Goal: Task Accomplishment & Management: Manage account settings

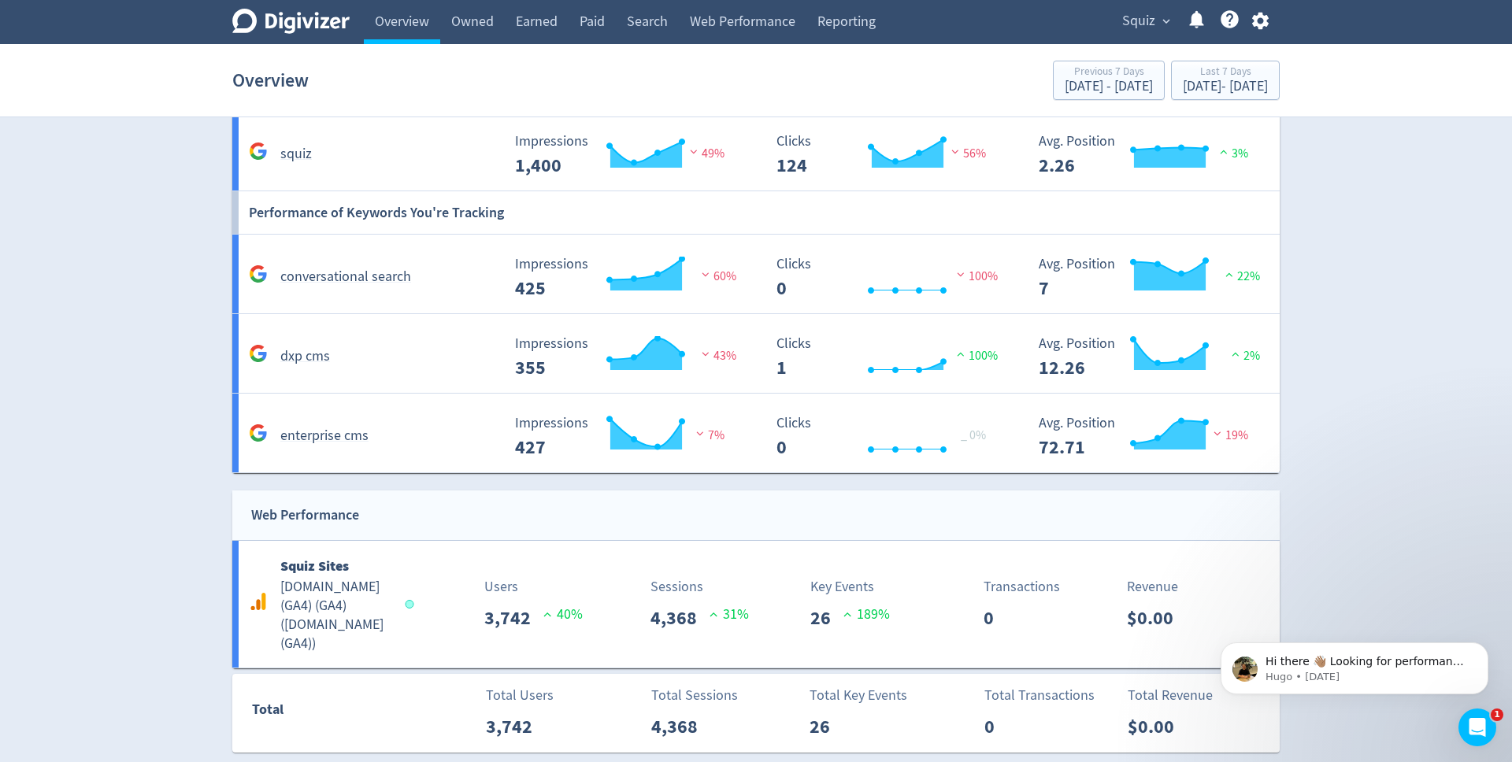
scroll to position [917, 0]
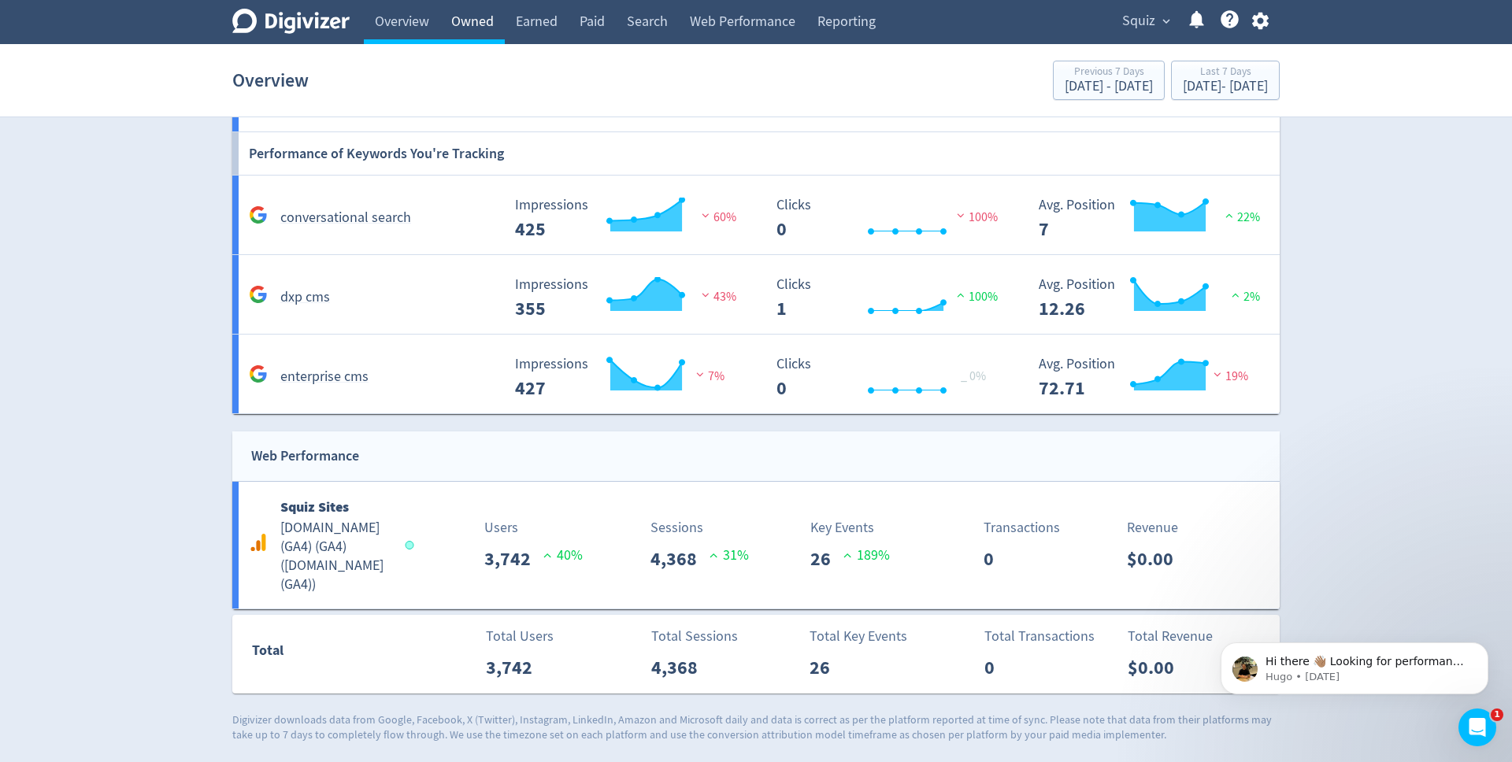
click at [472, 30] on link "Owned" at bounding box center [472, 22] width 65 height 44
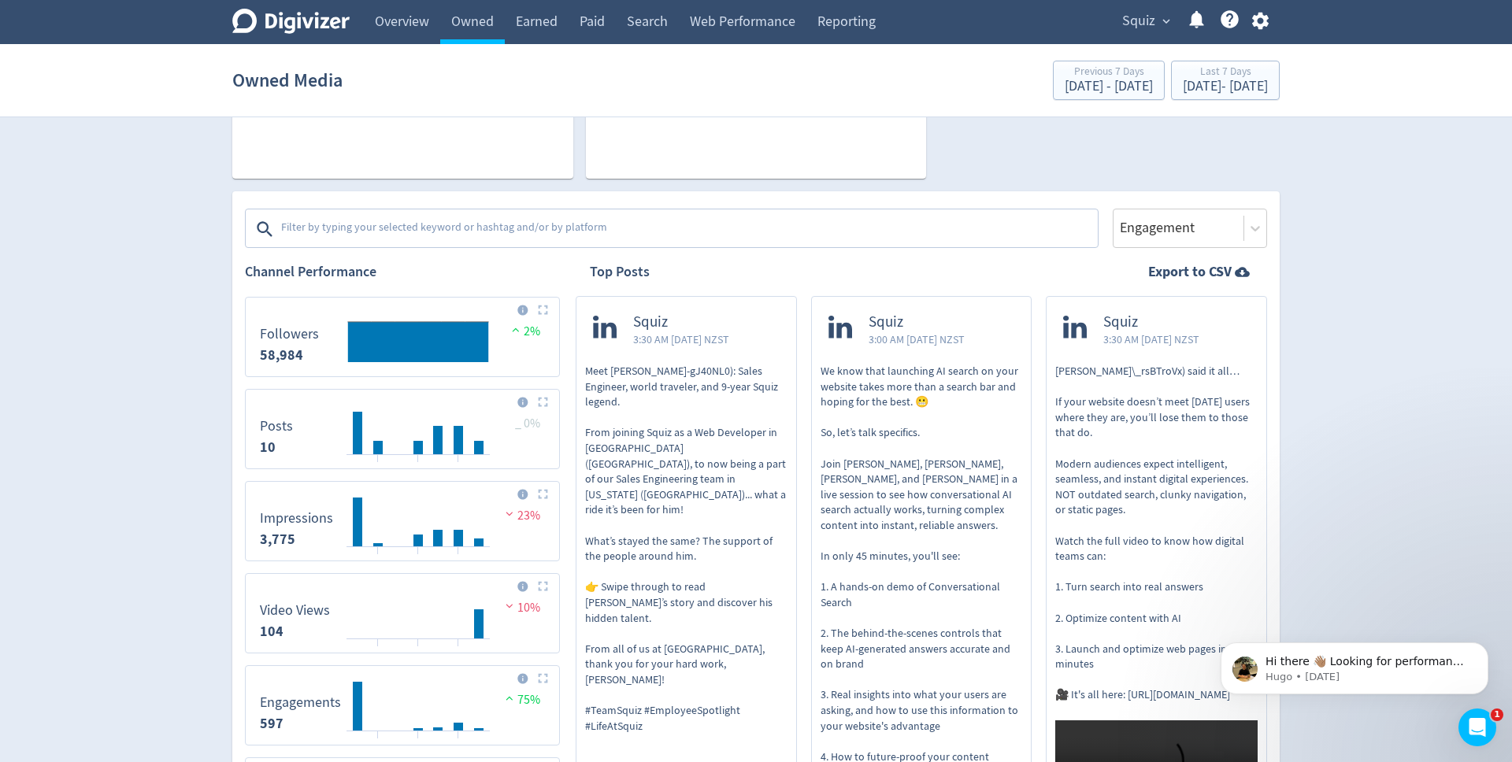
scroll to position [165, 0]
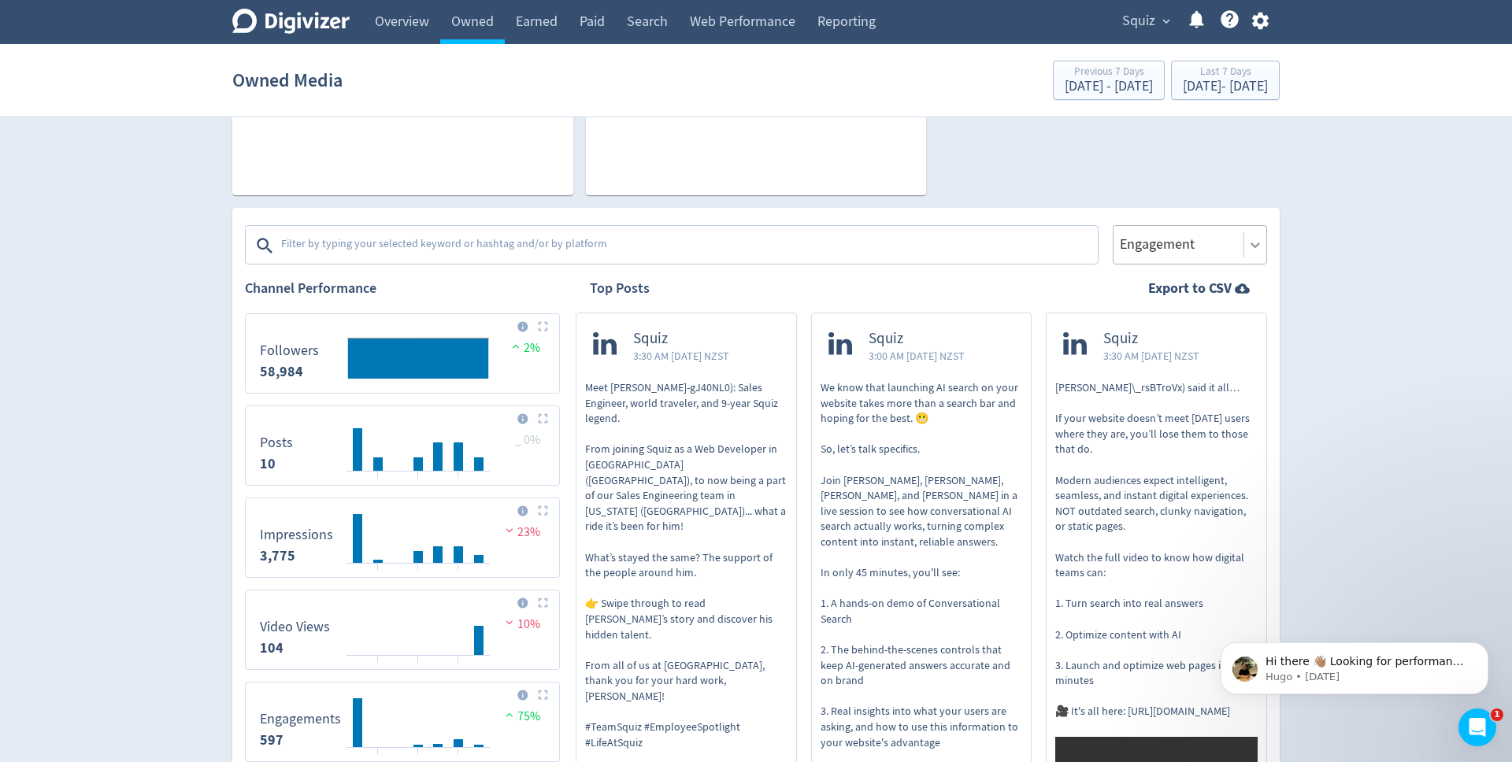
click at [1256, 250] on icon at bounding box center [1256, 245] width 16 height 16
click at [1249, 250] on icon at bounding box center [1256, 245] width 16 height 16
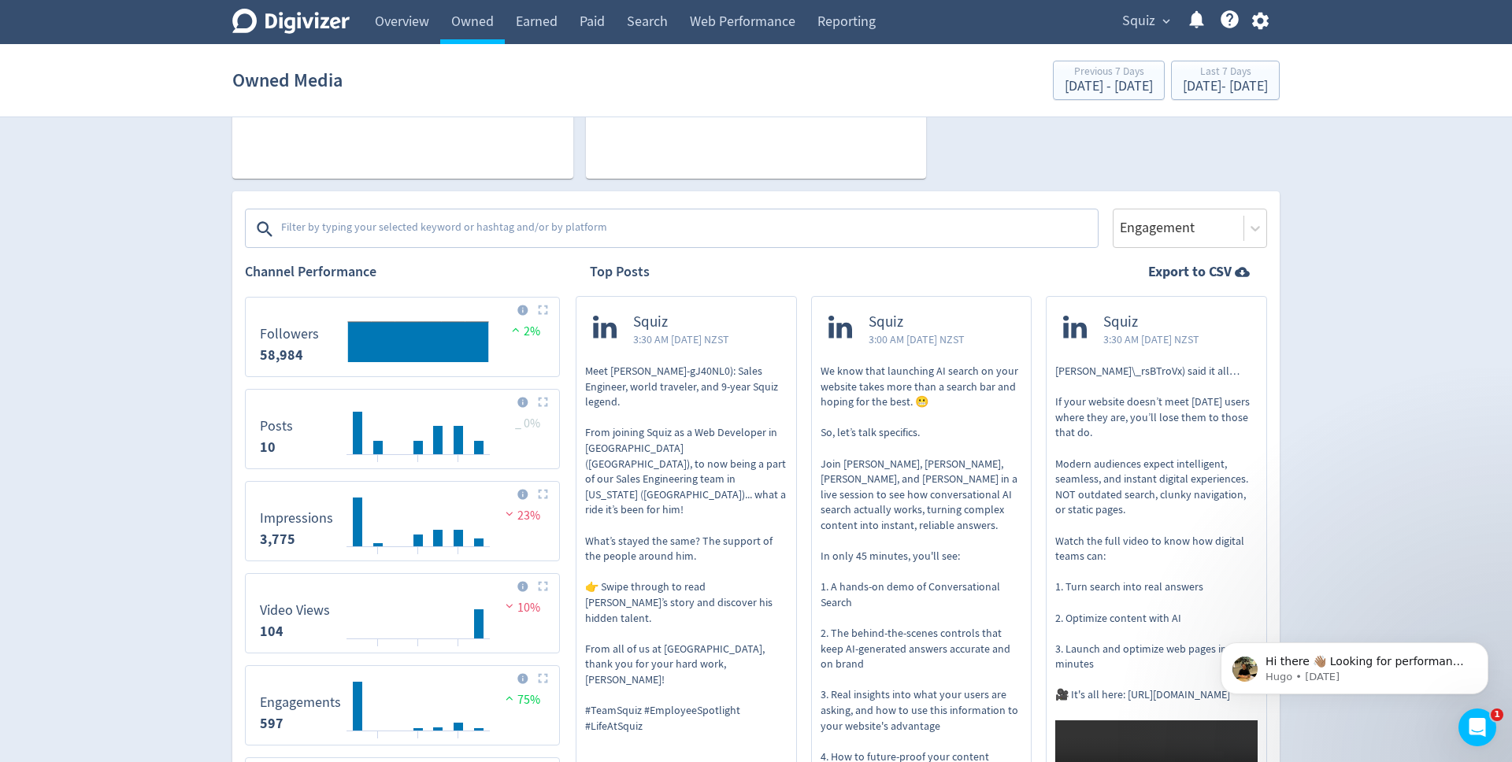
scroll to position [176, 0]
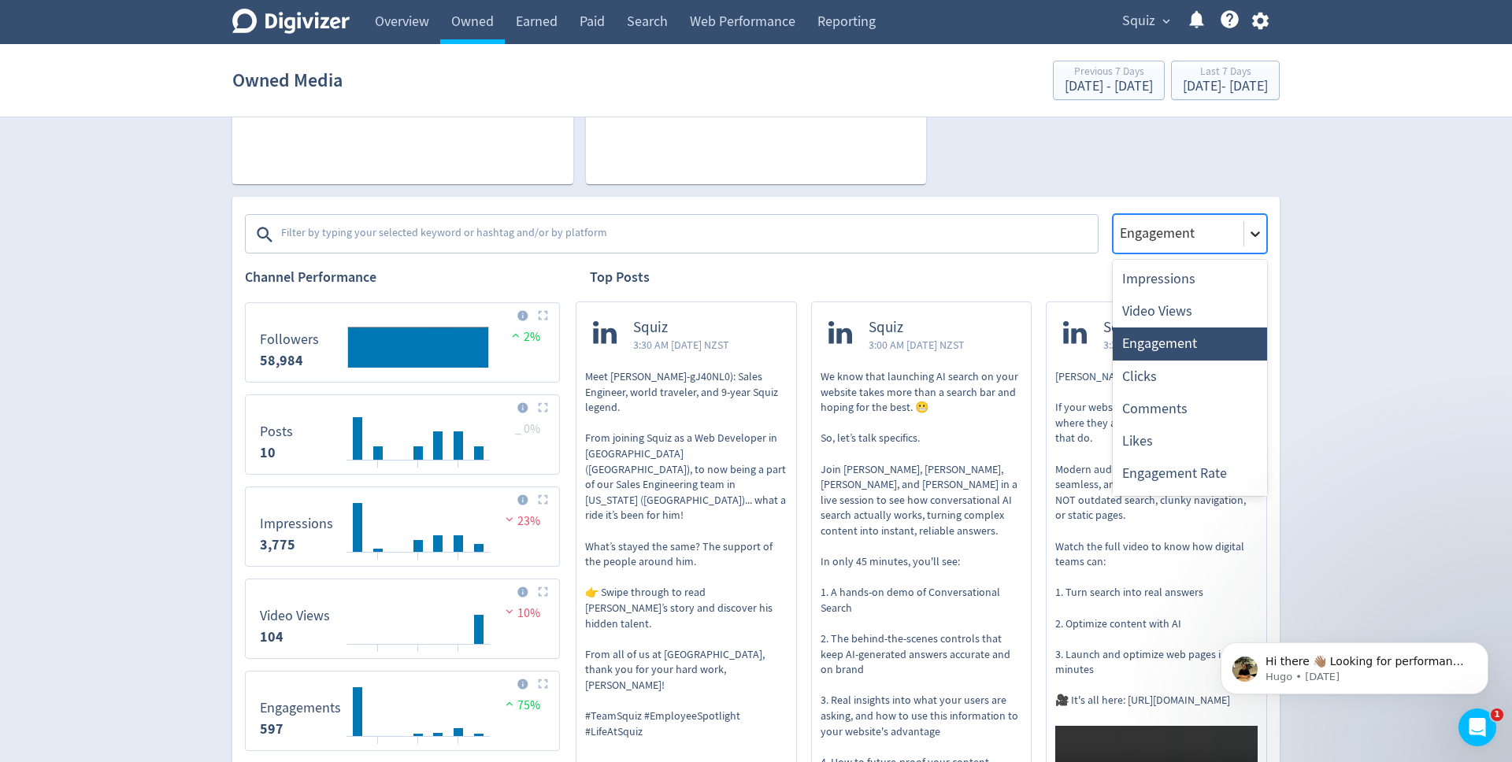
click at [1254, 243] on div at bounding box center [1255, 234] width 22 height 22
click at [1197, 283] on div "Impressions" at bounding box center [1190, 279] width 154 height 32
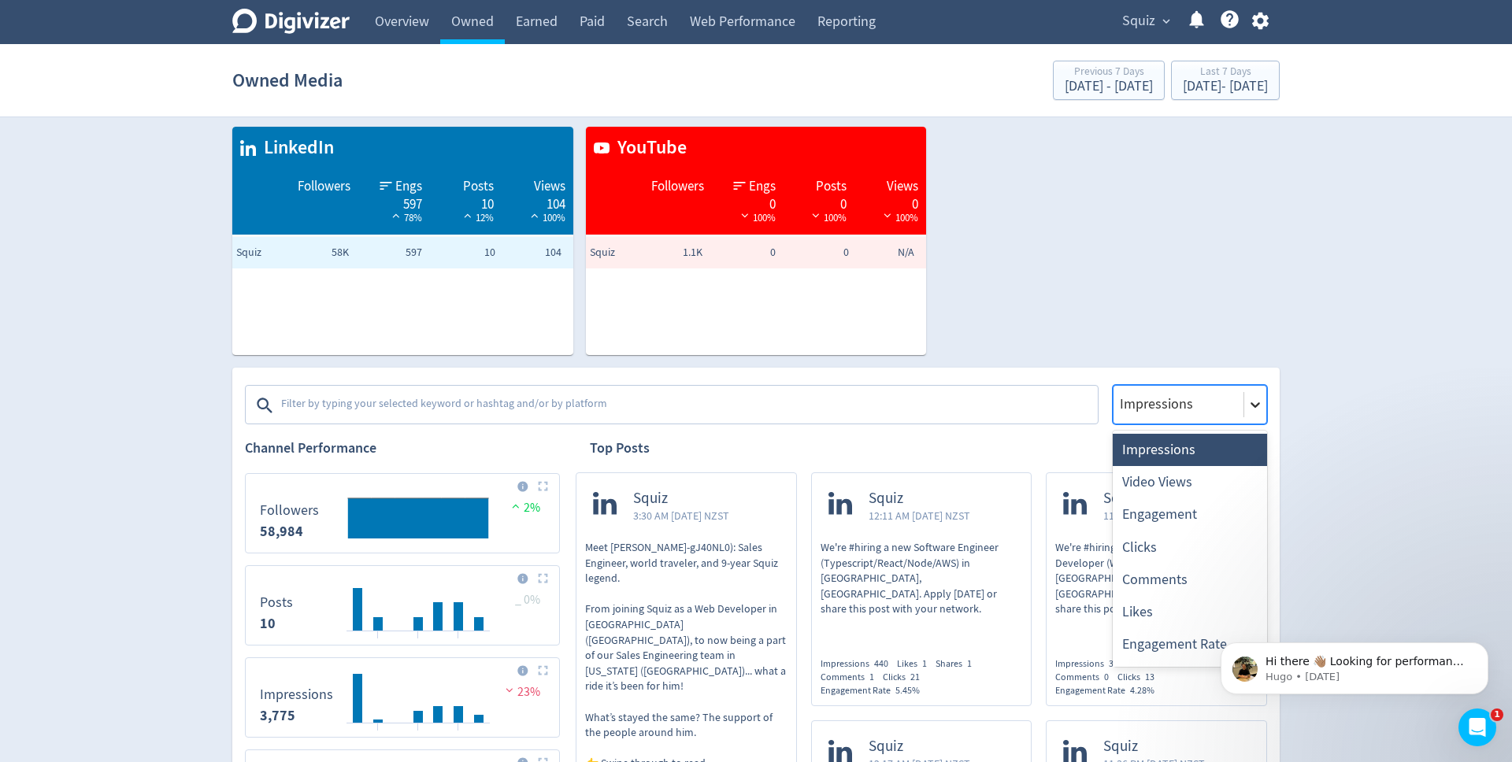
click at [1256, 400] on icon at bounding box center [1256, 405] width 16 height 16
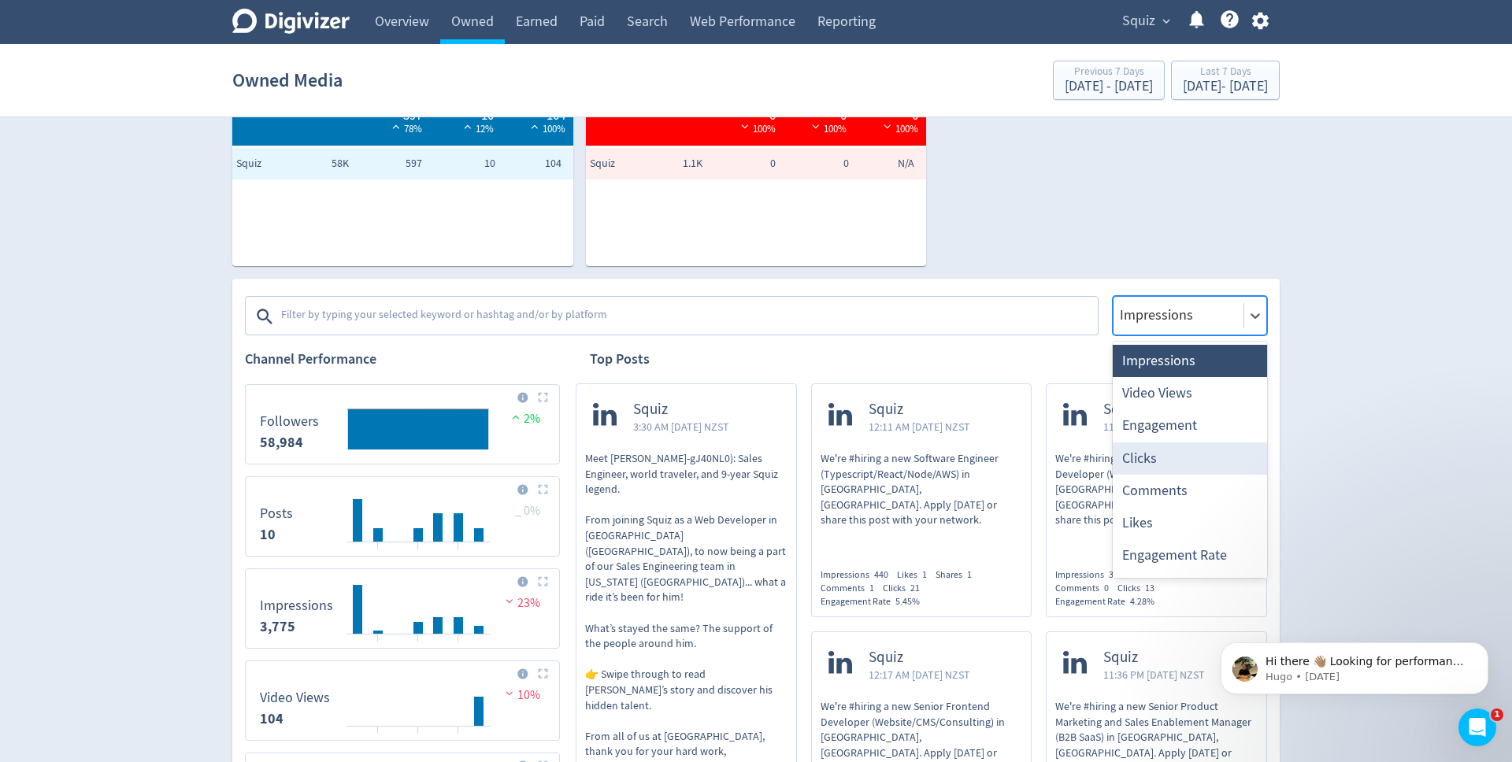
click at [1206, 457] on div "Clicks" at bounding box center [1190, 459] width 154 height 32
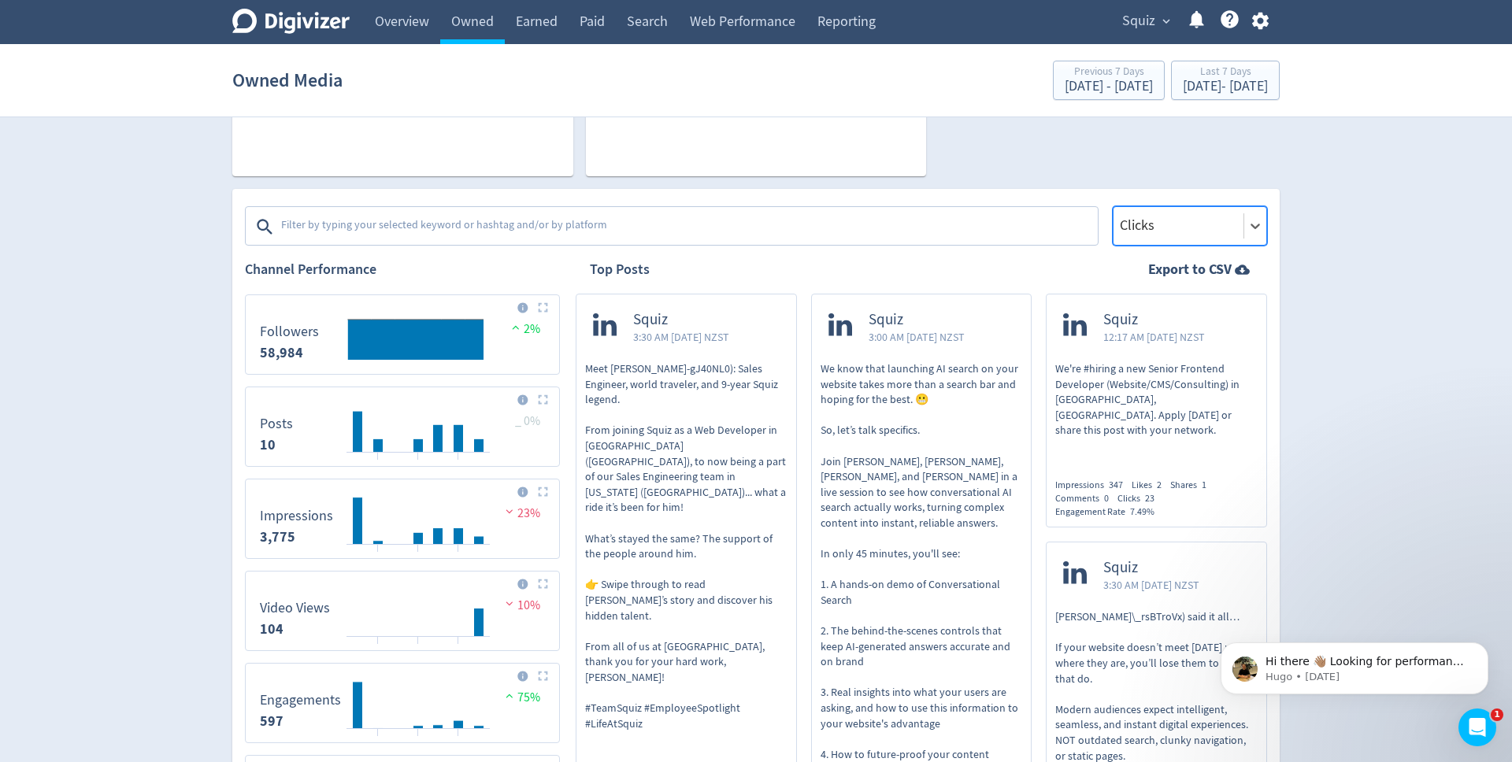
scroll to position [222, 0]
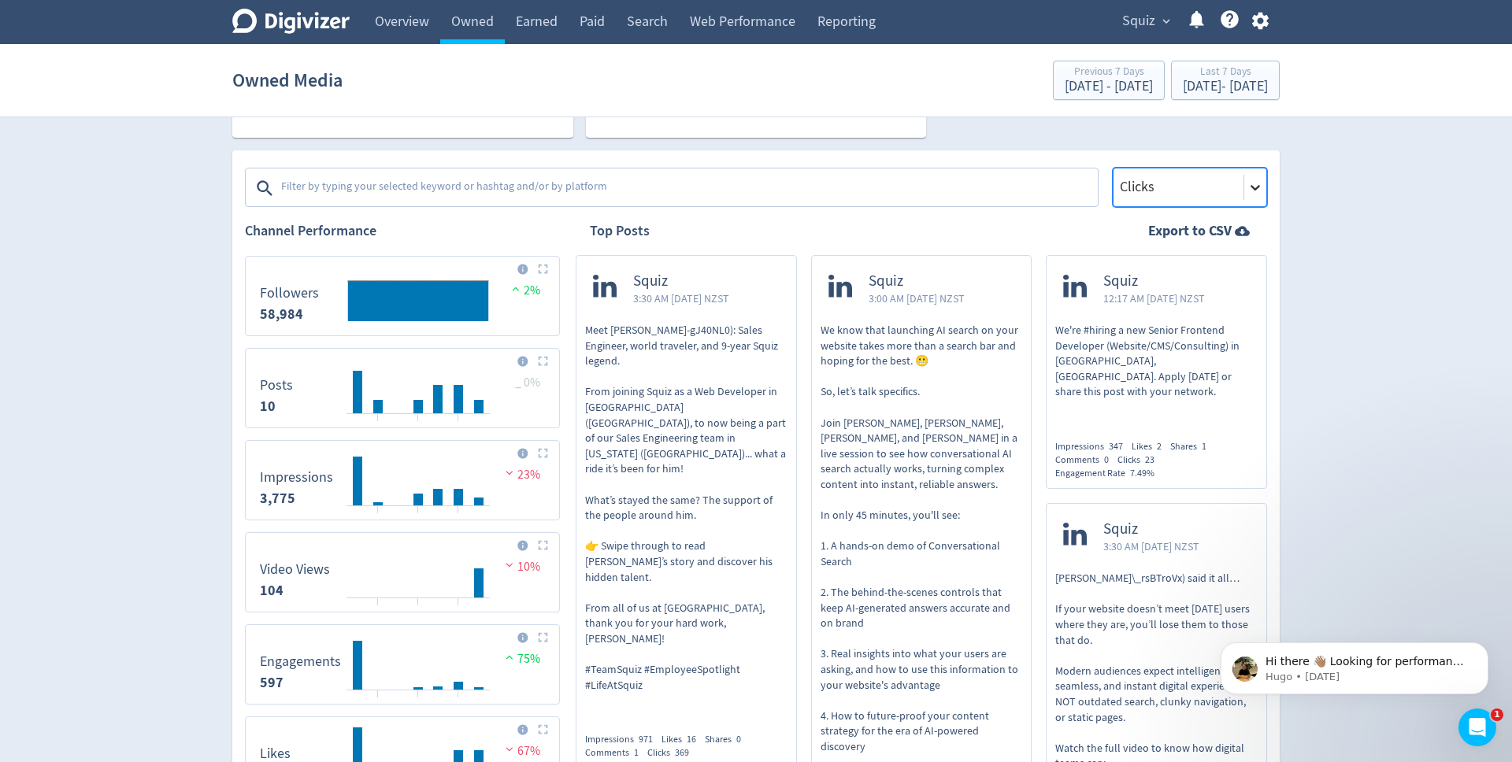
click at [1258, 186] on icon at bounding box center [1255, 188] width 9 height 6
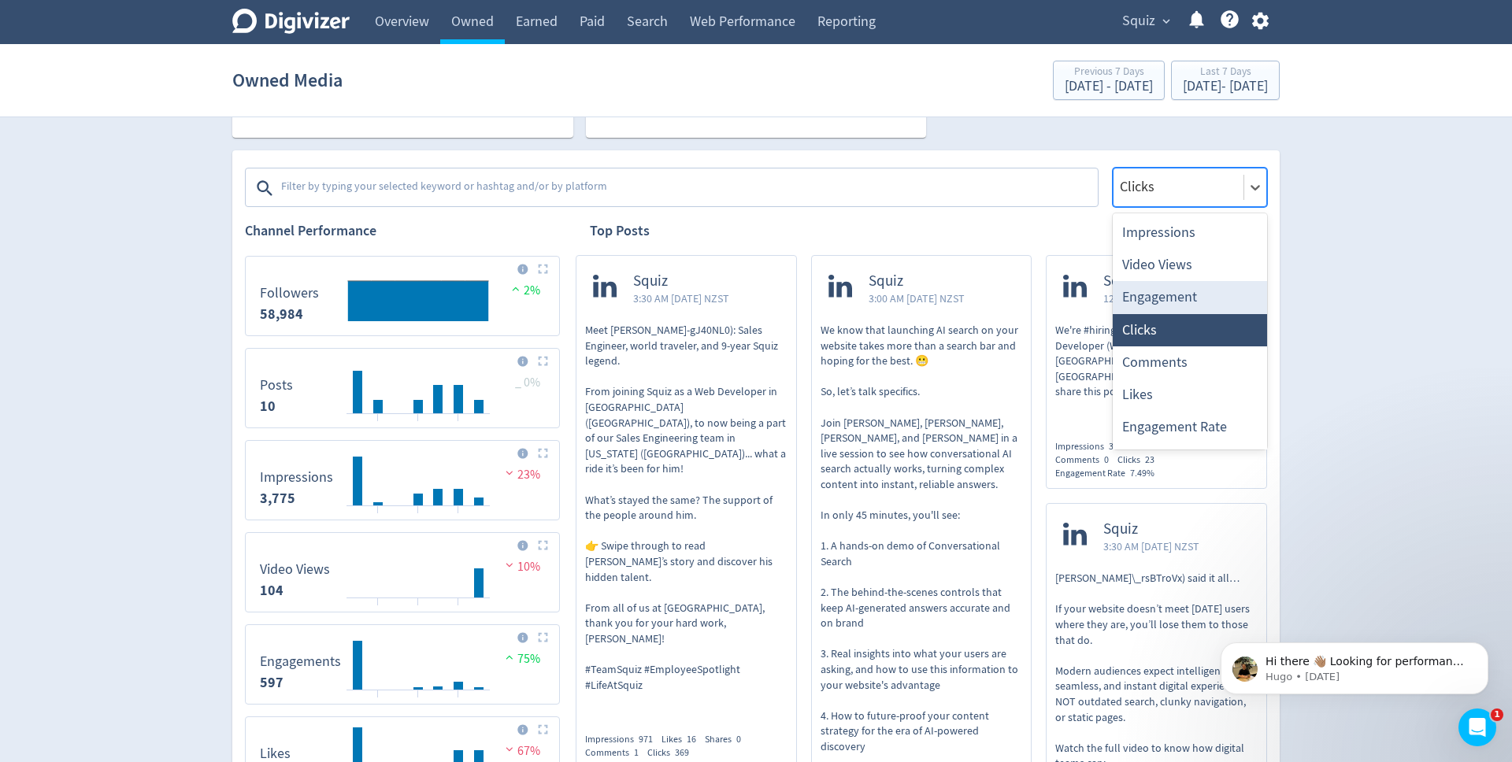
click at [1203, 308] on div "Engagement" at bounding box center [1190, 297] width 154 height 32
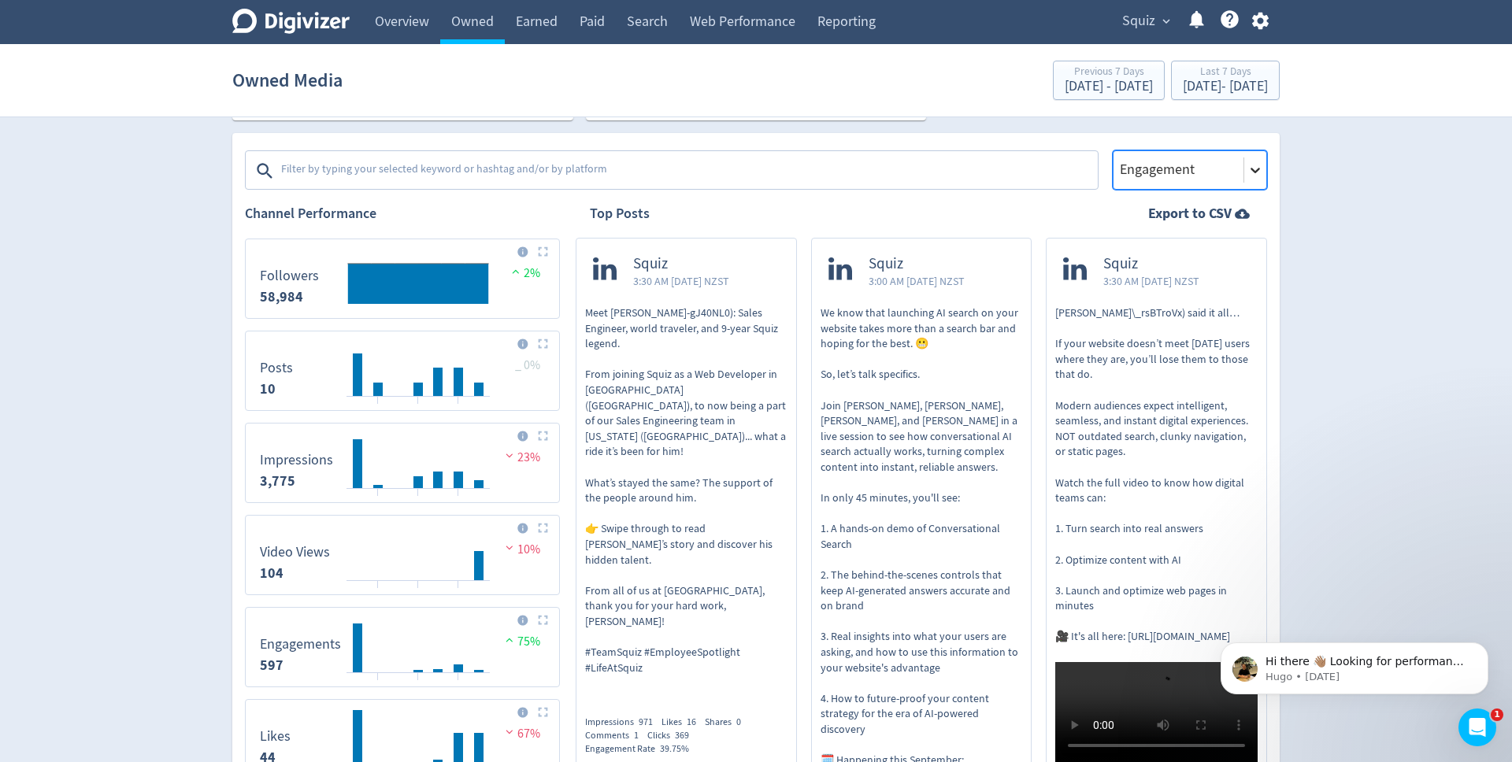
scroll to position [240, 0]
click at [1256, 172] on icon at bounding box center [1256, 169] width 16 height 16
click at [1297, 243] on div "Digivizer Logo [PERSON_NAME] Logo Overview Owned Earned Paid Search Web Perform…" at bounding box center [756, 760] width 1512 height 2000
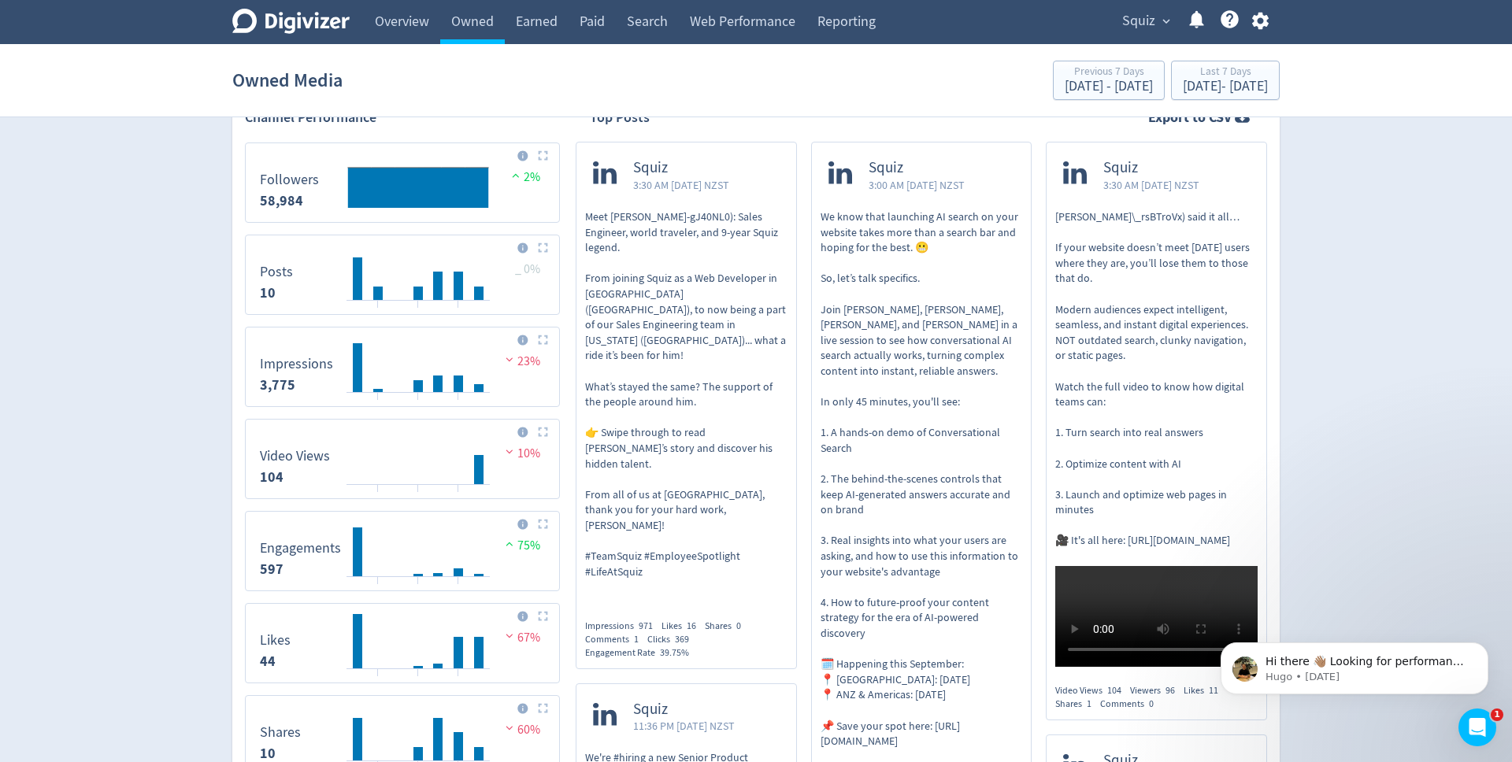
scroll to position [146, 0]
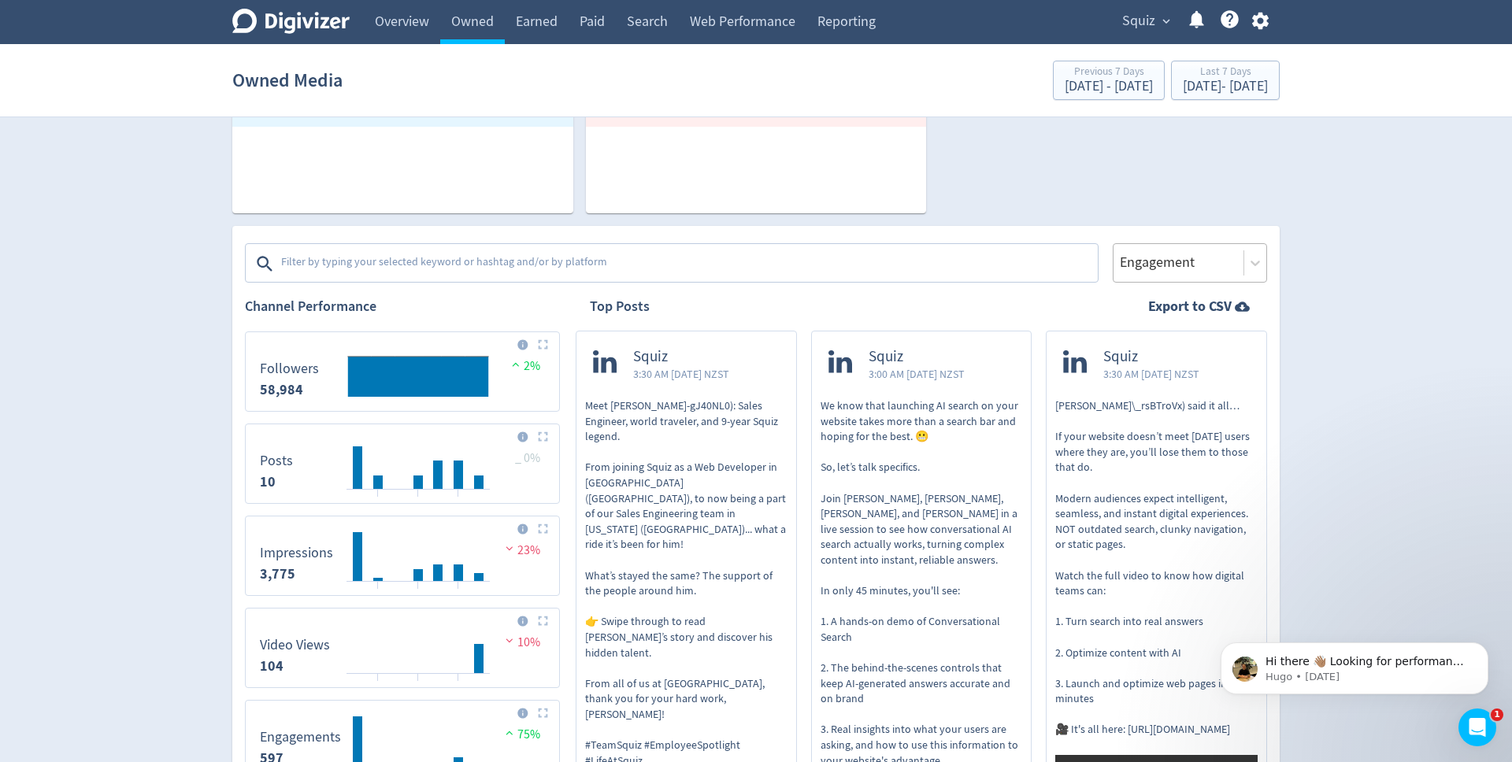
click at [1252, 277] on div at bounding box center [1255, 263] width 23 height 38
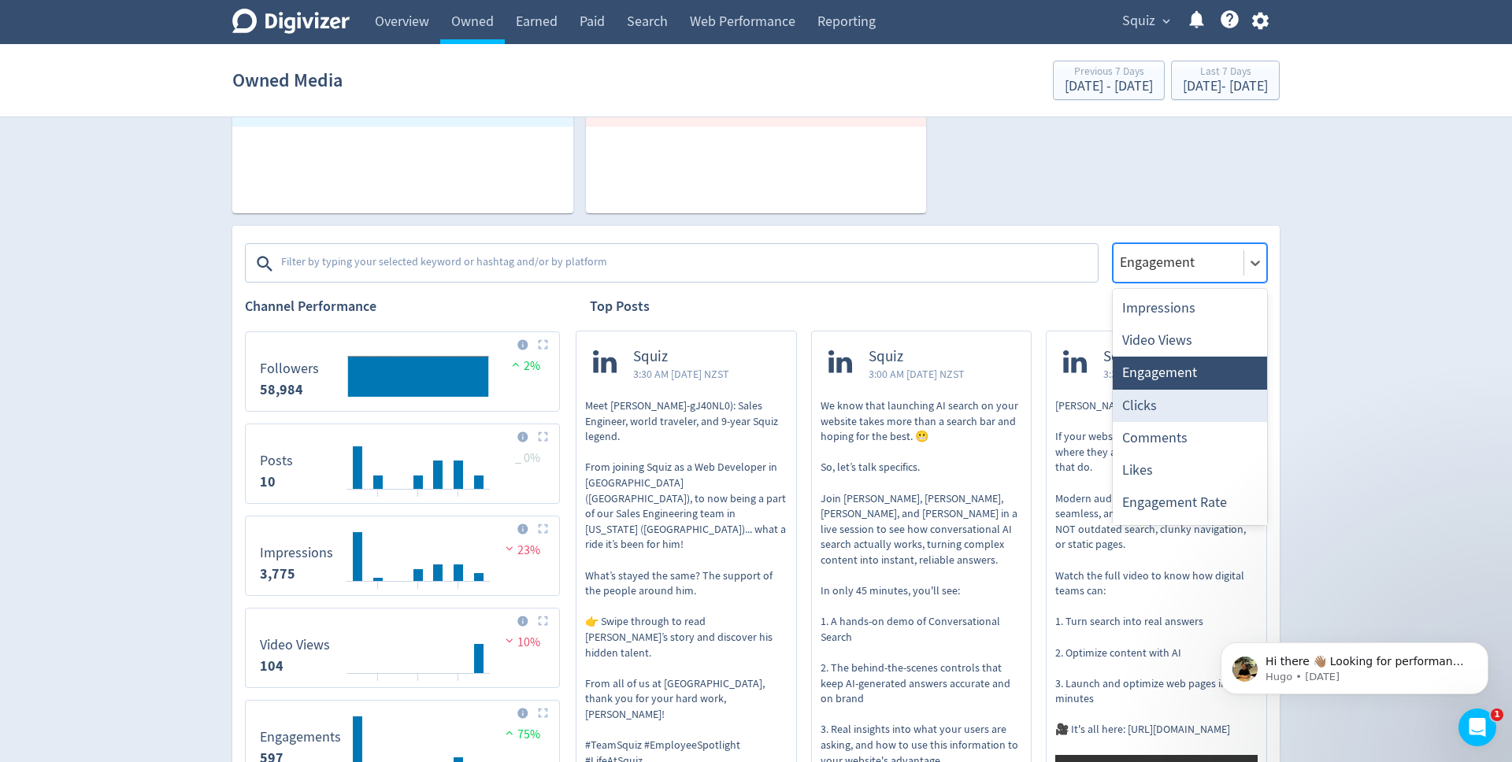
scroll to position [30, 0]
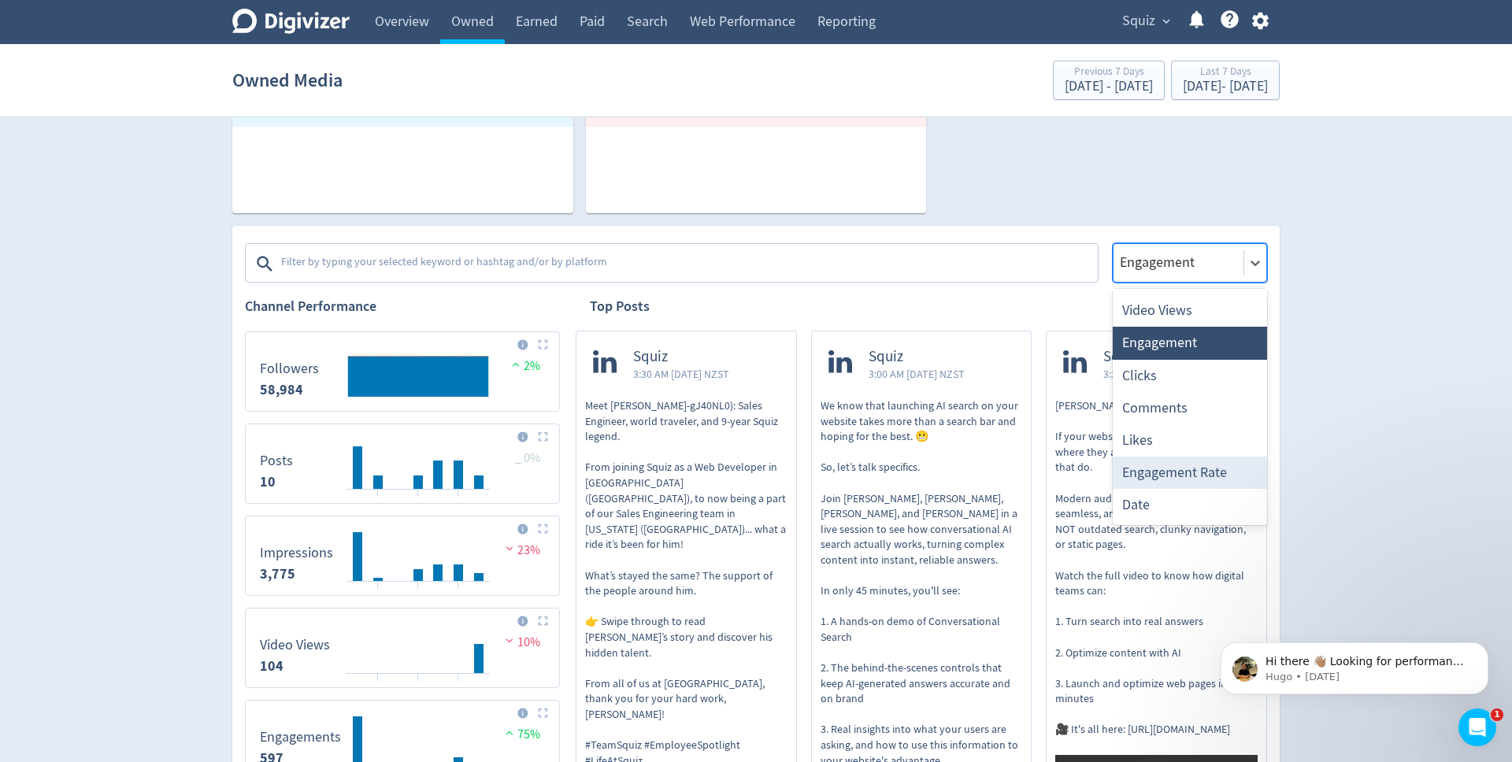
click at [1219, 469] on div "Engagement Rate" at bounding box center [1190, 473] width 154 height 32
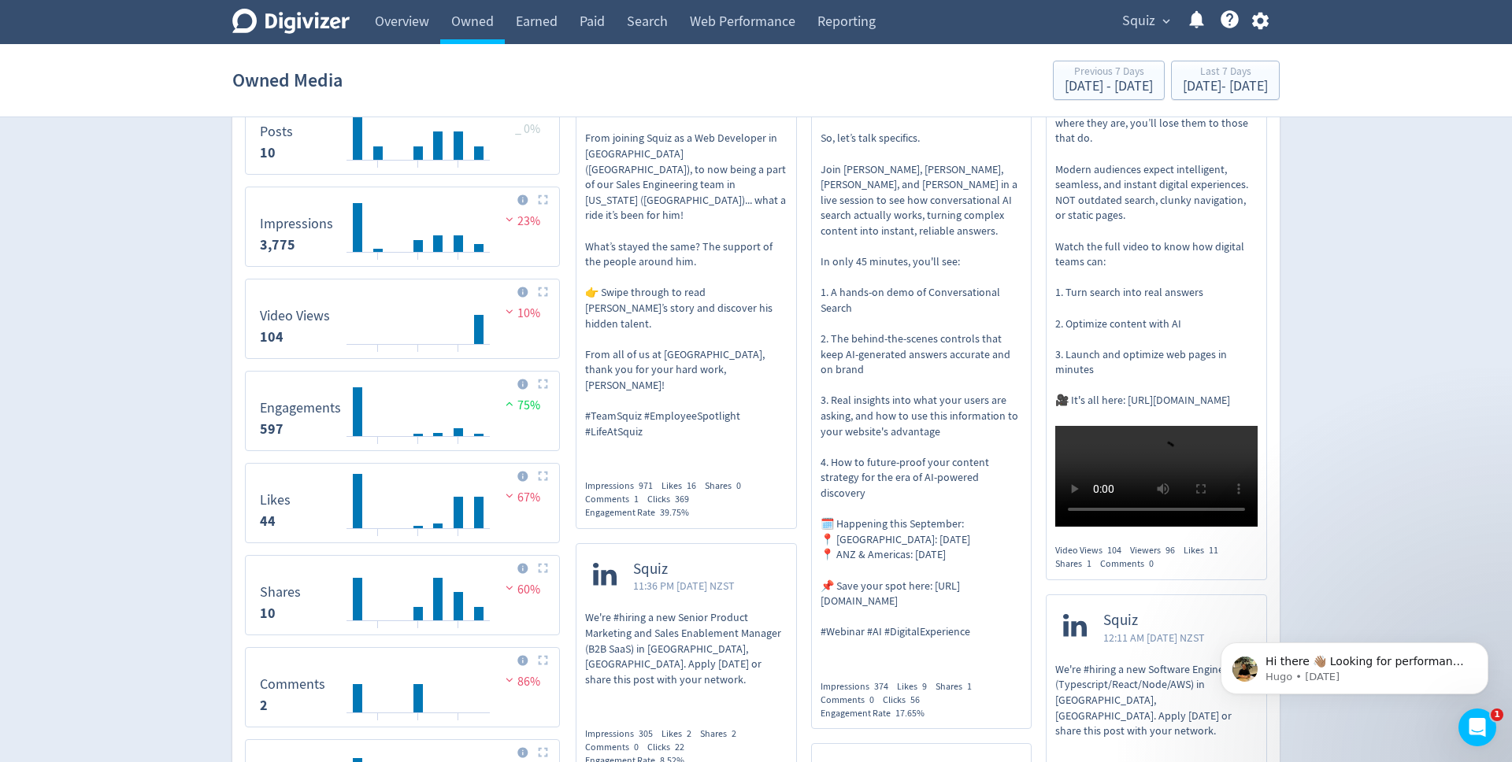
scroll to position [0, 0]
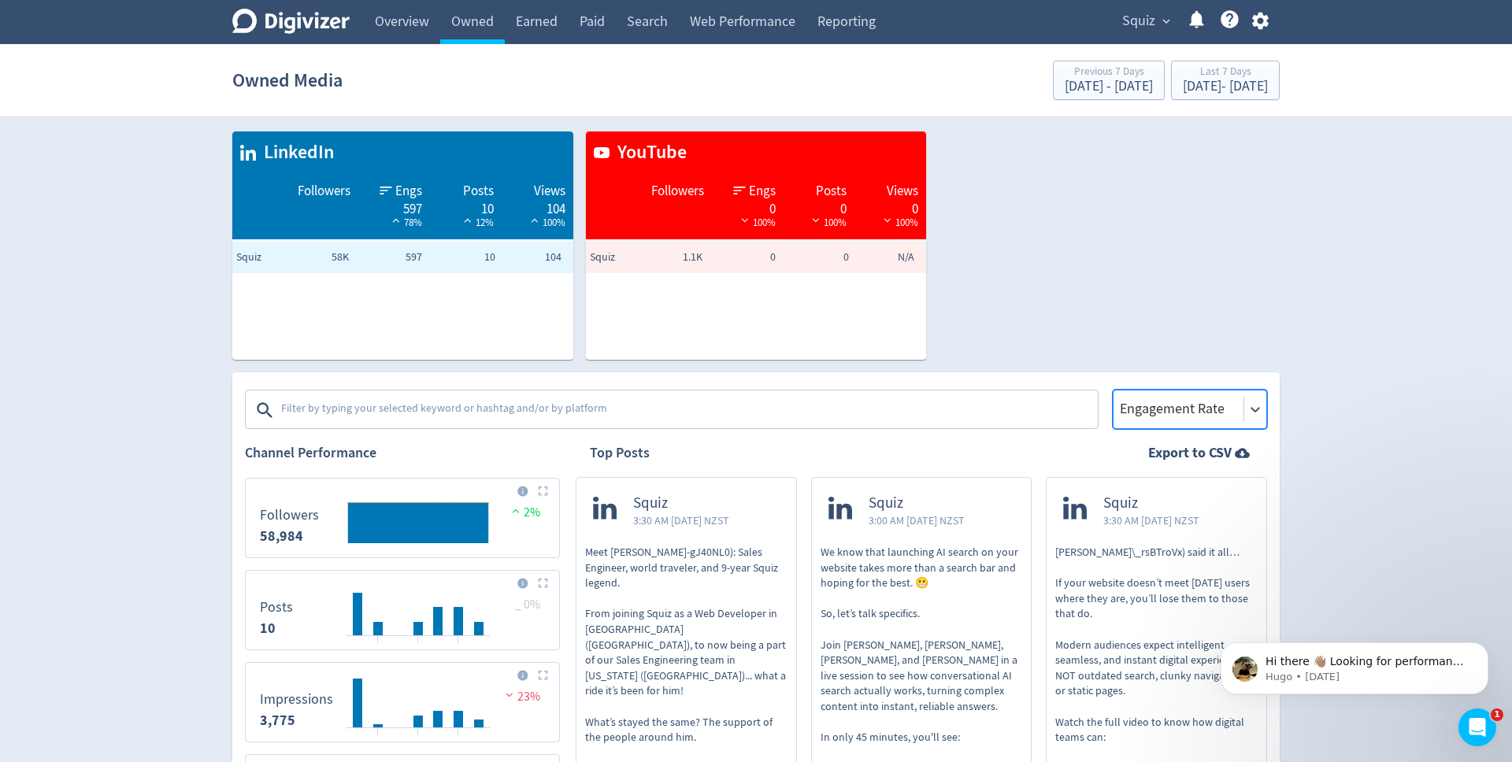
click at [451, 403] on textarea at bounding box center [688, 411] width 817 height 32
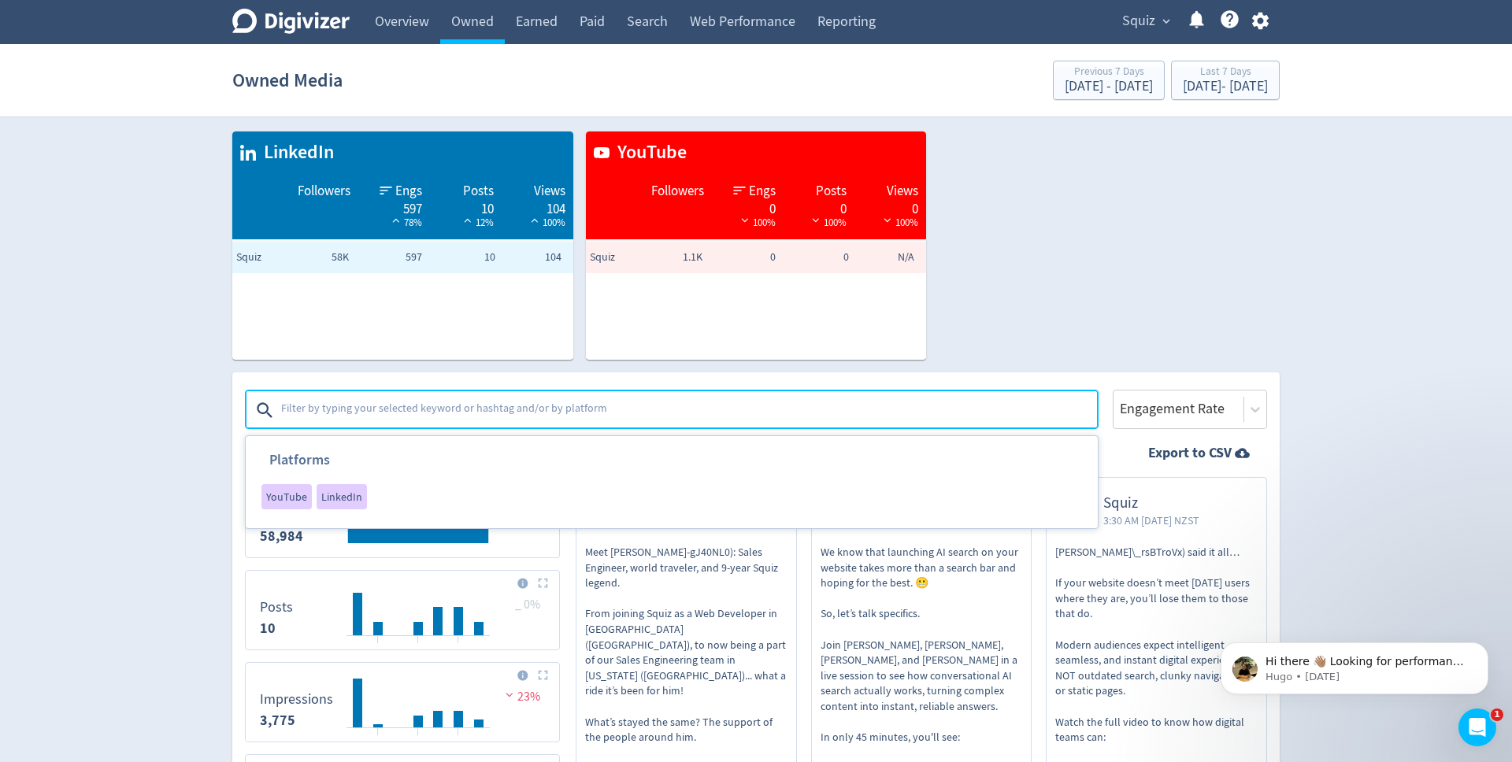
click at [1025, 350] on div "LinkedIn Followers Engs 597 78% Posts 10 12% Views 104 100% Squiz 58K 597 10 10…" at bounding box center [750, 239] width 1060 height 241
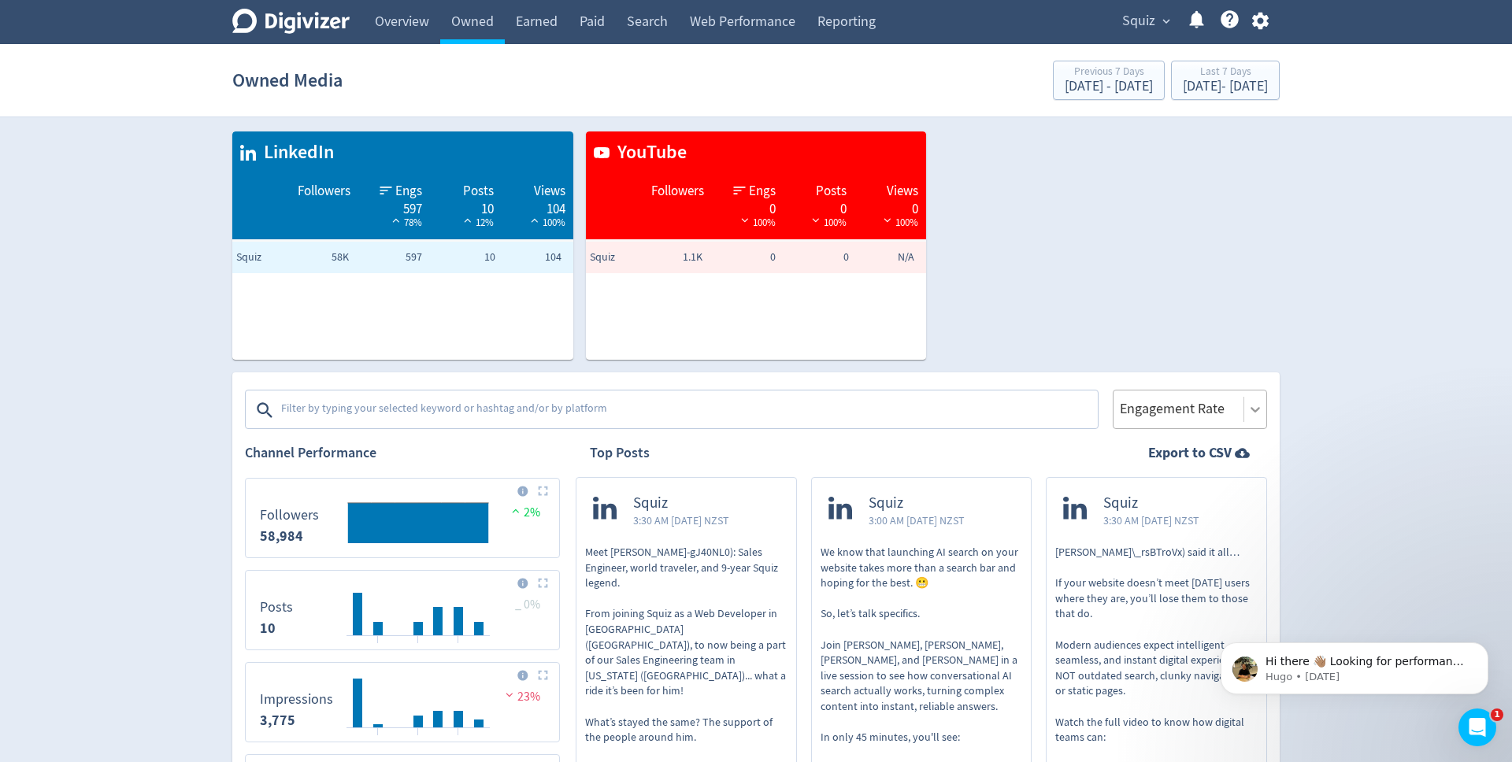
click at [1260, 410] on icon at bounding box center [1256, 410] width 16 height 16
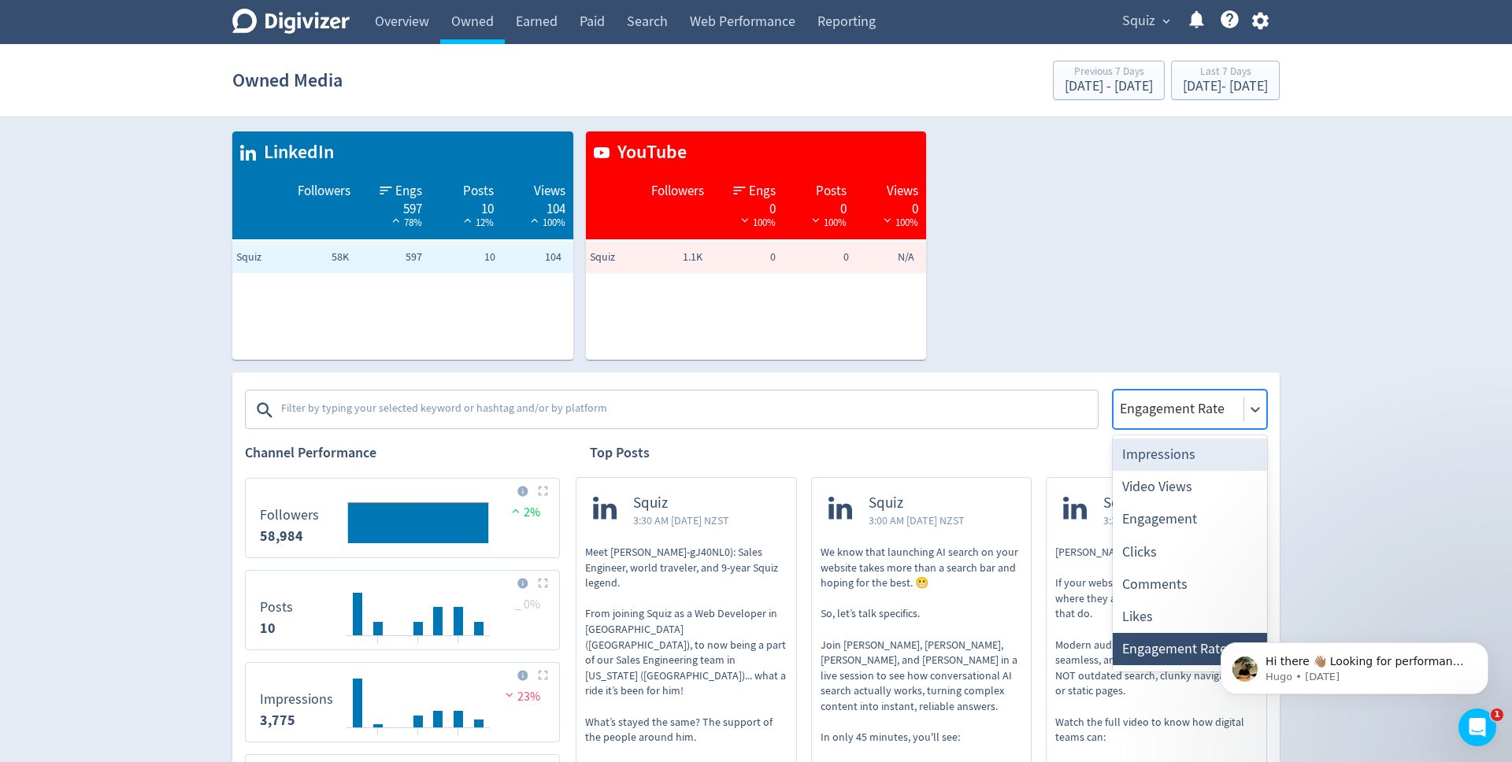
scroll to position [30, 0]
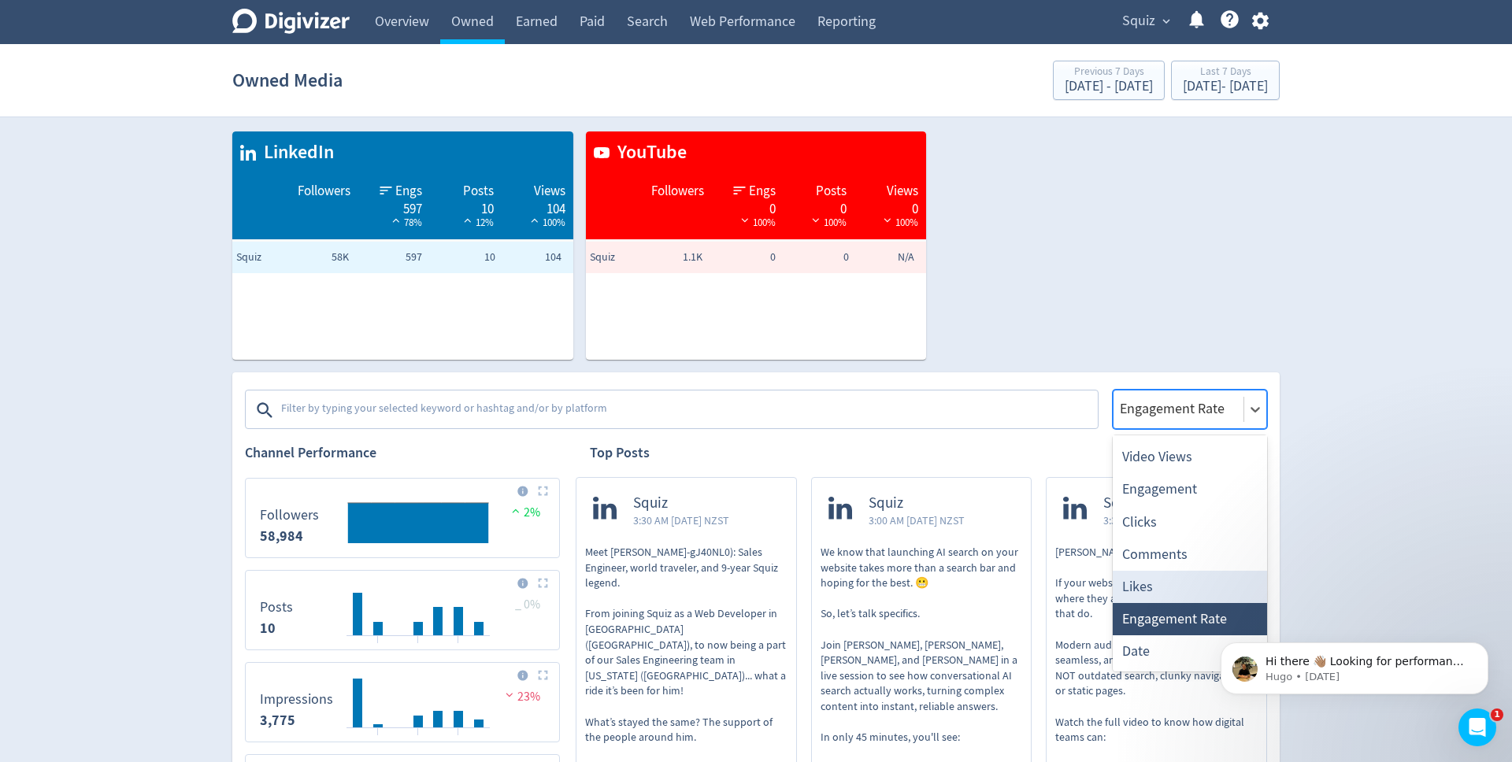
click at [1178, 592] on div "Likes" at bounding box center [1190, 587] width 154 height 32
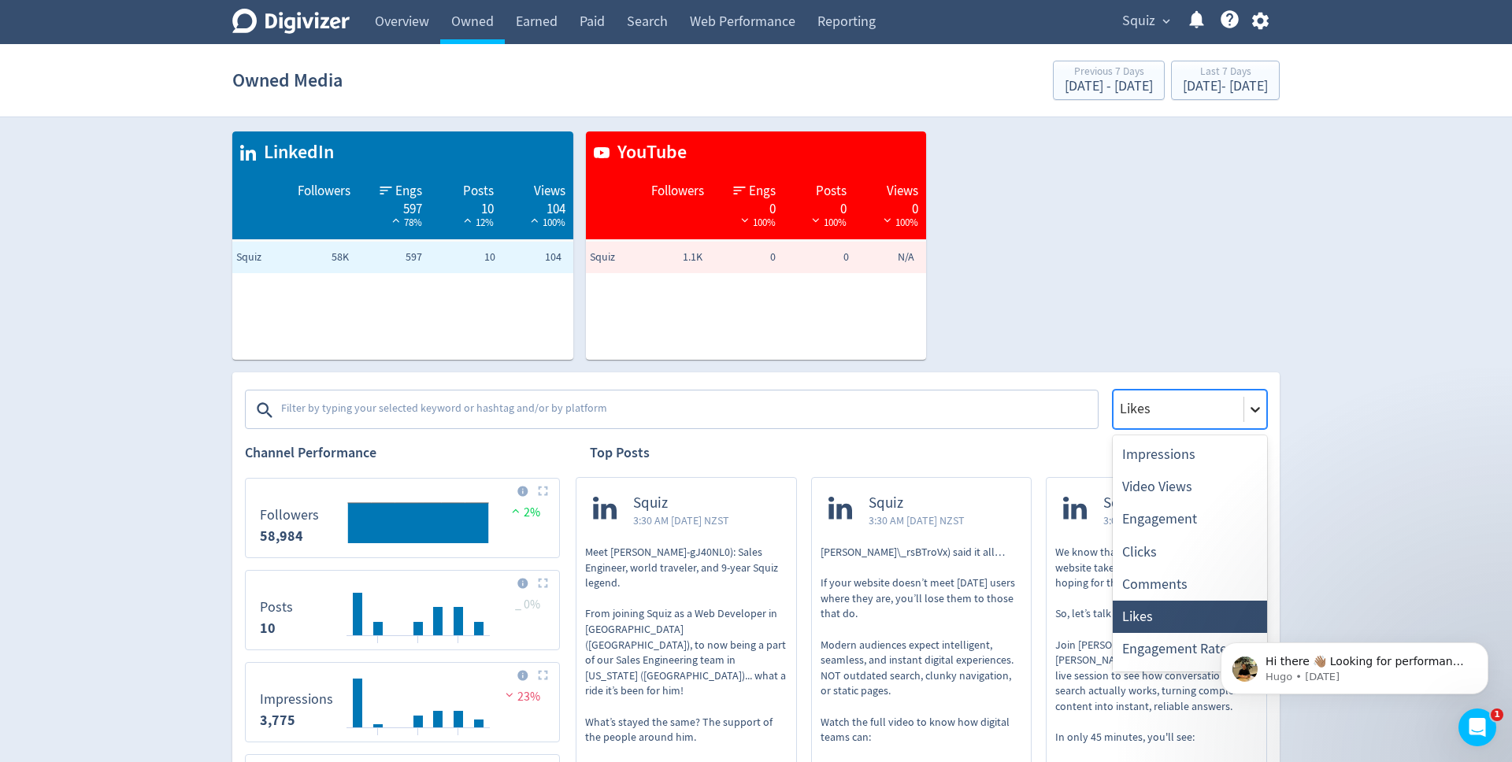
click at [1256, 413] on icon at bounding box center [1256, 410] width 16 height 16
click at [1220, 459] on div "Impressions" at bounding box center [1190, 455] width 154 height 32
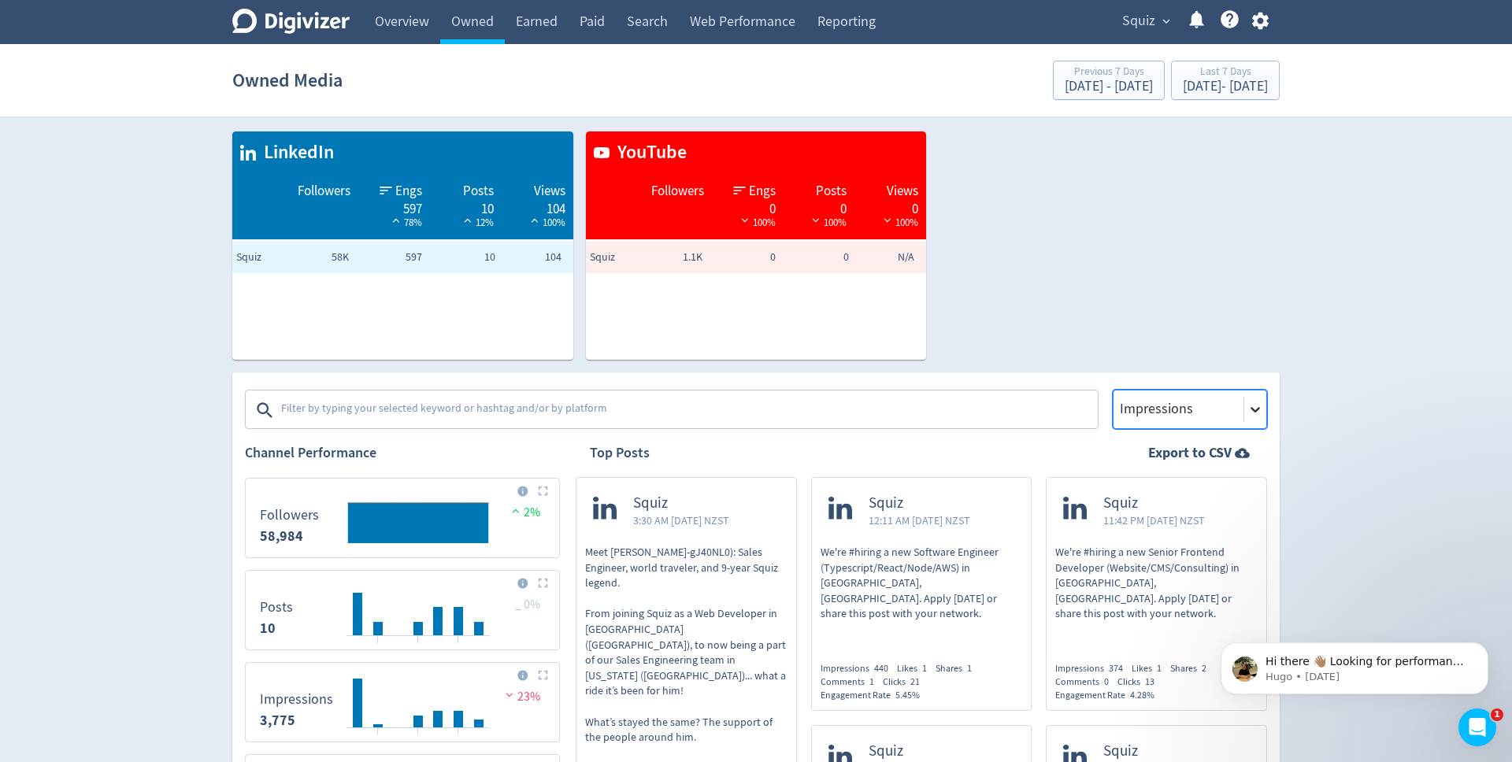
click at [1259, 414] on icon at bounding box center [1256, 410] width 16 height 16
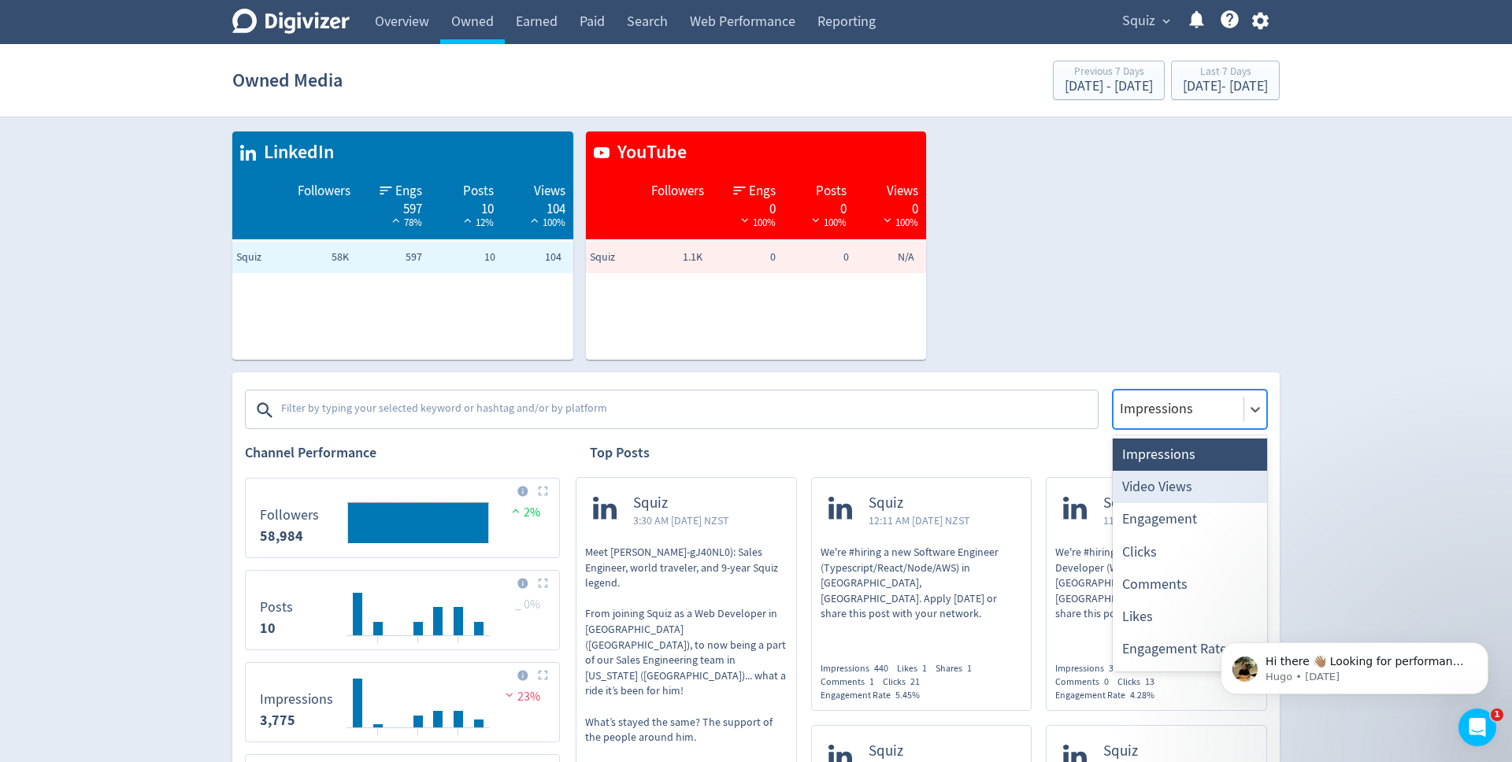
click at [1225, 488] on div "Video Views" at bounding box center [1190, 487] width 154 height 32
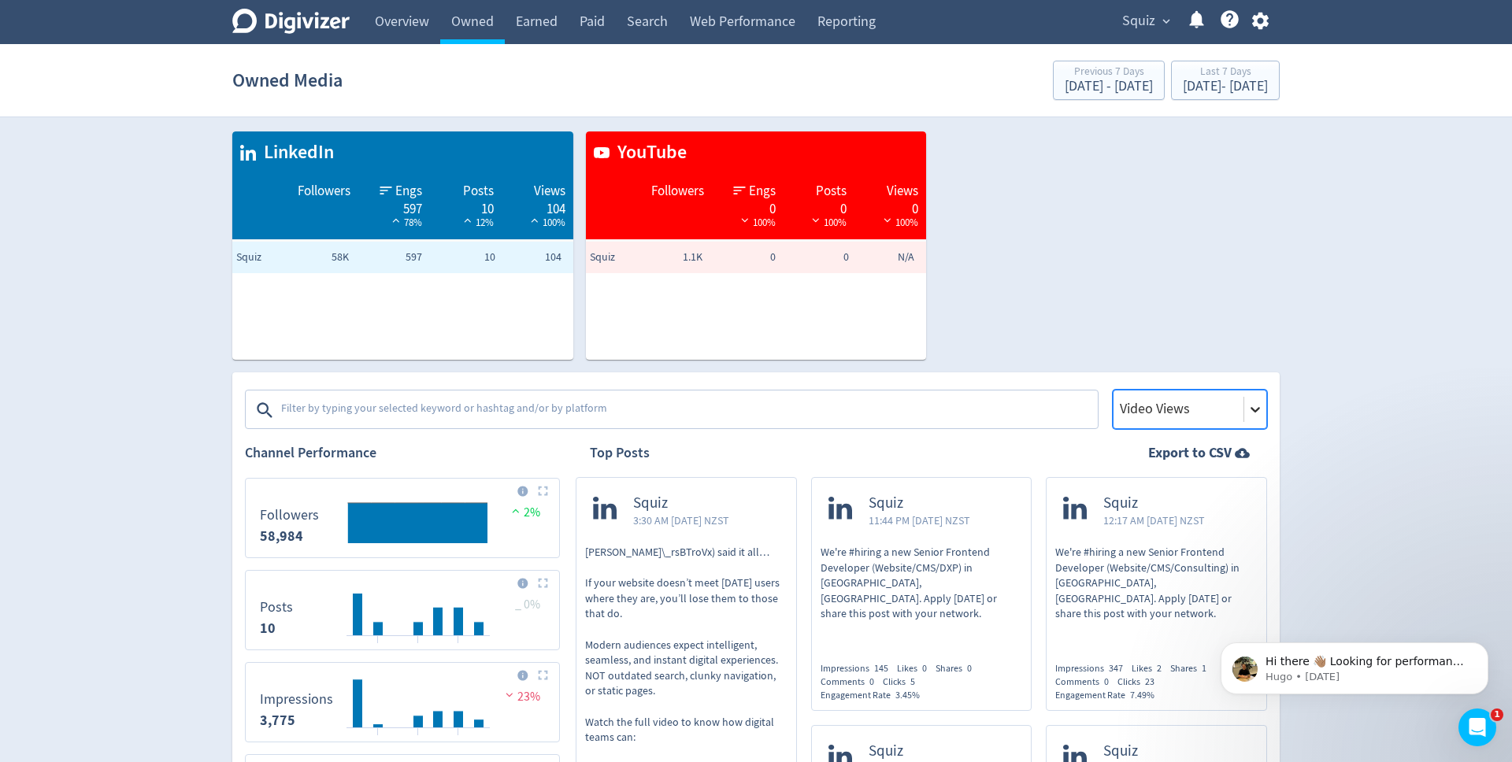
click at [1255, 416] on icon at bounding box center [1256, 410] width 16 height 16
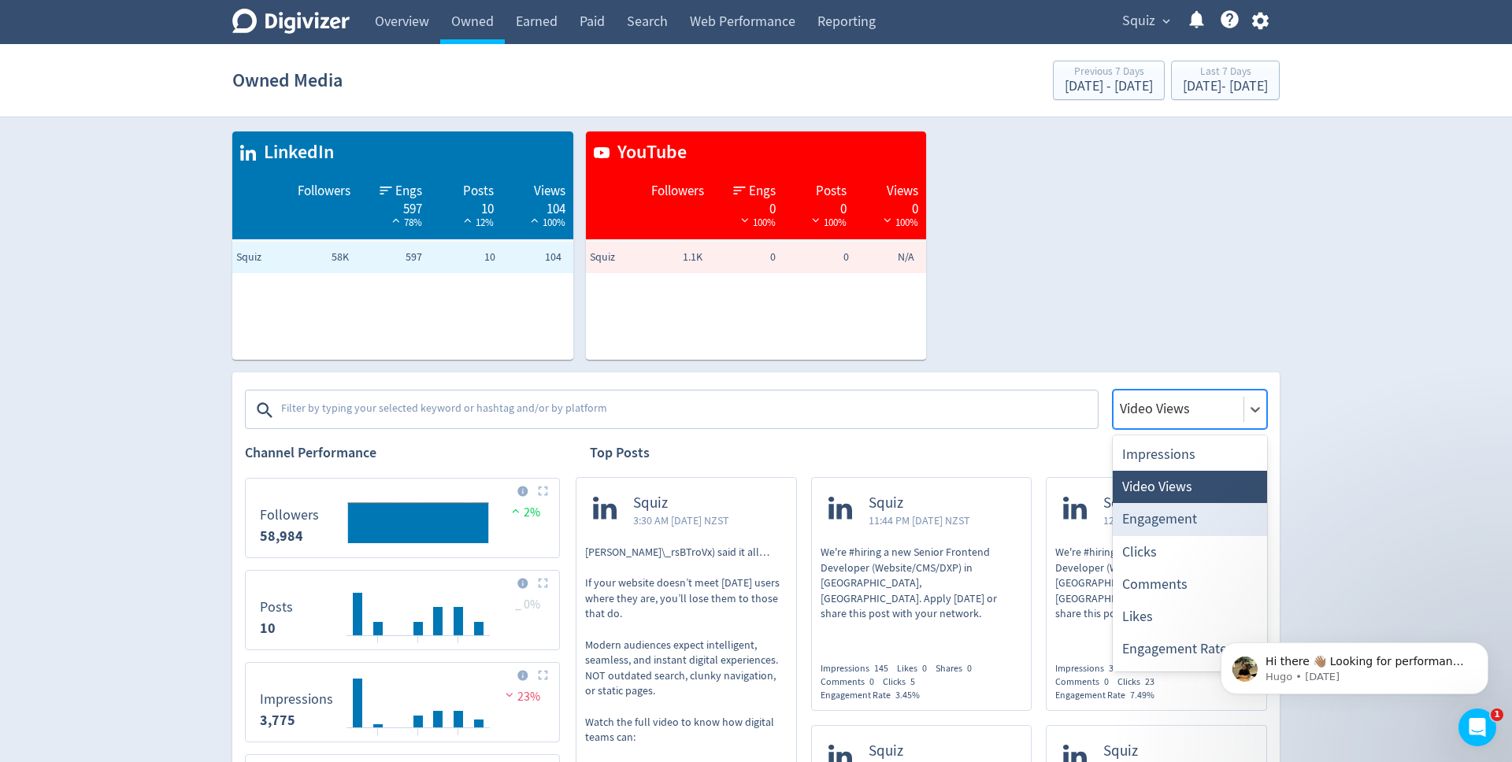
click at [1212, 524] on div "Engagement" at bounding box center [1190, 519] width 154 height 32
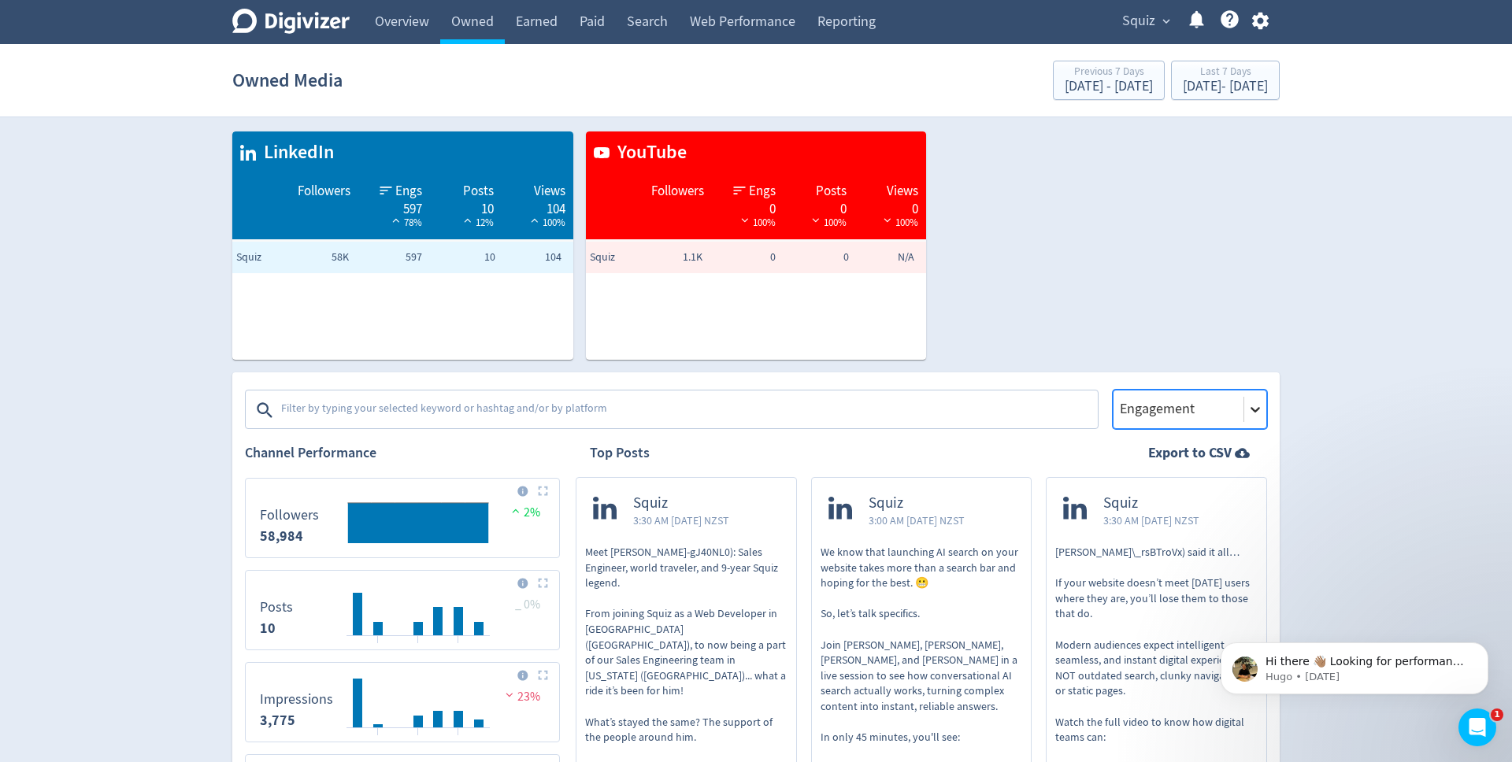
click at [1259, 413] on icon at bounding box center [1256, 410] width 16 height 16
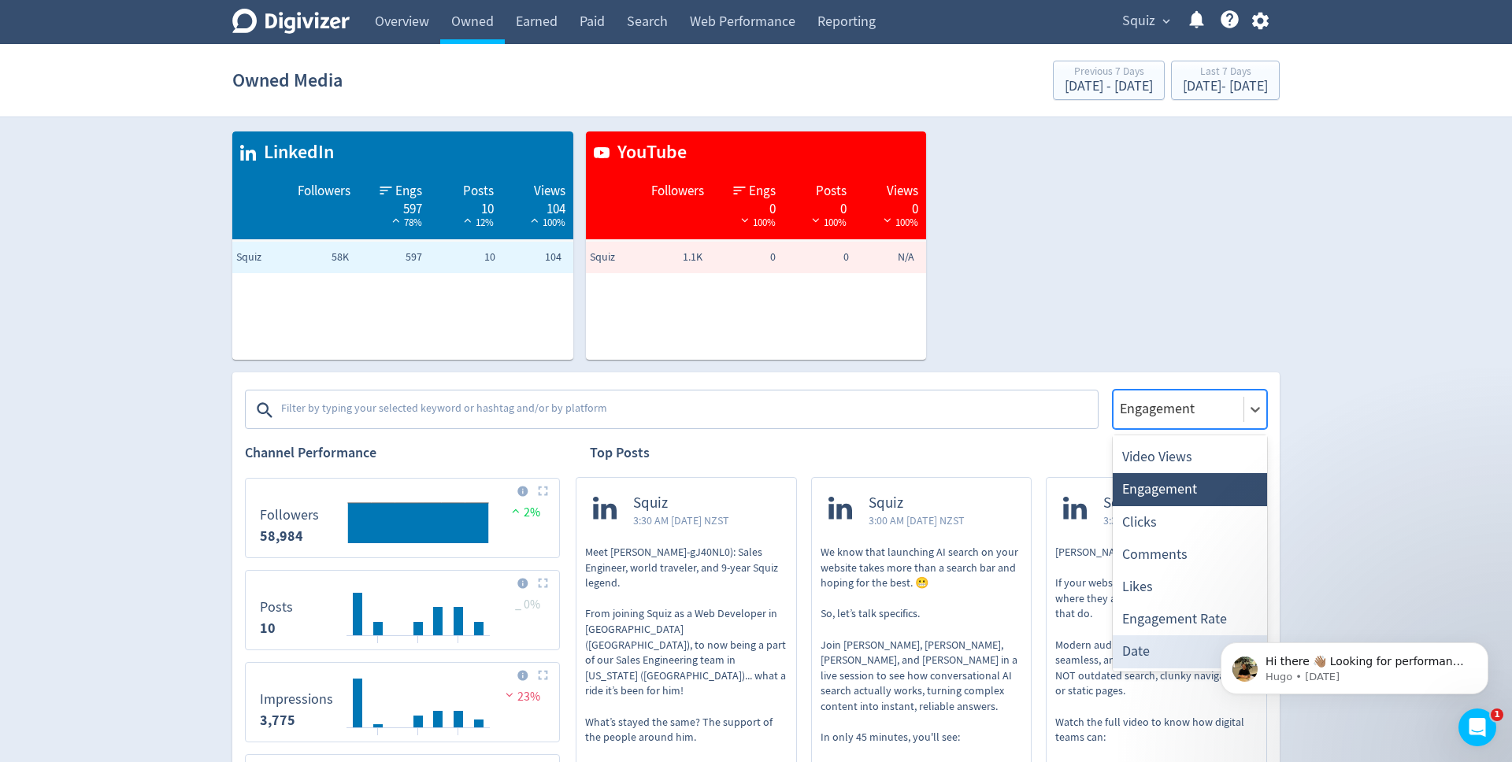
click at [1181, 660] on div "Date" at bounding box center [1190, 652] width 154 height 32
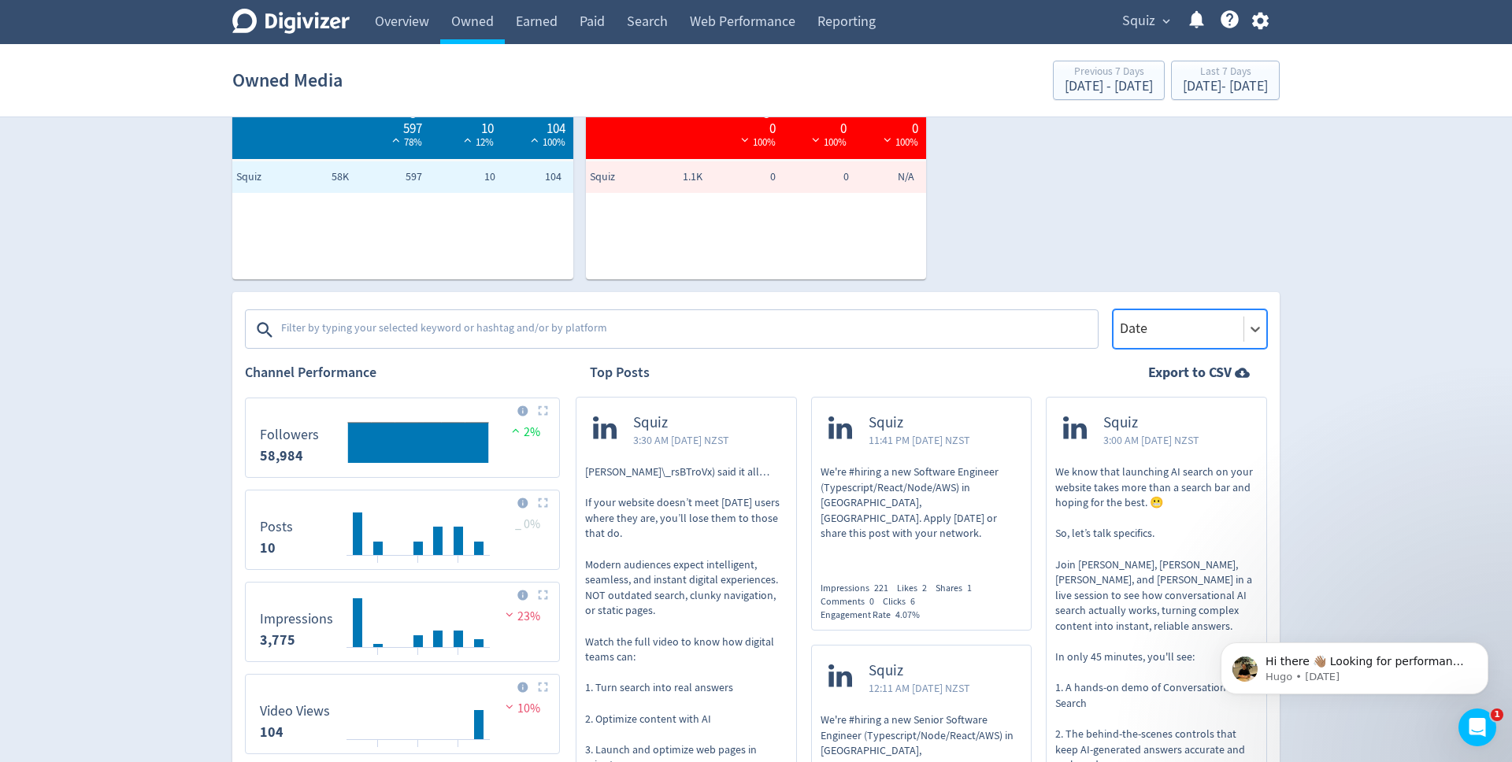
scroll to position [0, 0]
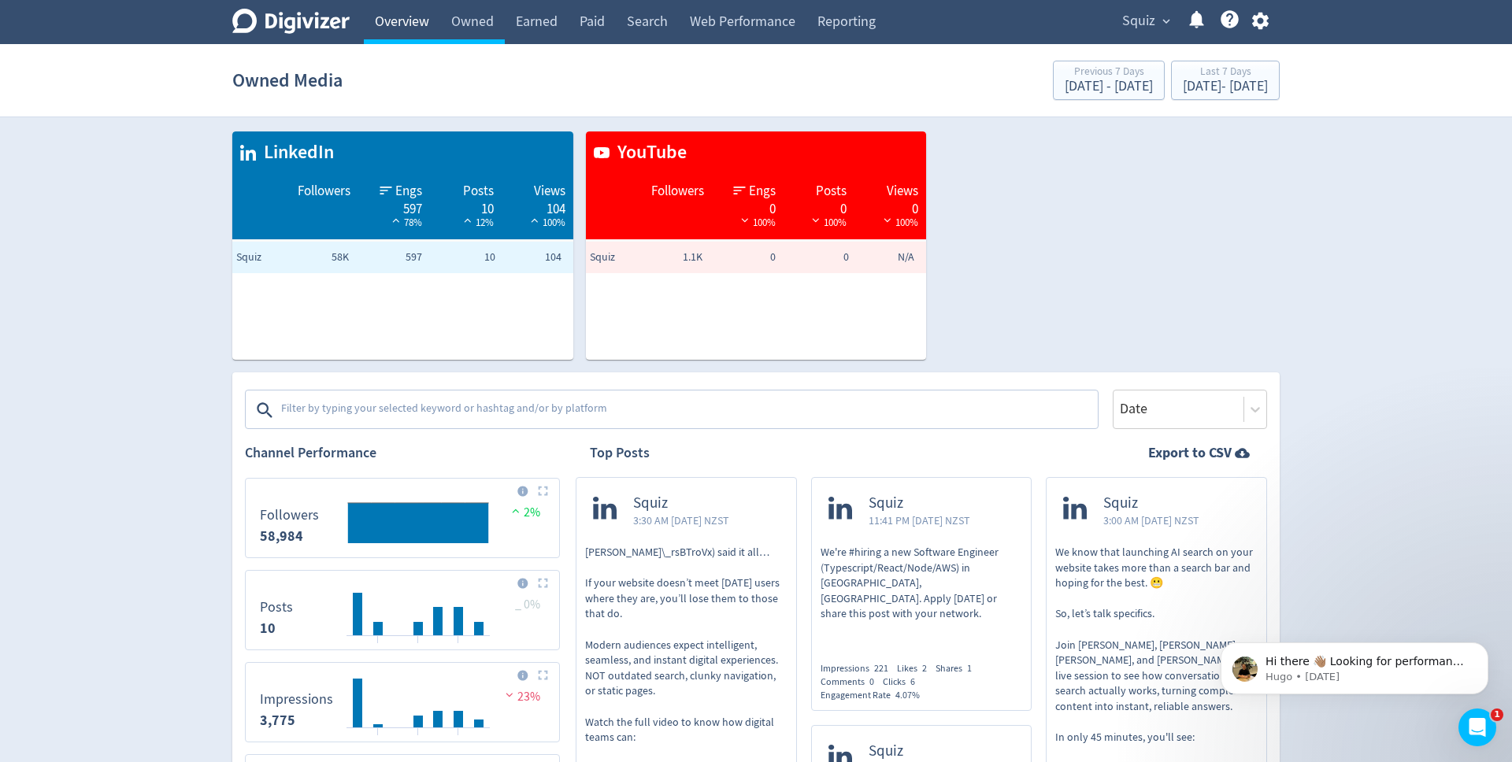
click at [401, 33] on link "Overview" at bounding box center [402, 22] width 76 height 44
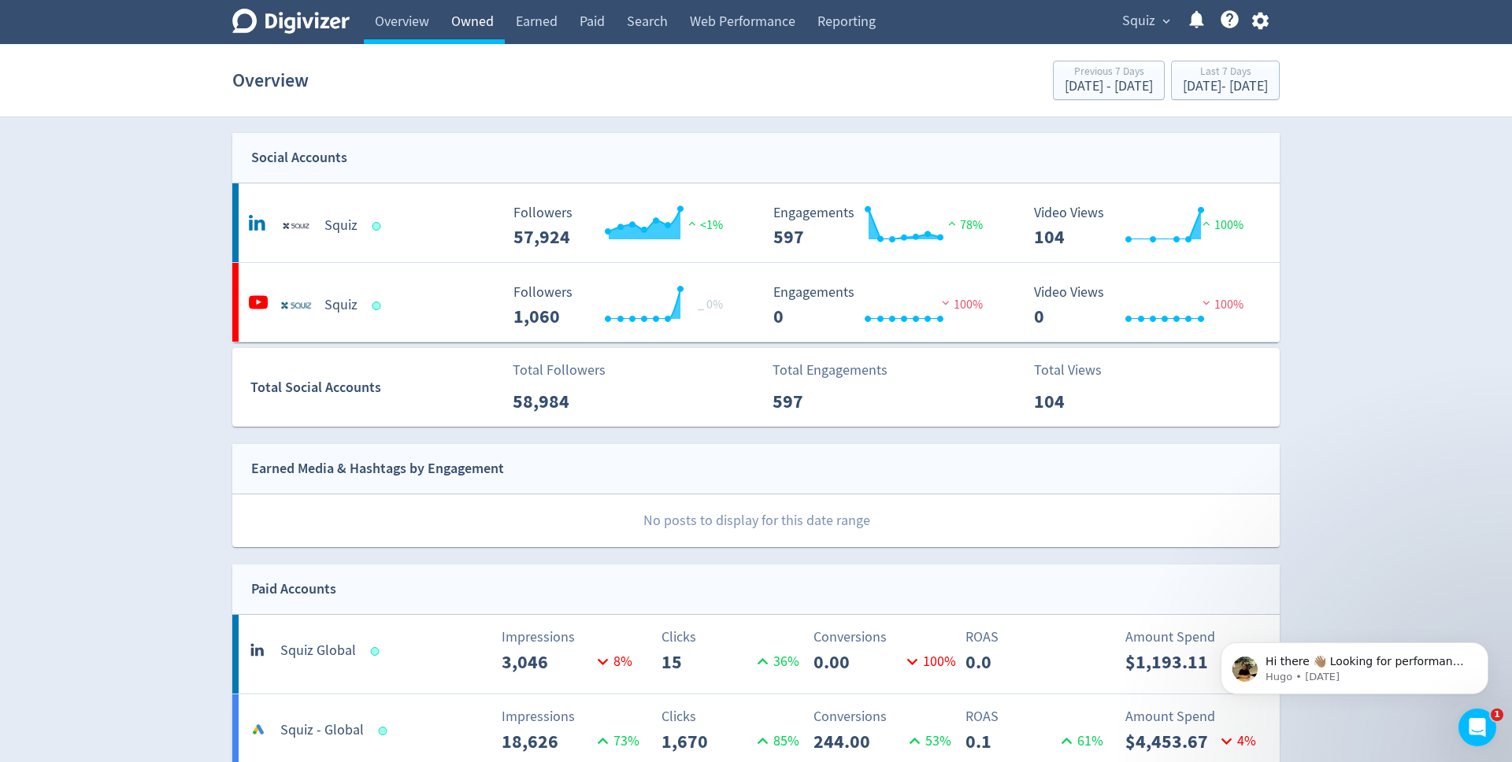
click at [472, 34] on link "Owned" at bounding box center [472, 22] width 65 height 44
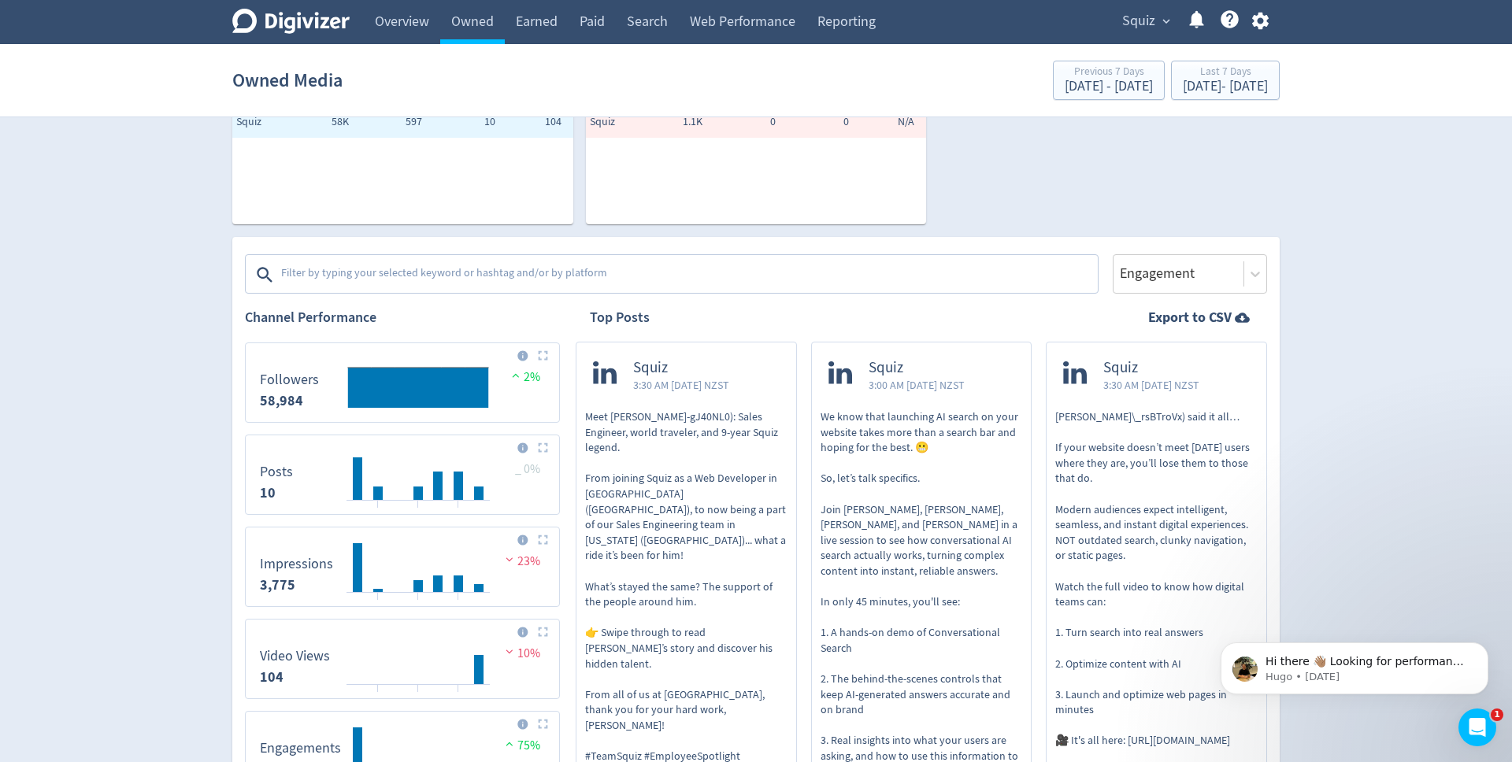
scroll to position [120, 0]
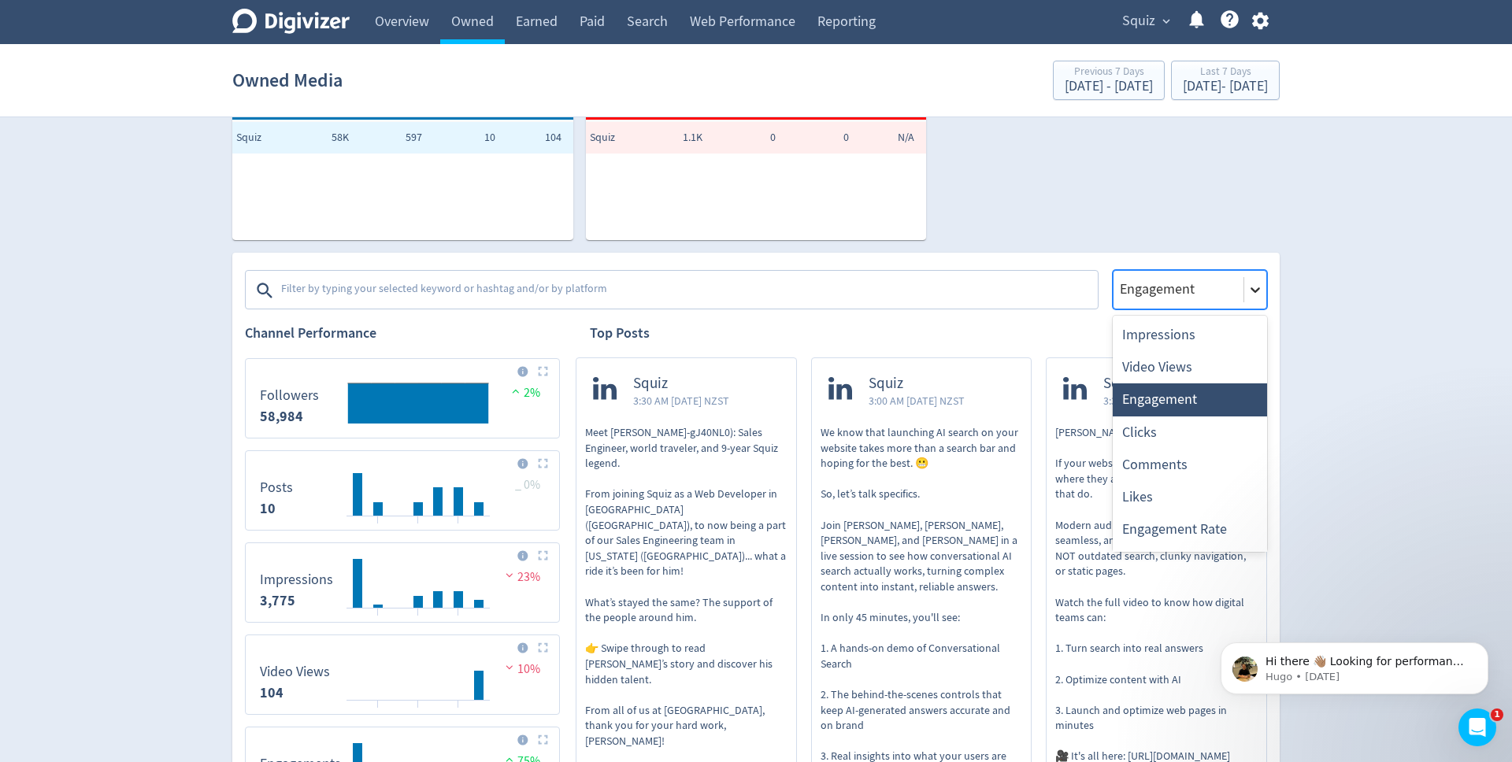
click at [1245, 290] on div at bounding box center [1255, 290] width 22 height 22
click at [1189, 417] on div "Clicks" at bounding box center [1190, 433] width 154 height 32
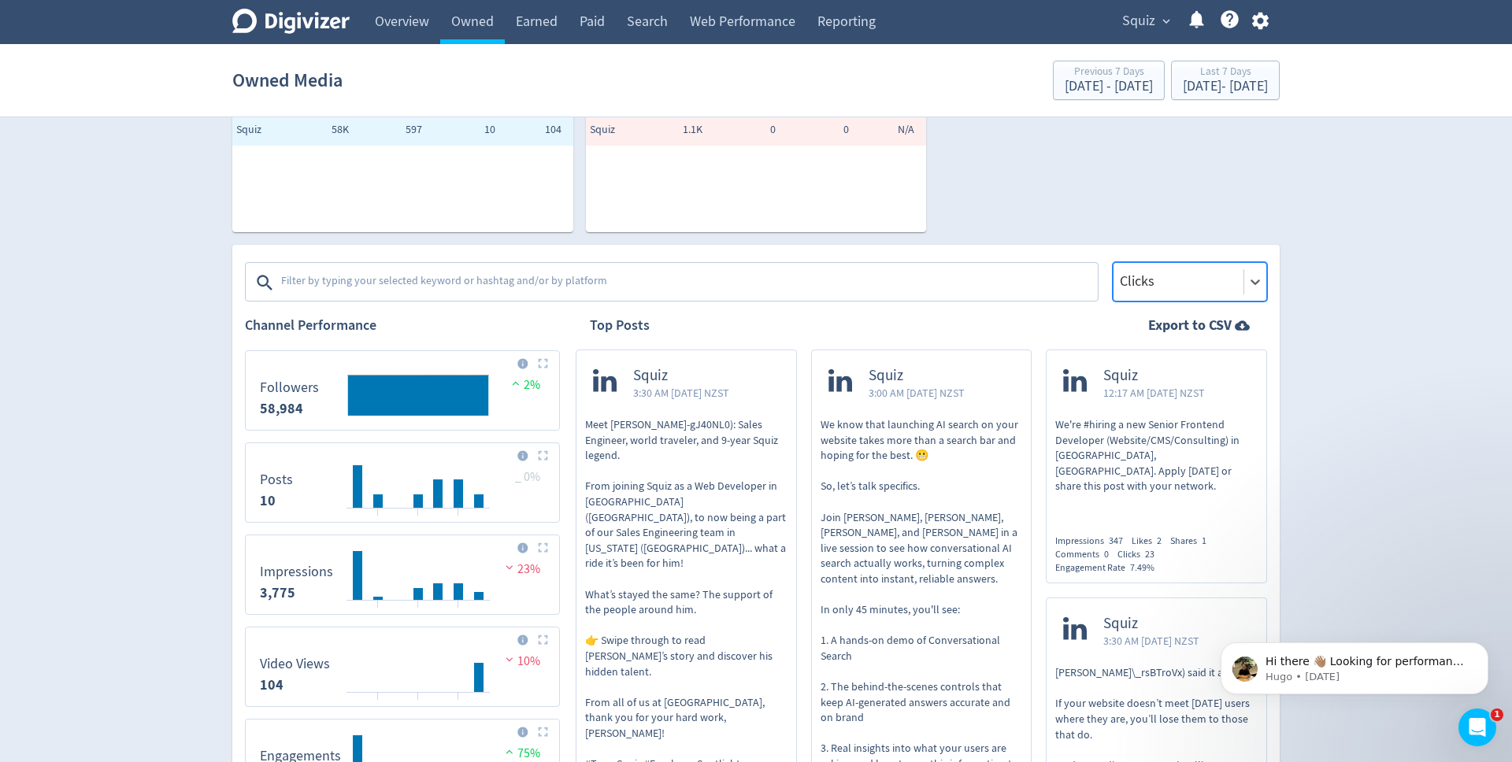
scroll to position [0, 0]
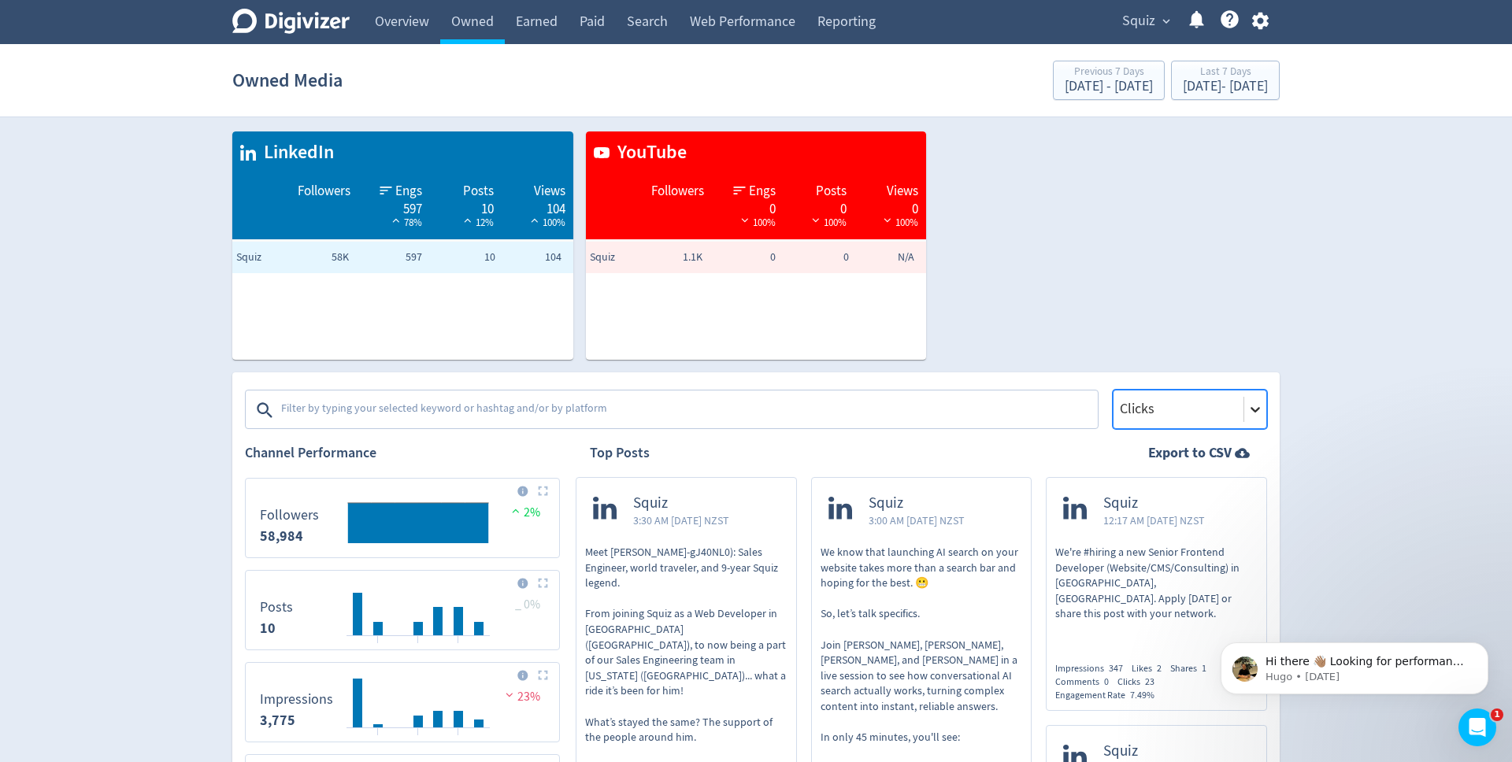
click at [1255, 410] on icon at bounding box center [1255, 410] width 9 height 6
click at [542, 28] on link "Earned" at bounding box center [537, 22] width 64 height 44
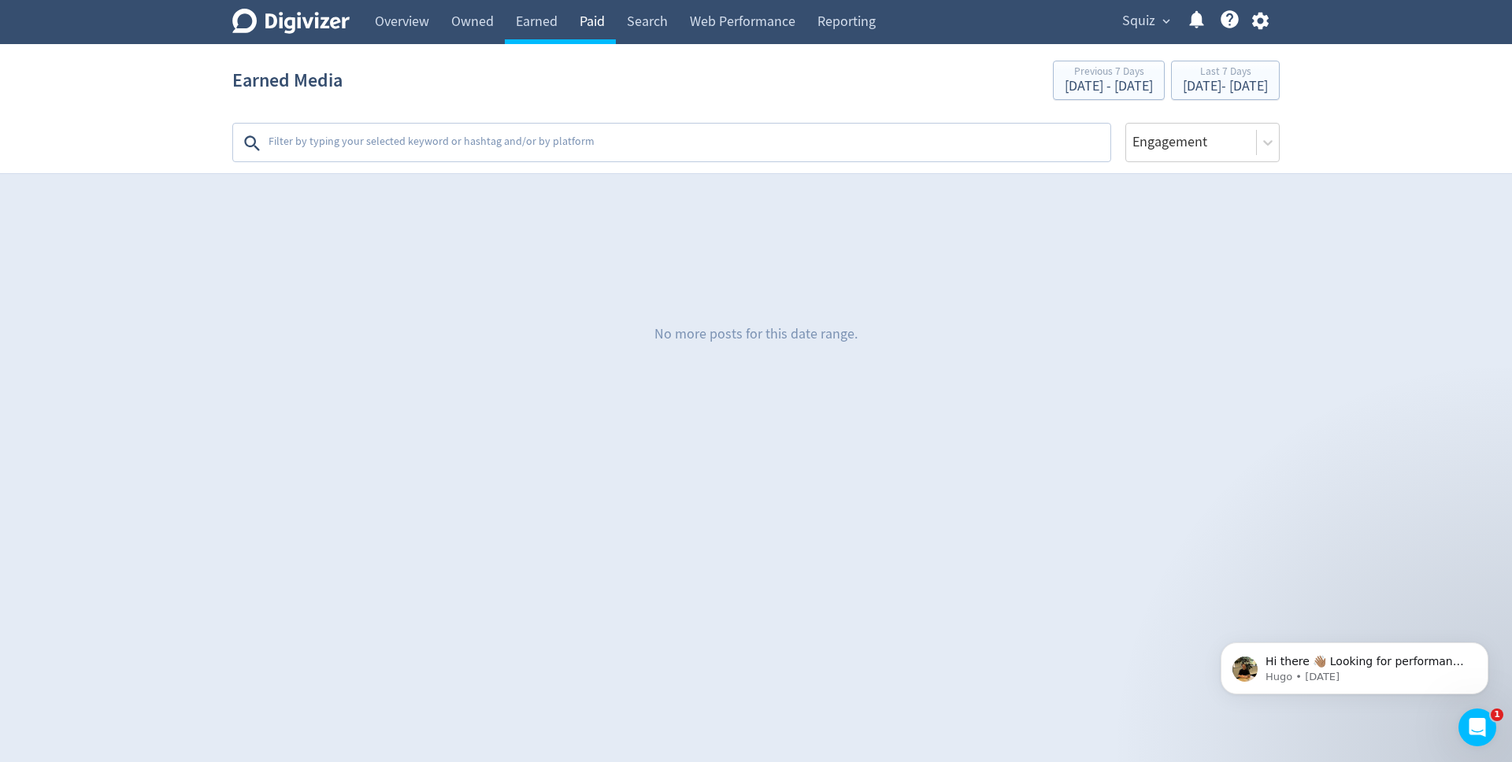
click at [592, 28] on link "Paid" at bounding box center [592, 22] width 47 height 44
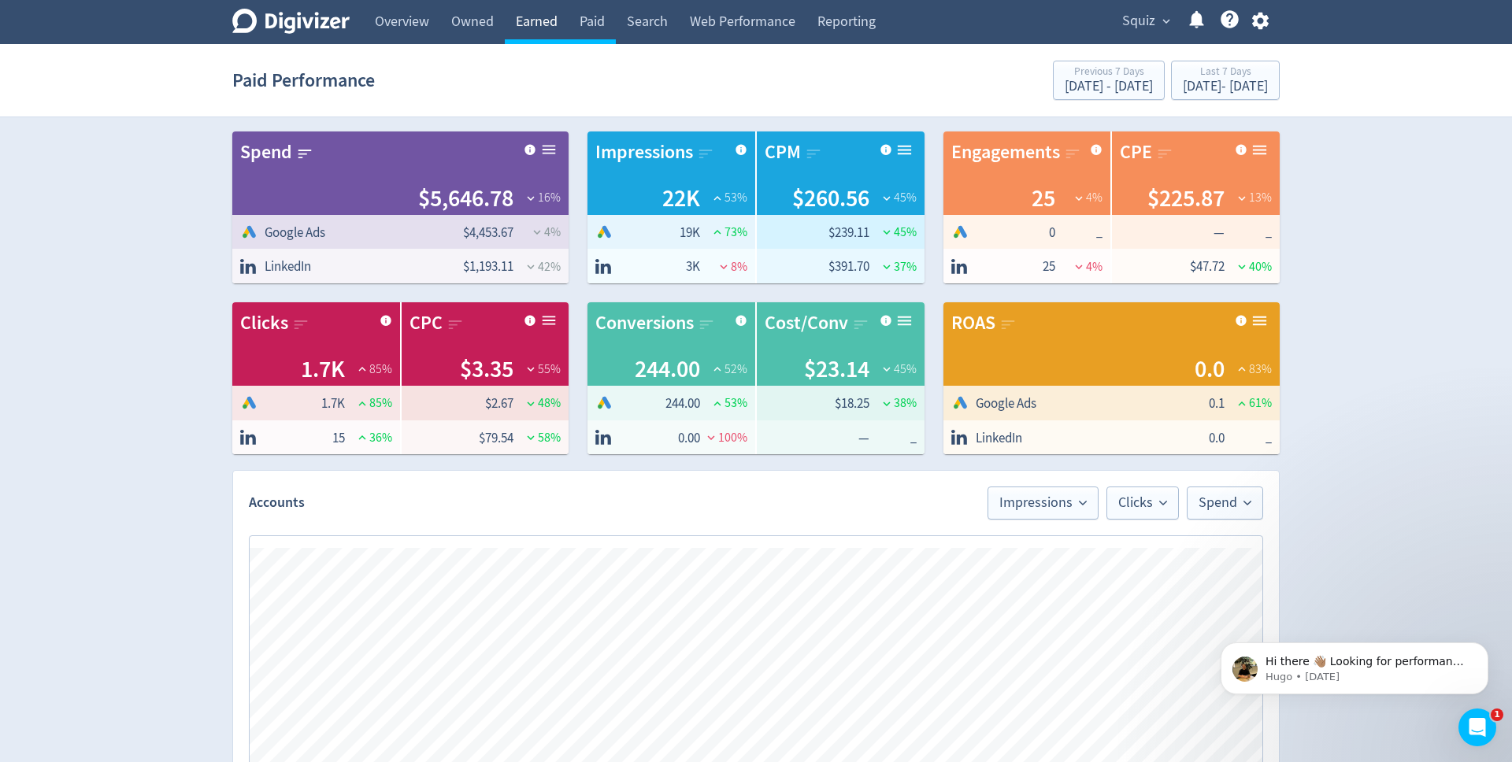
click at [542, 29] on link "Earned" at bounding box center [537, 22] width 64 height 44
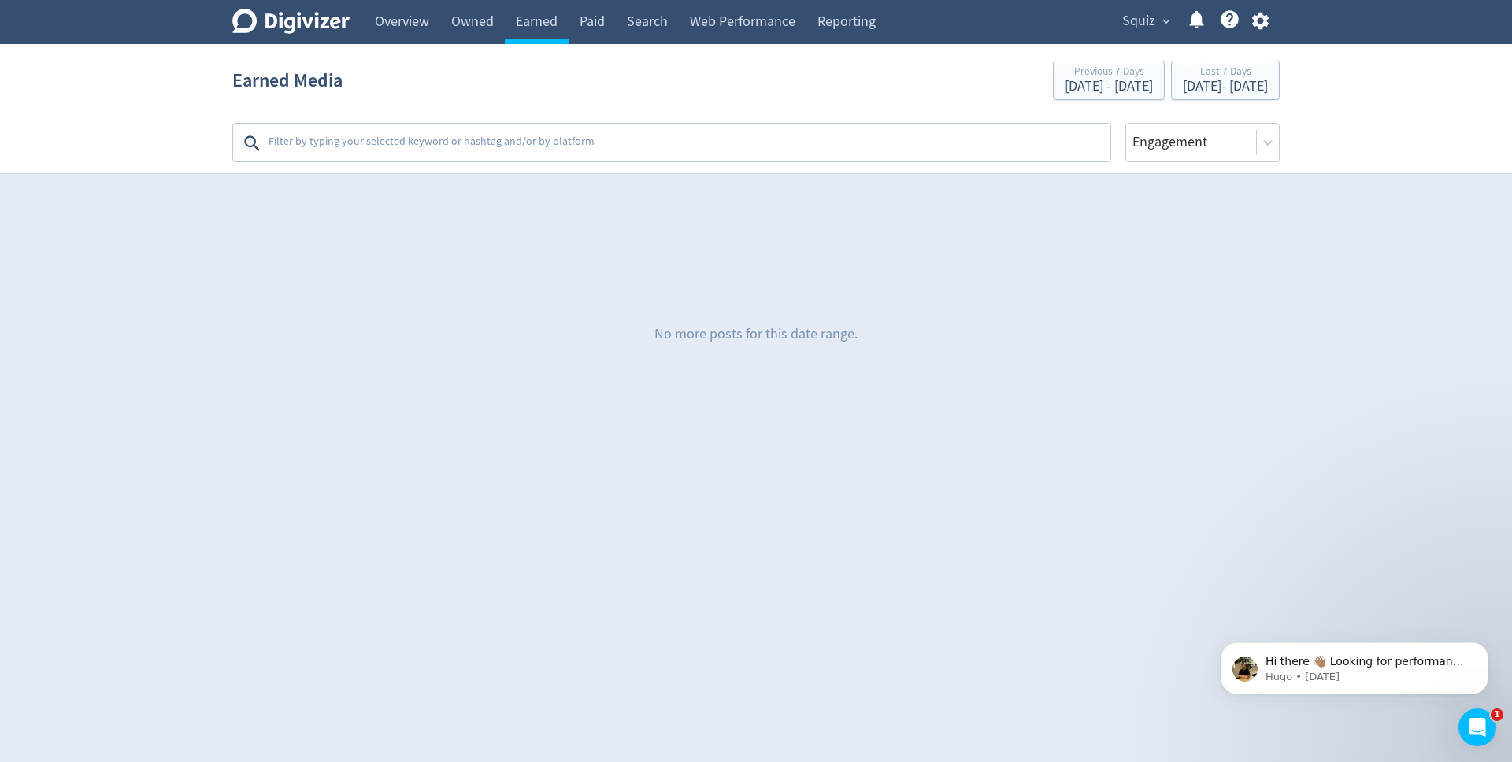
click at [521, 158] on textarea at bounding box center [688, 144] width 842 height 32
click at [1065, 81] on div "[DATE] - [DATE]" at bounding box center [1109, 87] width 88 height 14
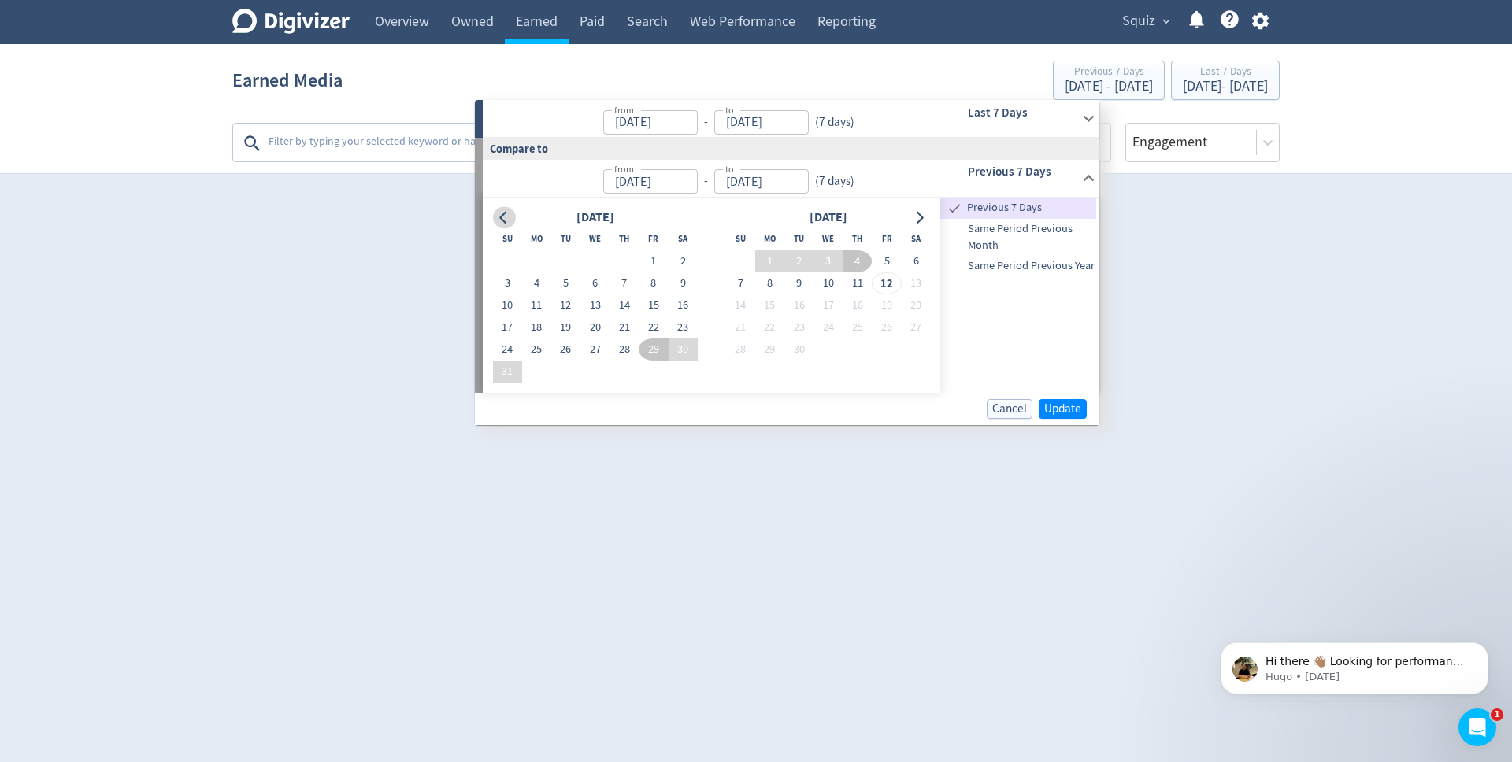
click at [500, 215] on icon "Go to previous month" at bounding box center [504, 217] width 13 height 13
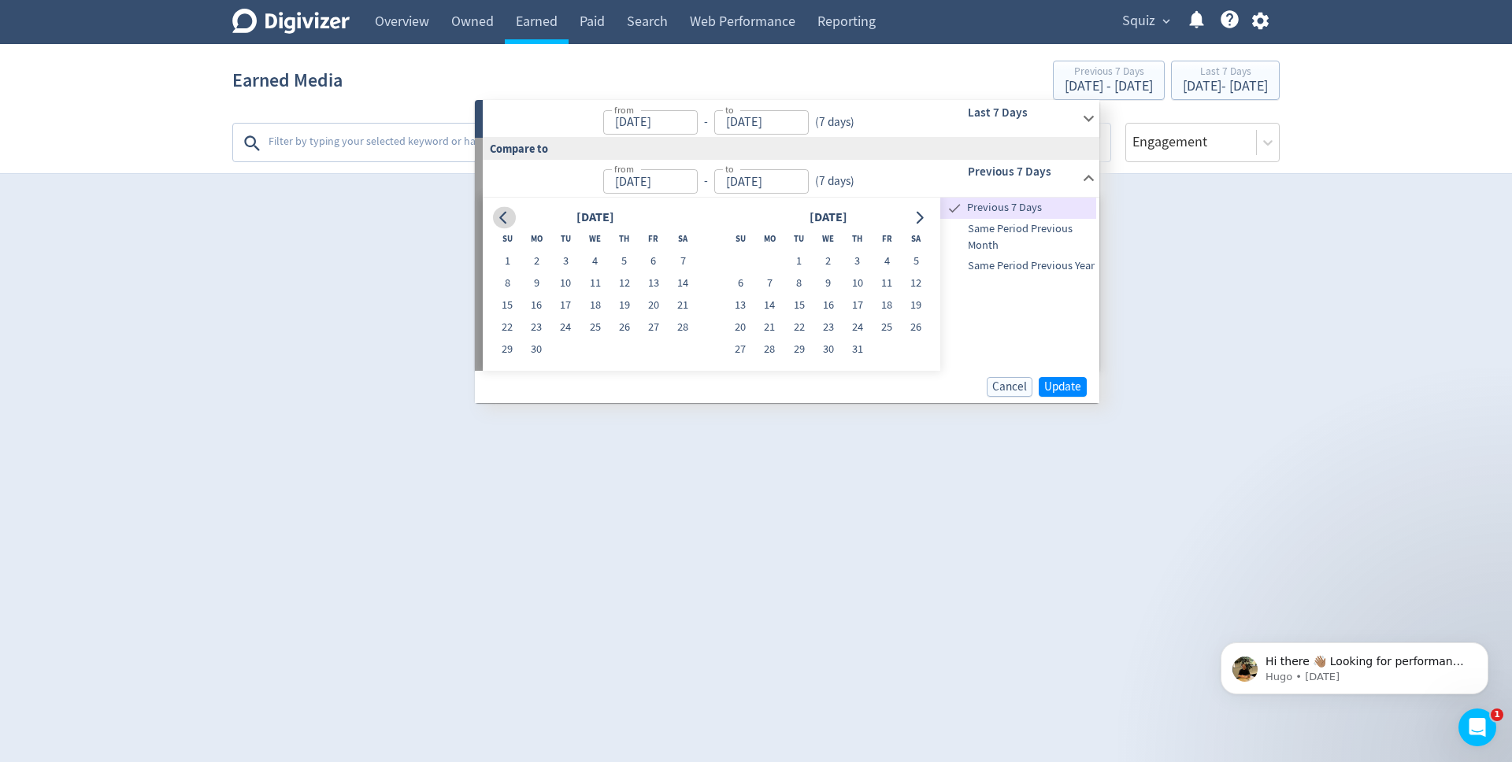
click at [500, 215] on icon "Go to previous month" at bounding box center [504, 217] width 13 height 13
click at [505, 211] on icon "Go to previous month" at bounding box center [504, 217] width 13 height 13
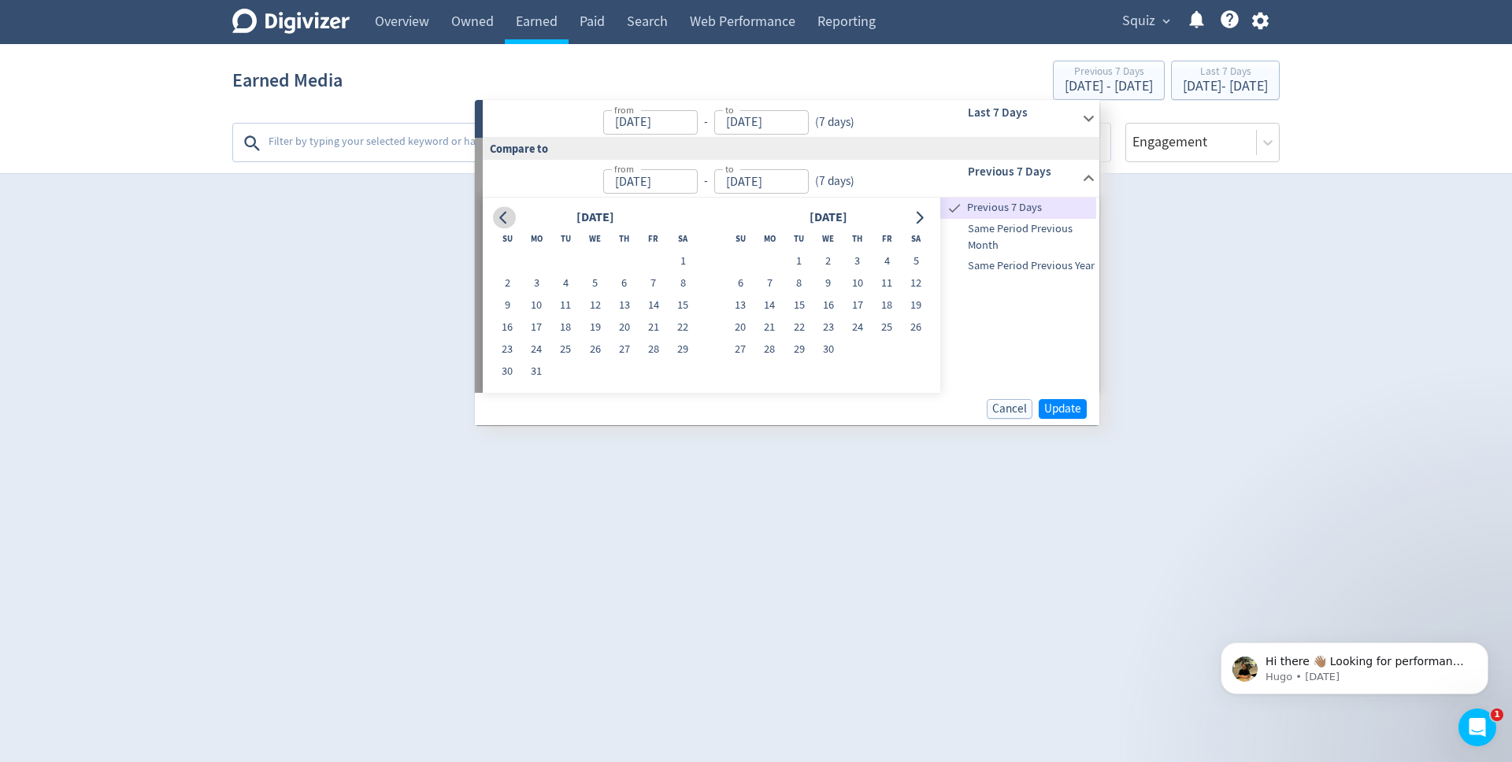
click at [505, 211] on icon "Go to previous month" at bounding box center [504, 217] width 13 height 13
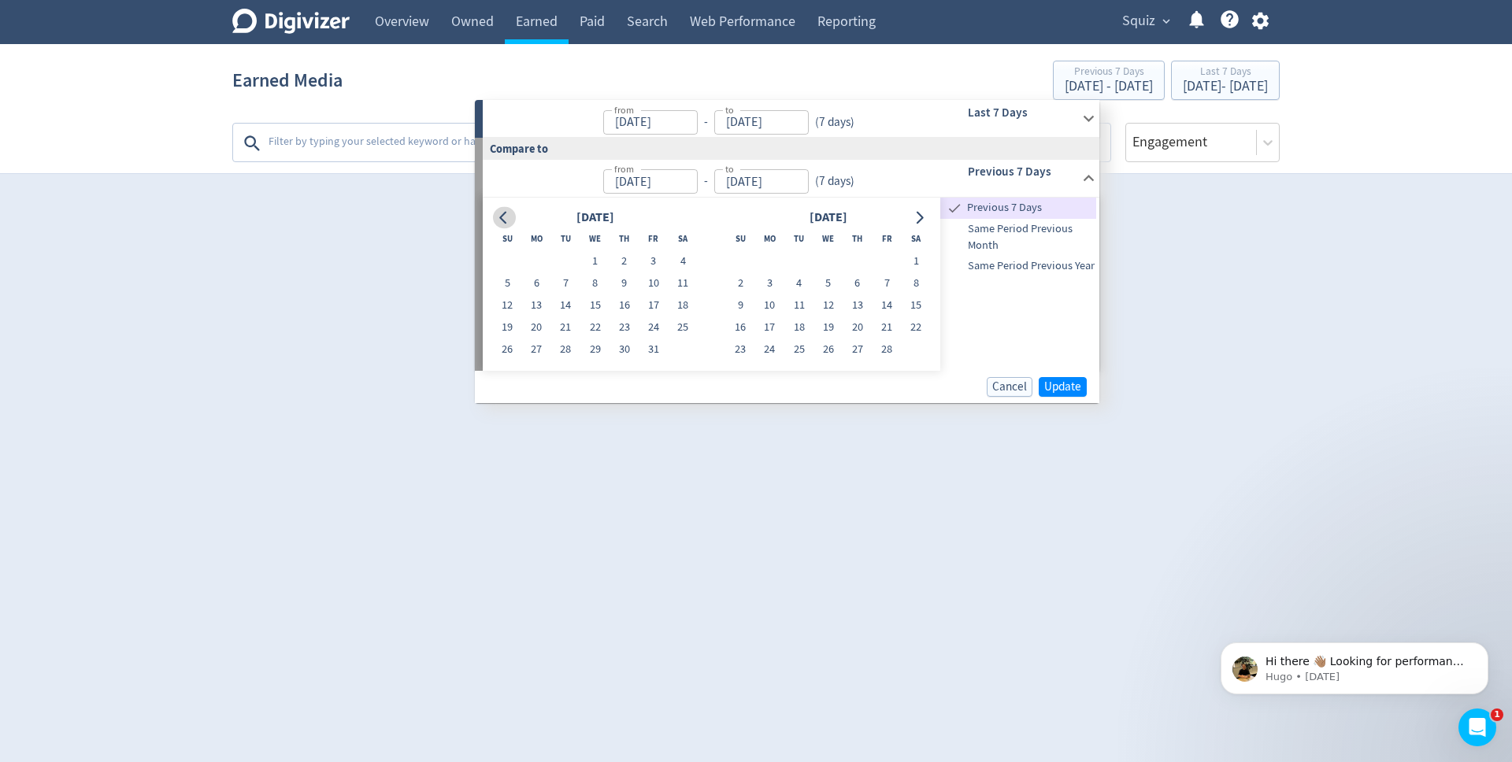
click at [505, 211] on icon "Go to previous month" at bounding box center [504, 217] width 13 height 13
click at [1021, 267] on span "Same Period Previous Year" at bounding box center [1018, 266] width 156 height 17
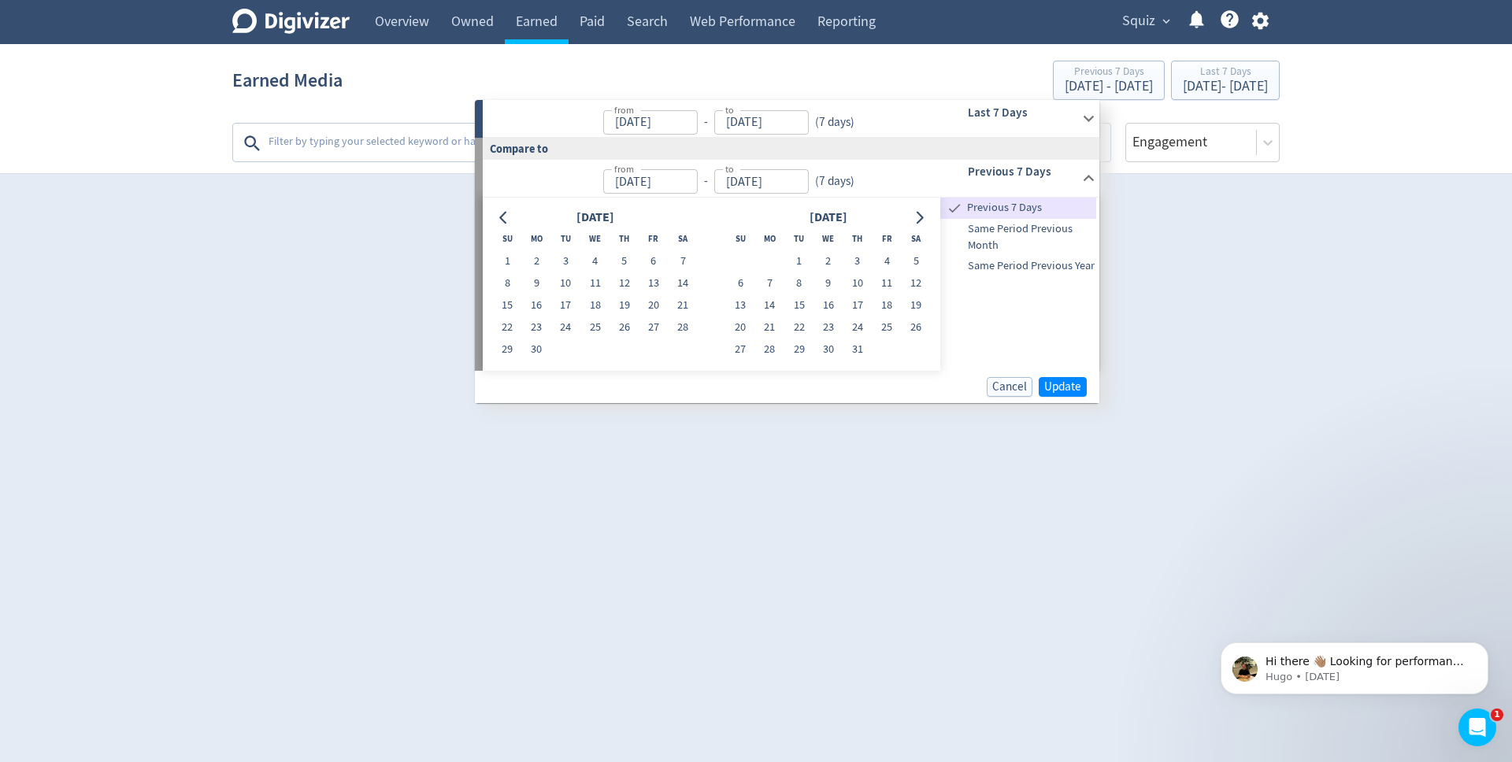
type input "[DATE]"
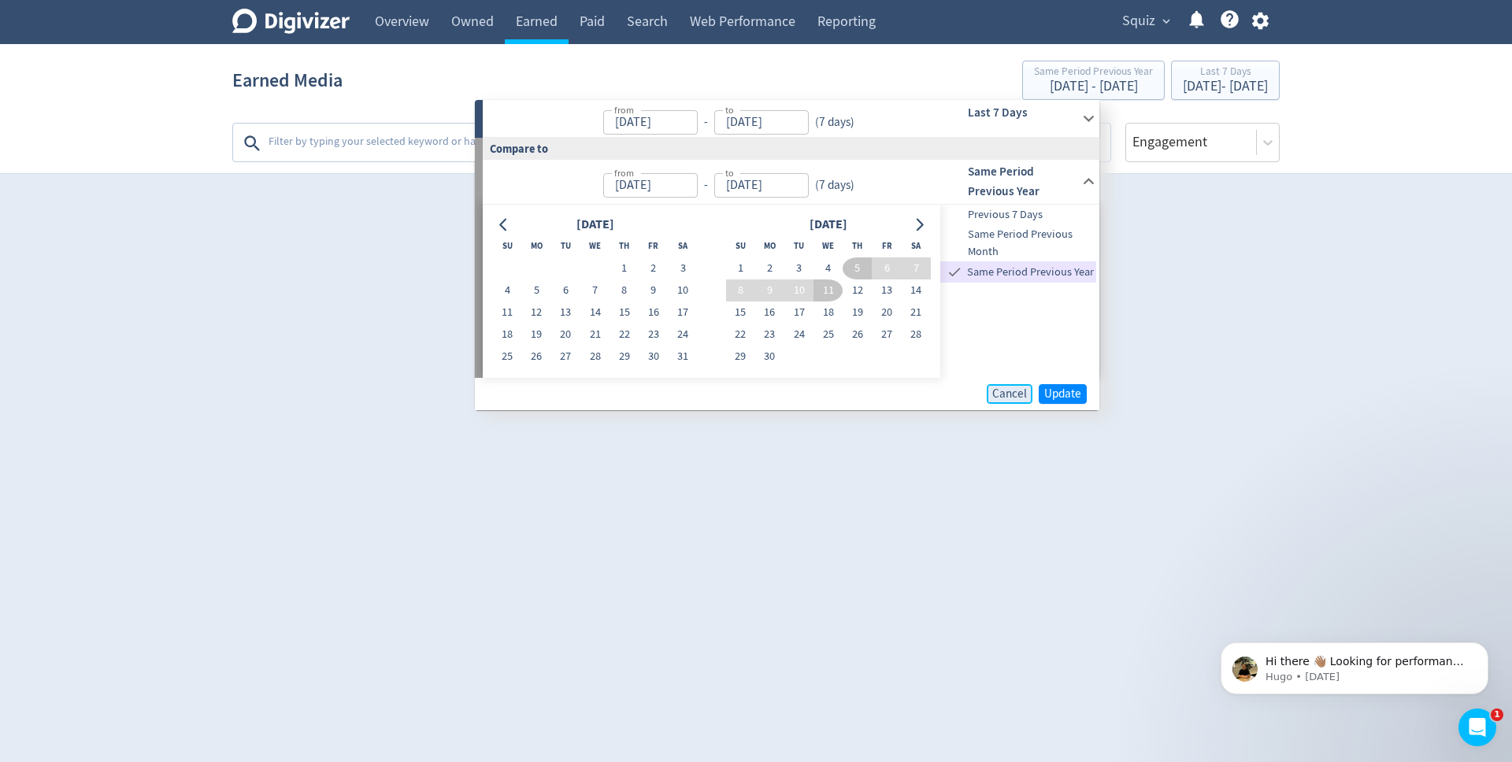
click at [1032, 395] on button "Cancel" at bounding box center [1010, 394] width 46 height 20
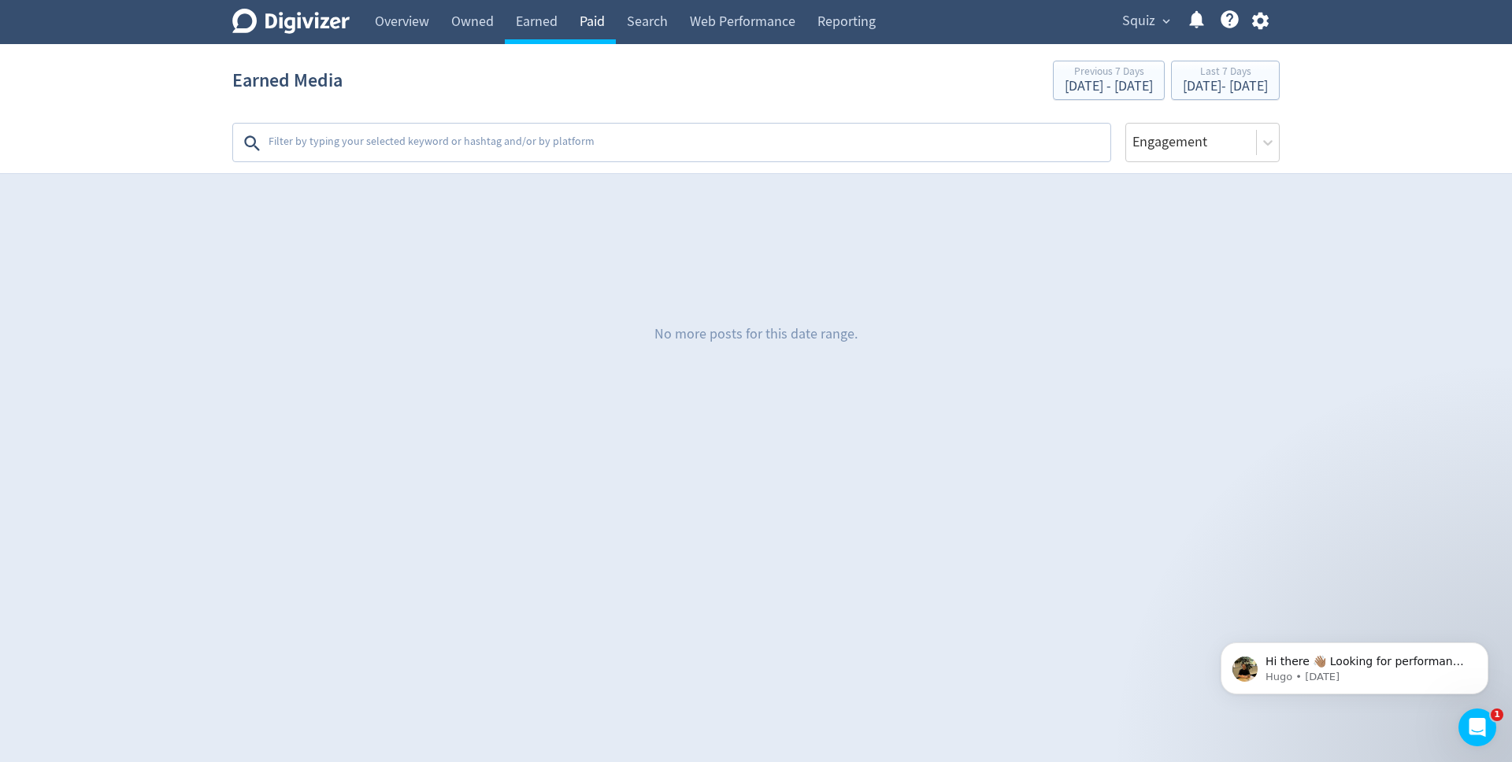
click at [594, 22] on link "Paid" at bounding box center [592, 22] width 47 height 44
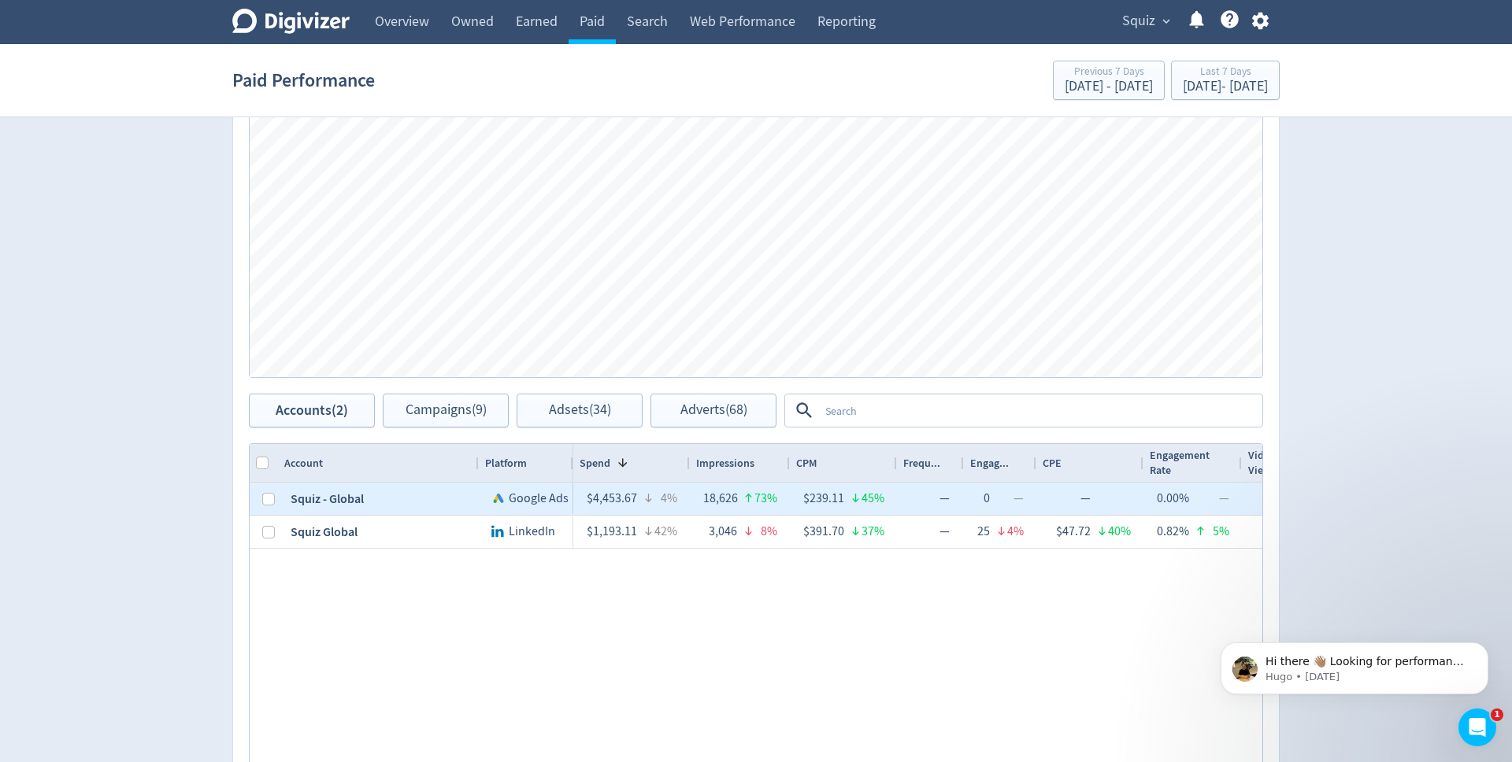
scroll to position [402, 0]
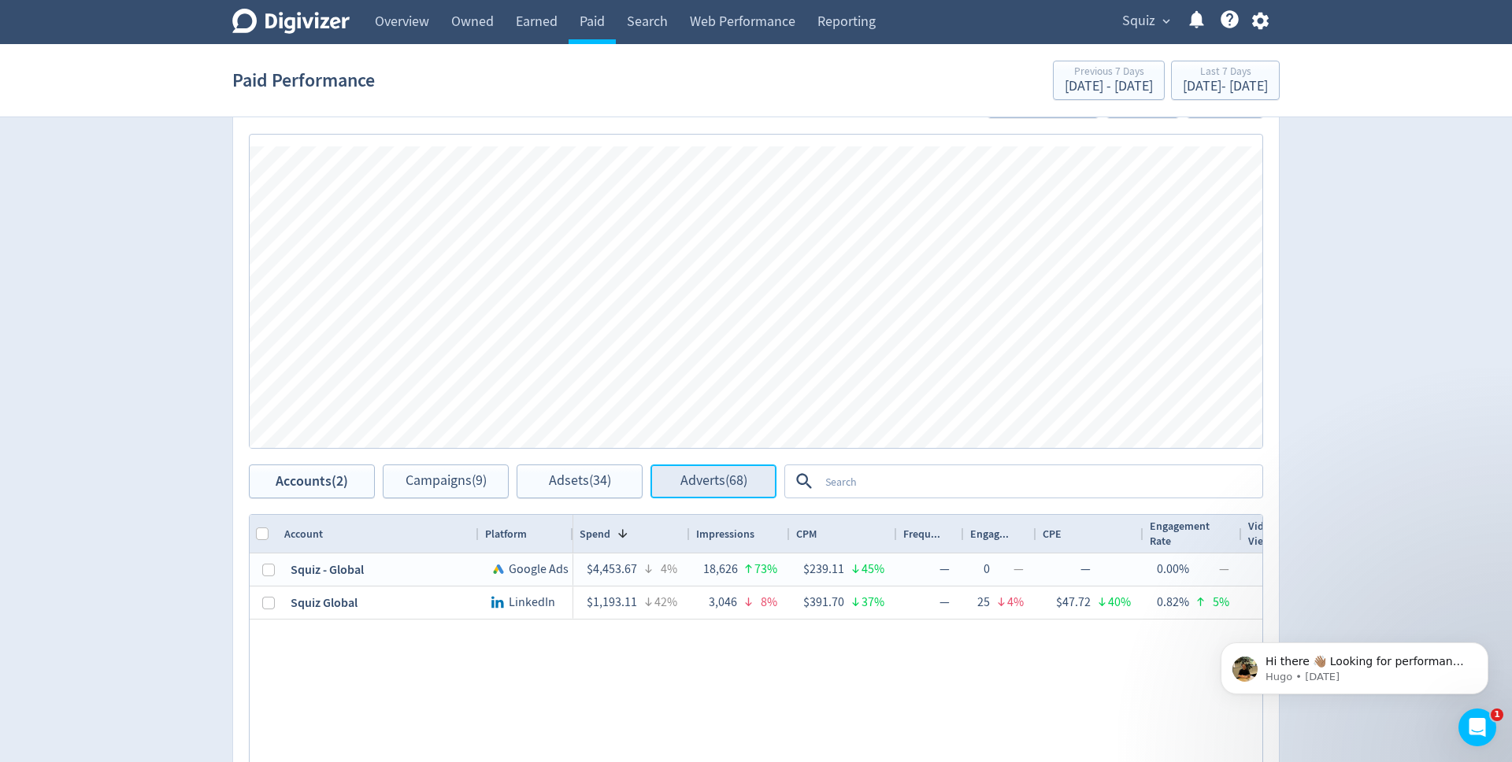
click at [696, 486] on span "Adverts (68)" at bounding box center [714, 481] width 67 height 15
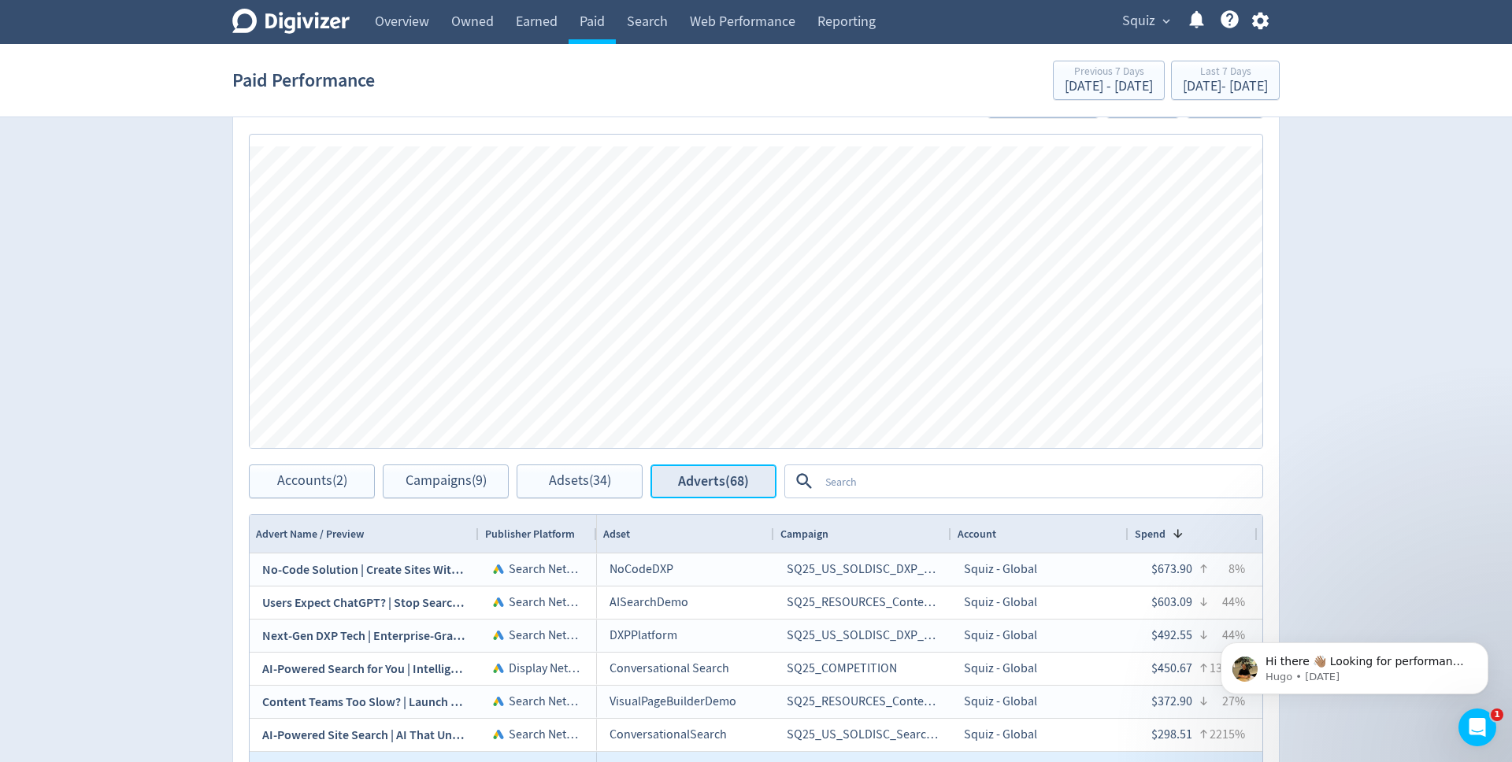
scroll to position [681, 0]
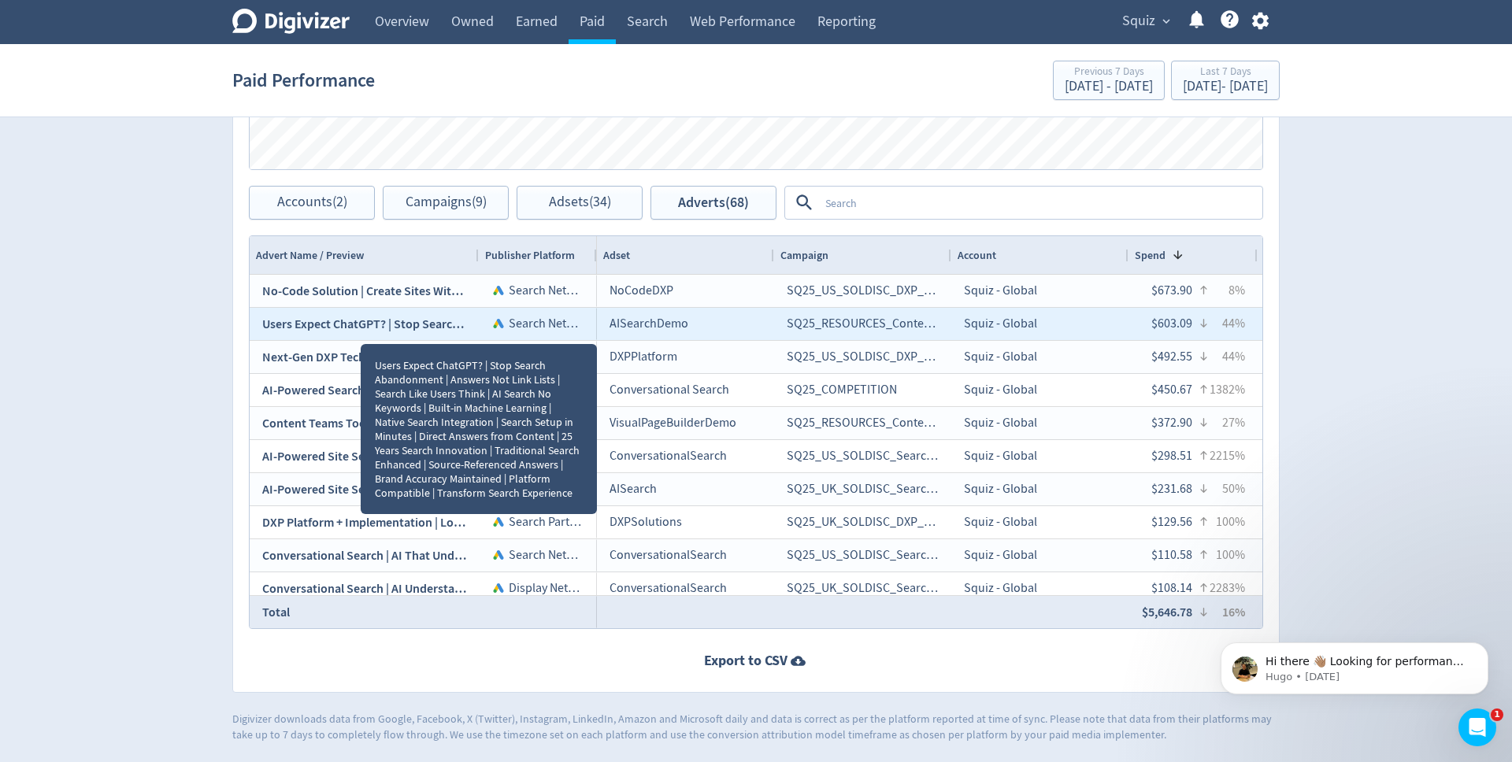
click at [358, 329] on span "Users Expect ChatGPT? | Stop Search Abandonment | Answers Not Link Lists | Sear…" at bounding box center [1351, 324] width 2178 height 17
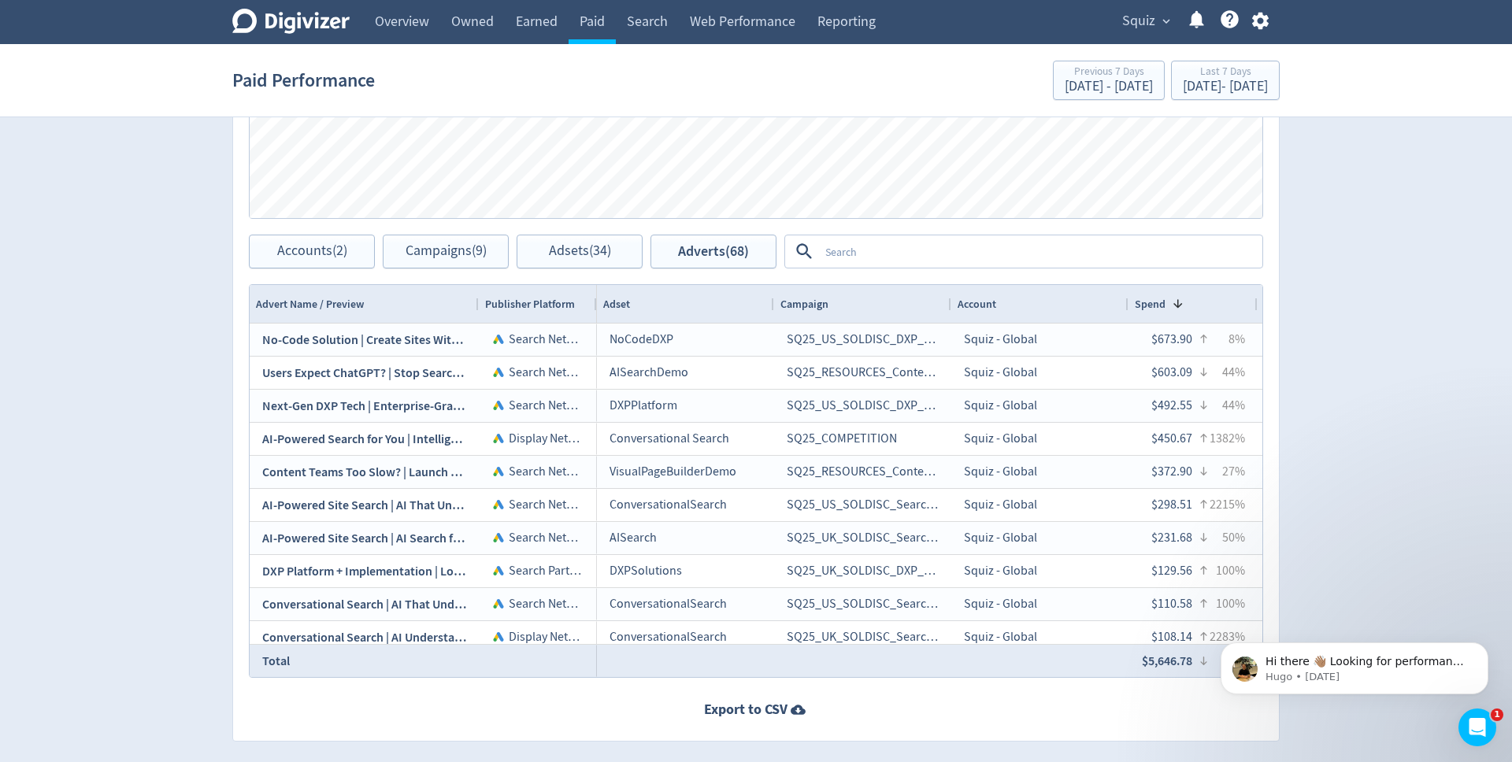
scroll to position [634, 0]
click at [473, 252] on span "Campaigns (9)" at bounding box center [446, 249] width 81 height 15
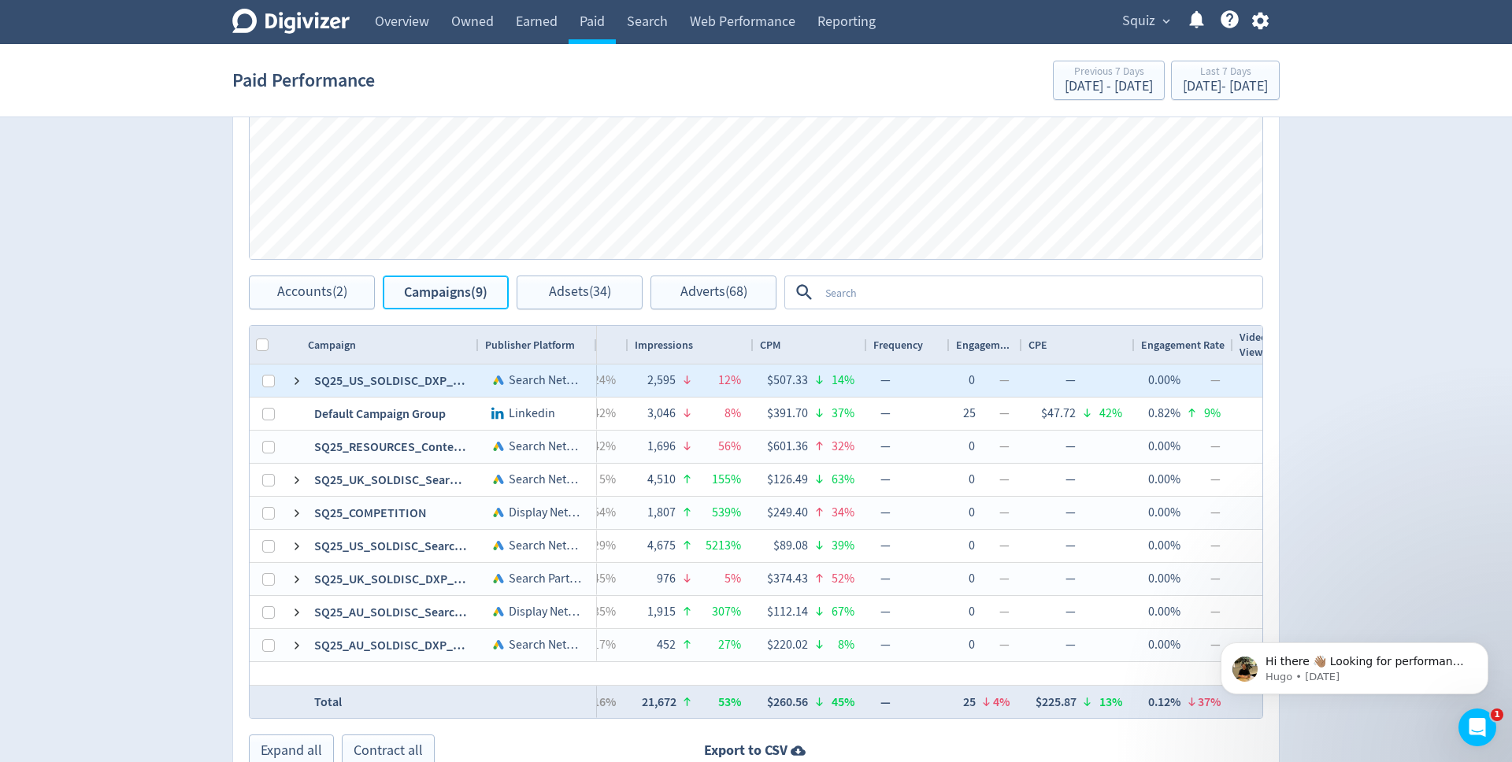
scroll to position [0, 539]
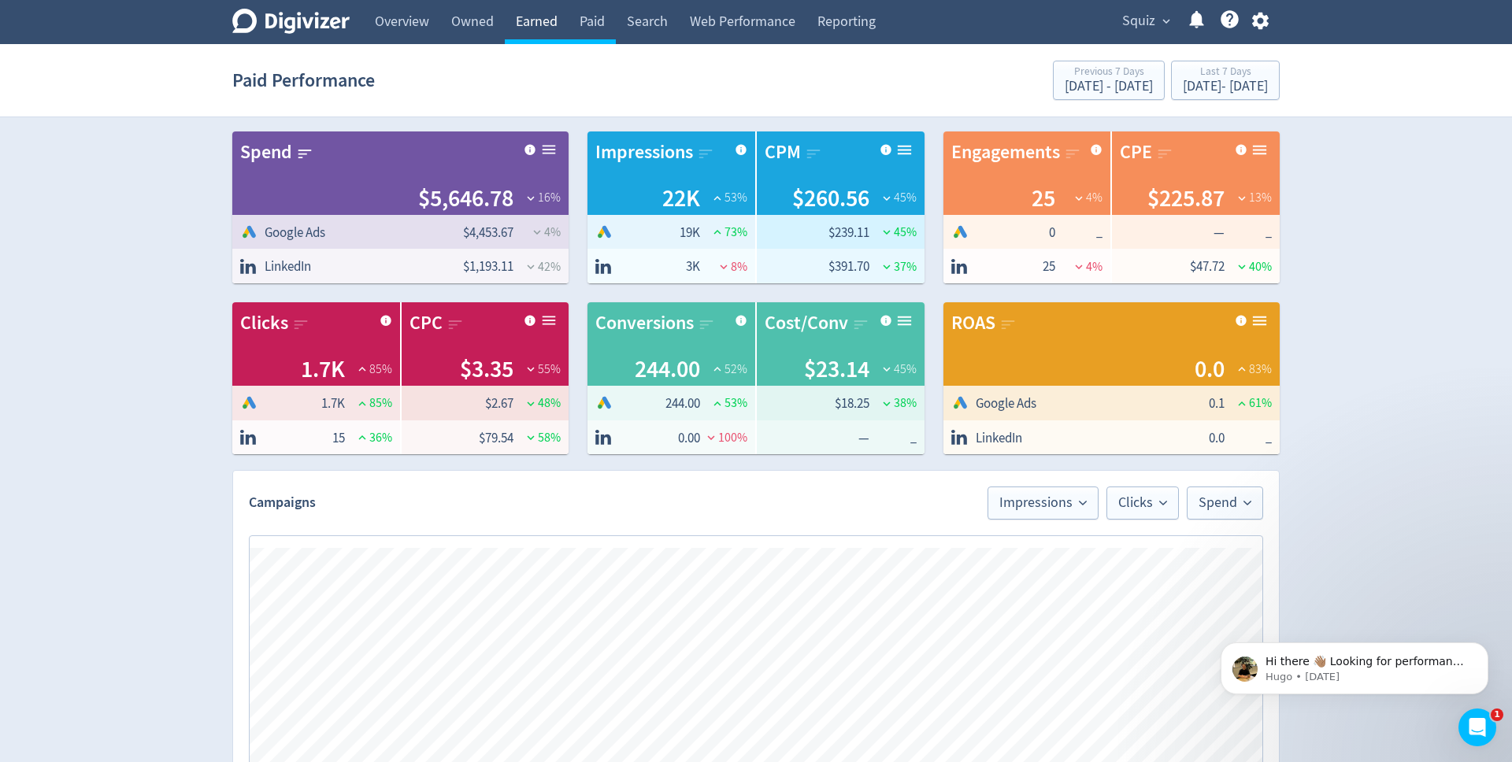
click at [559, 23] on link "Earned" at bounding box center [537, 22] width 64 height 44
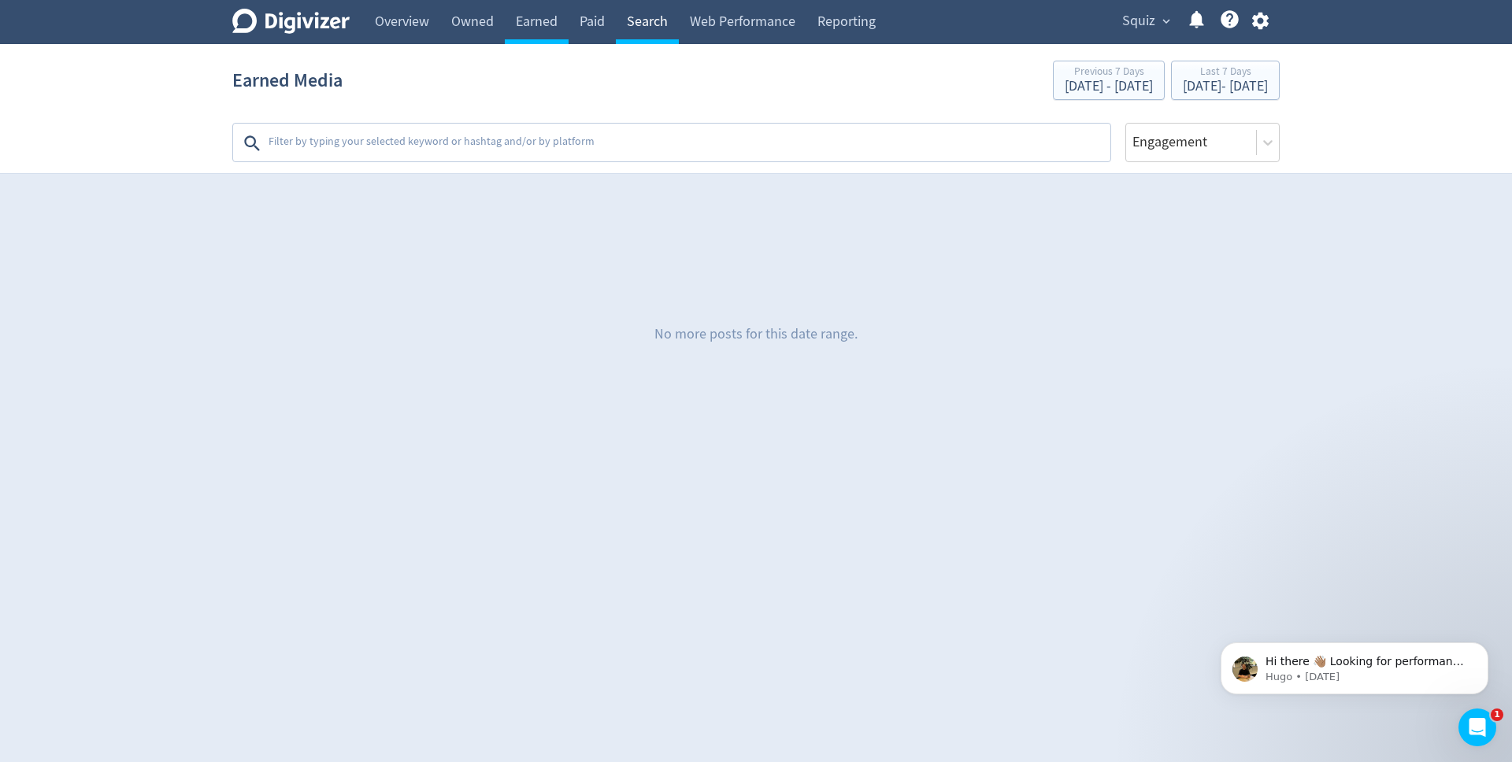
click at [645, 20] on link "Search" at bounding box center [647, 22] width 63 height 44
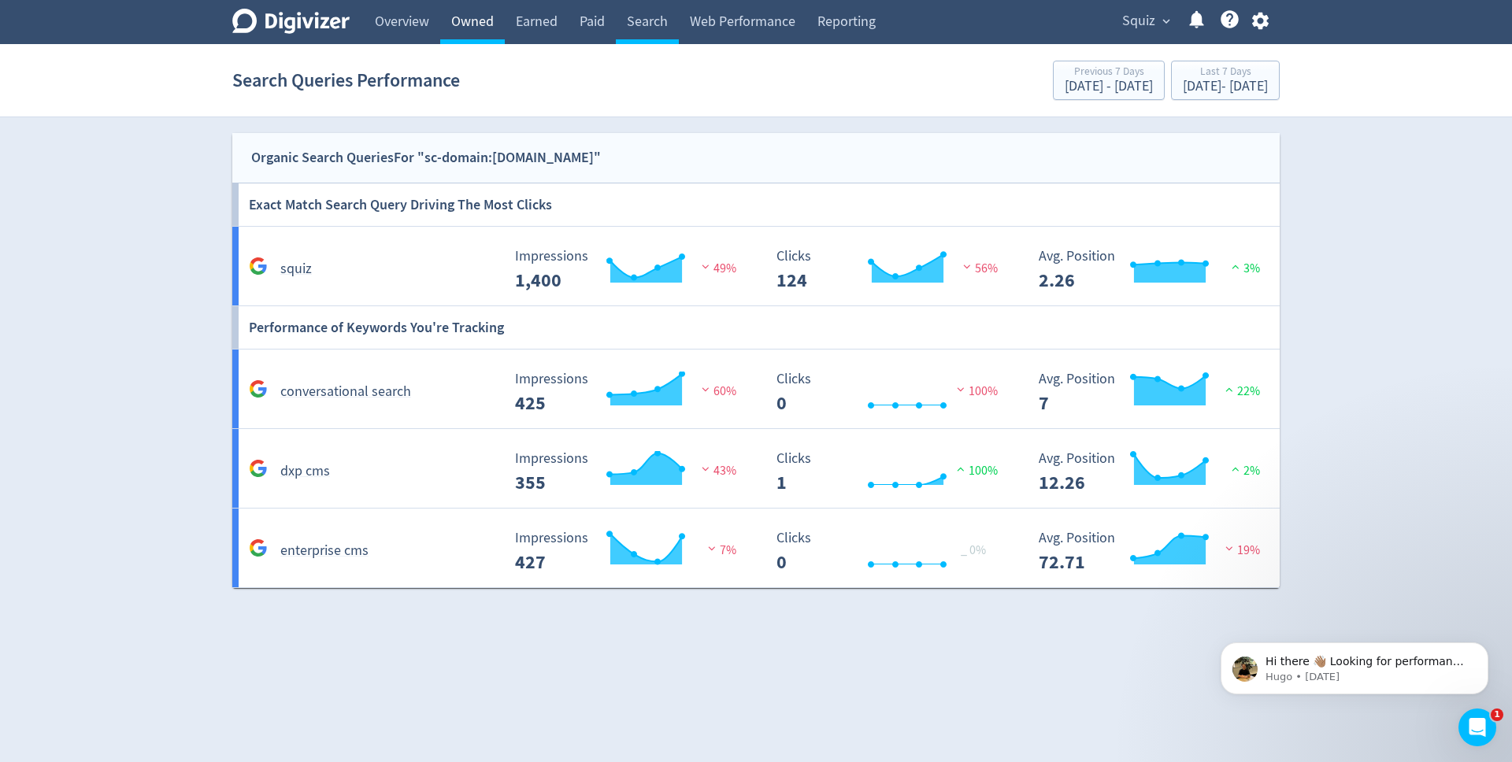
click at [476, 20] on link "Owned" at bounding box center [472, 22] width 65 height 44
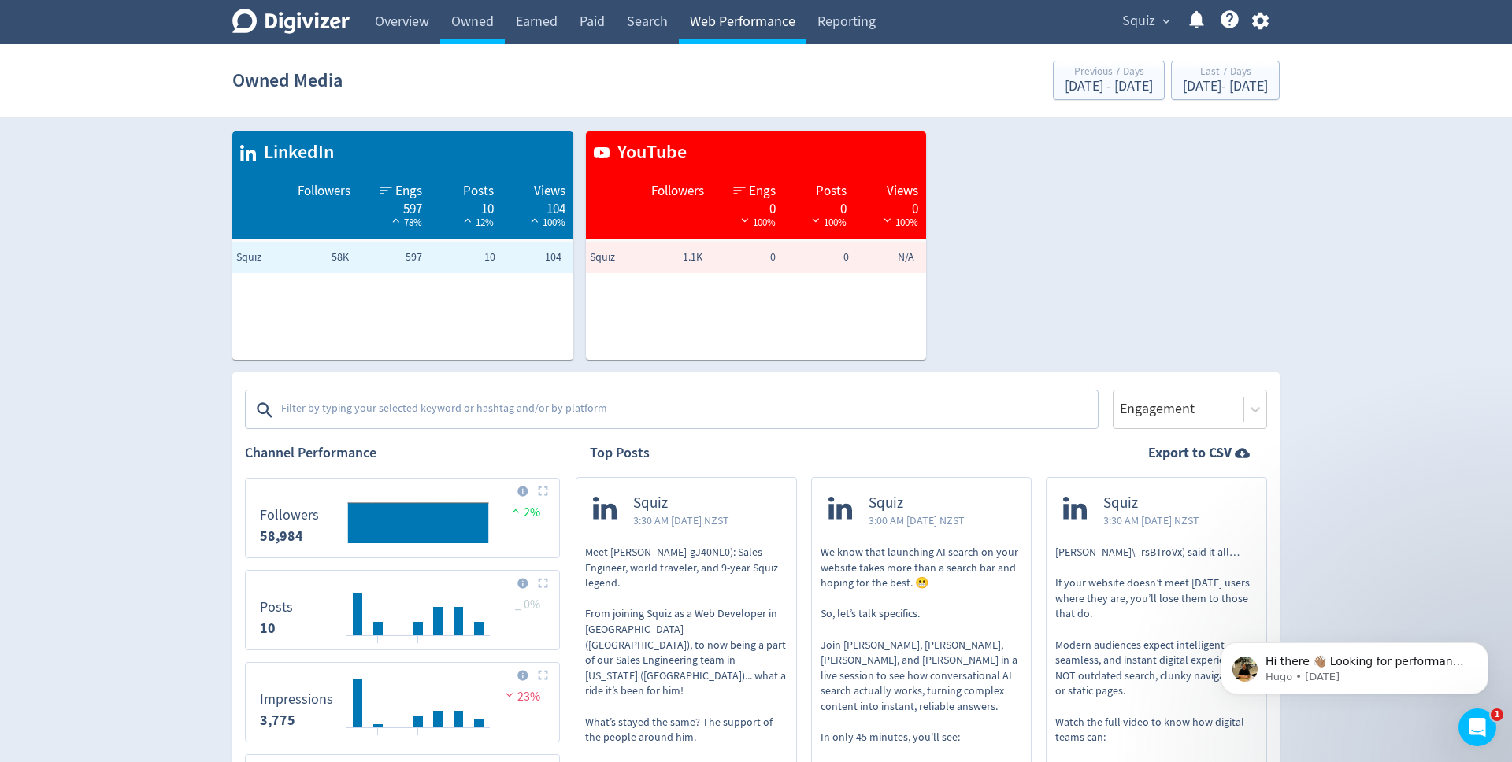
click at [712, 27] on link "Web Performance" at bounding box center [743, 22] width 128 height 44
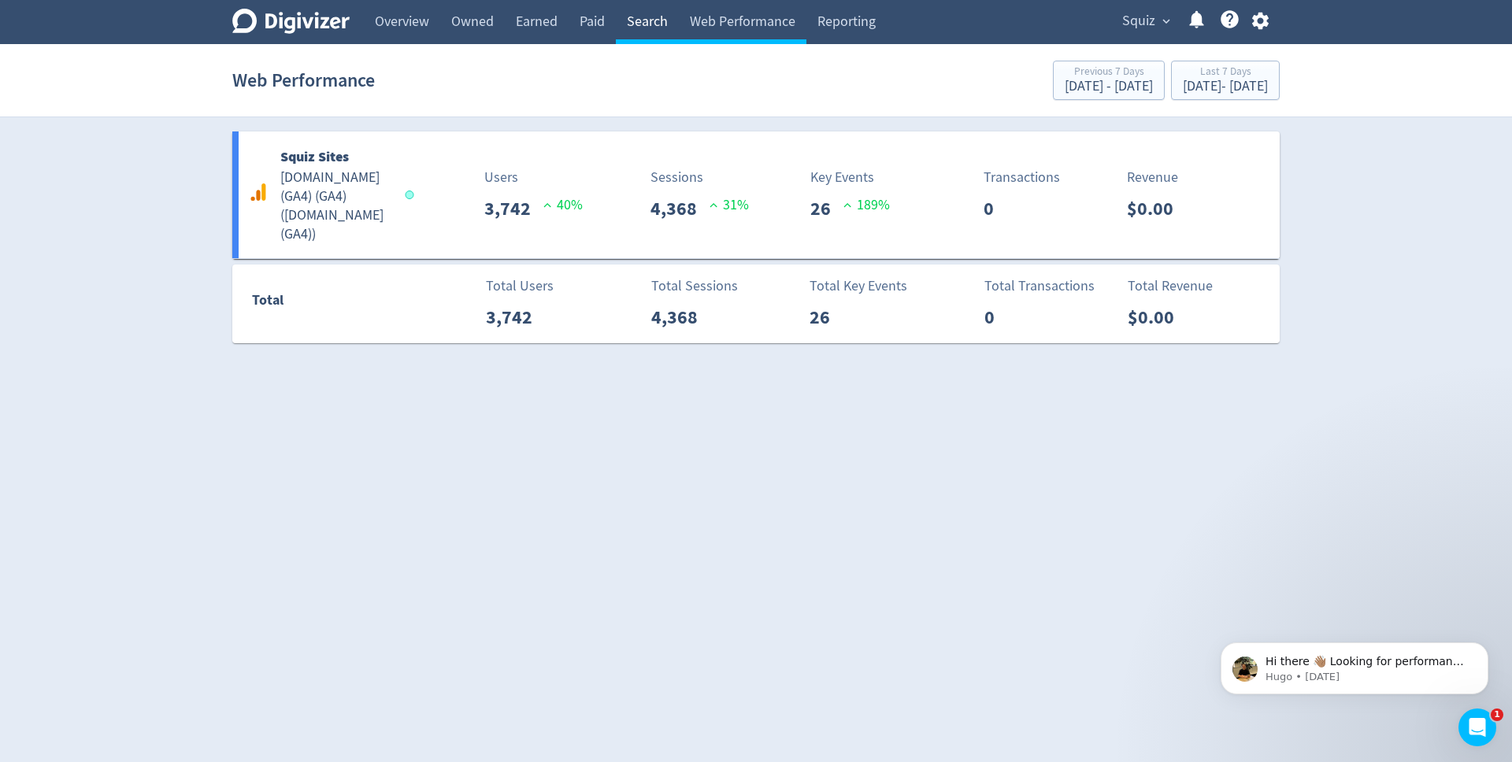
click at [647, 31] on link "Search" at bounding box center [647, 22] width 63 height 44
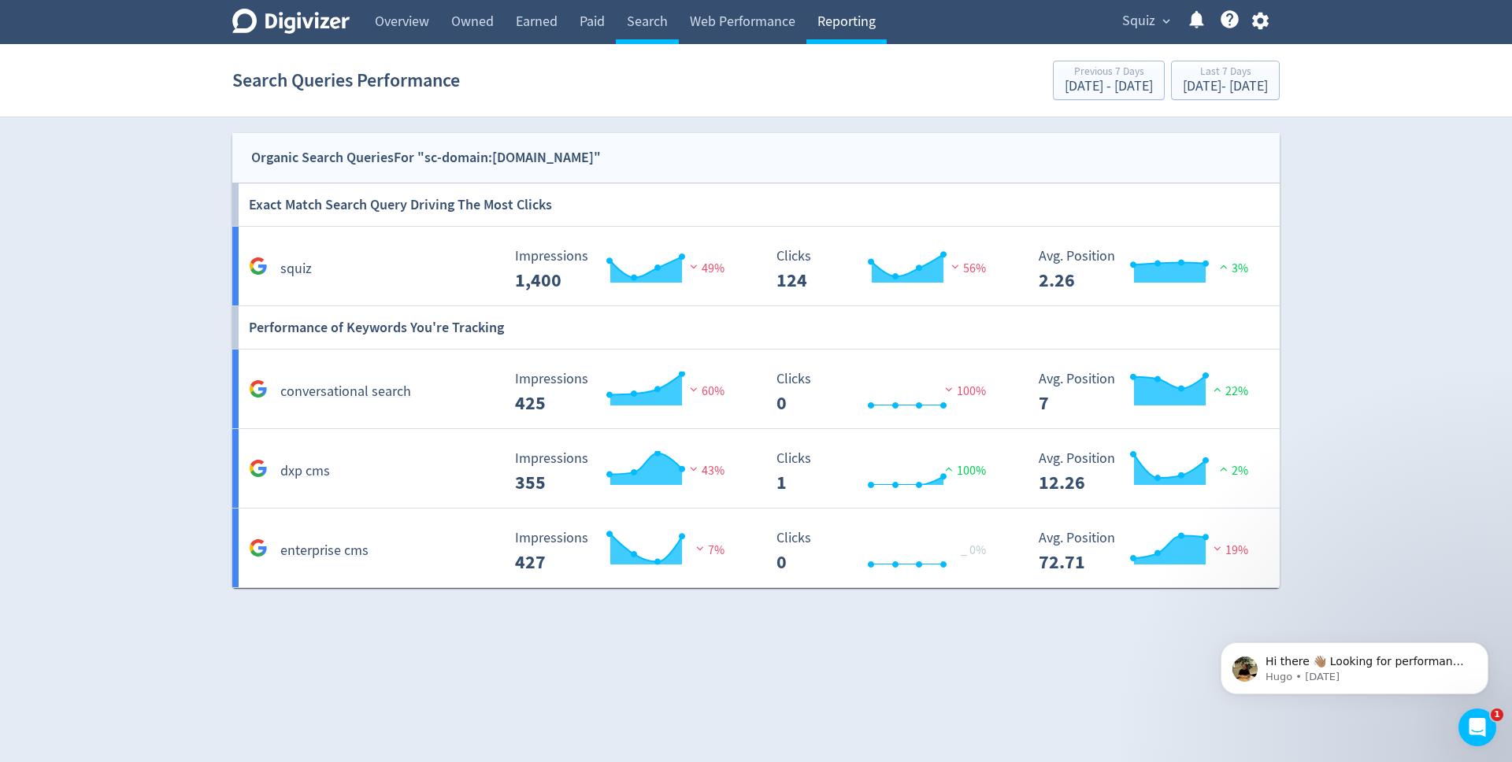
click at [859, 19] on link "Reporting" at bounding box center [847, 22] width 80 height 44
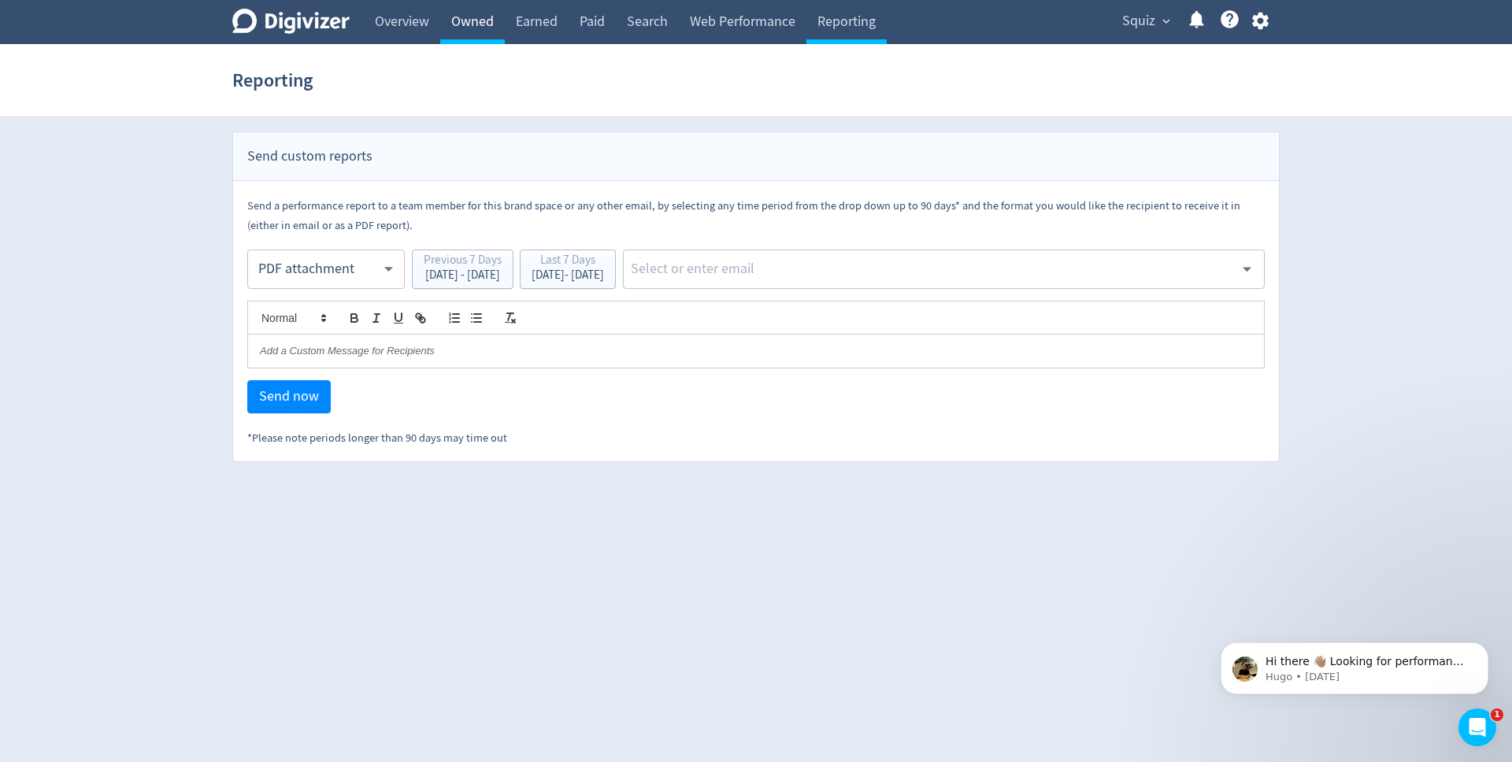
click at [467, 17] on link "Owned" at bounding box center [472, 22] width 65 height 44
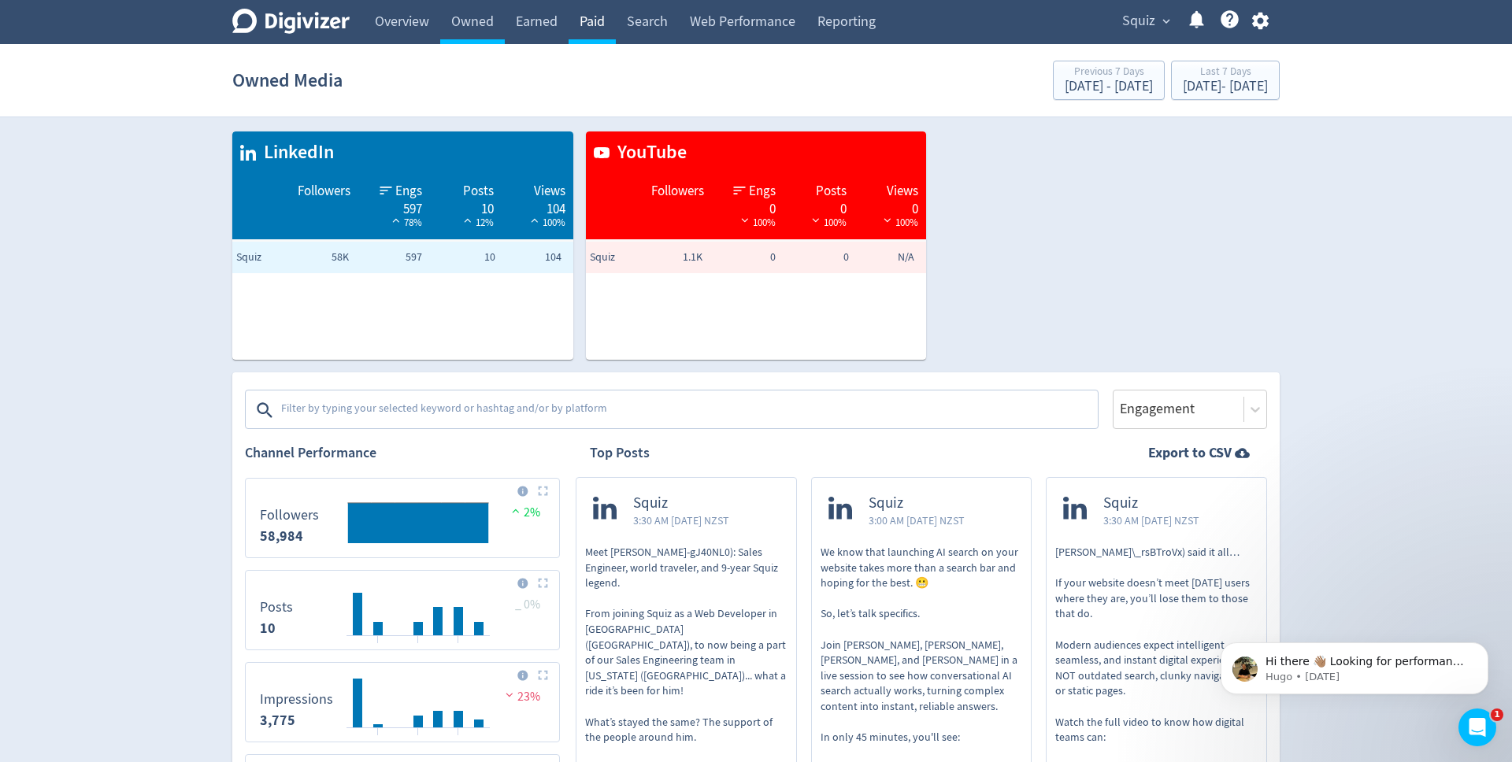
click at [587, 17] on link "Paid" at bounding box center [592, 22] width 47 height 44
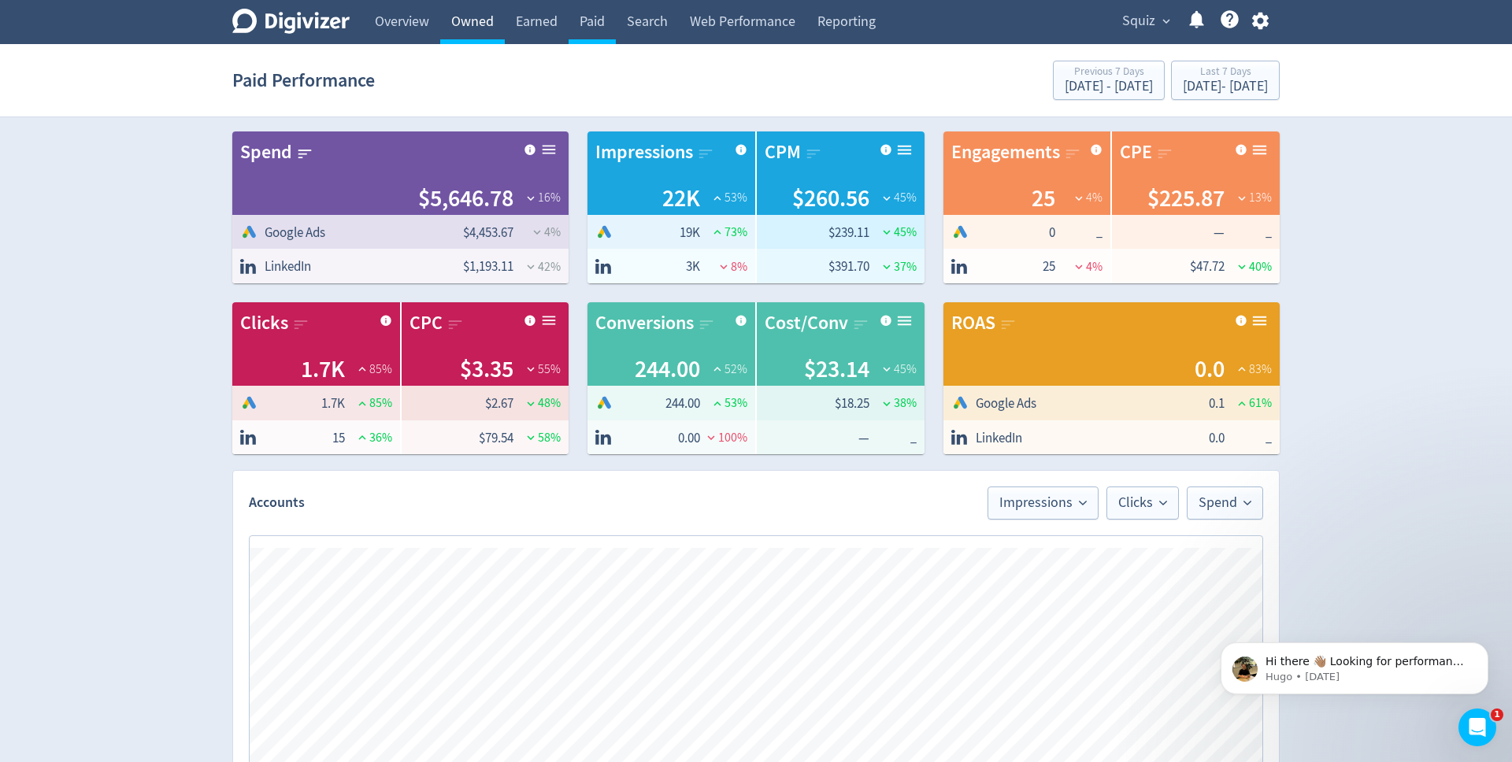
click at [473, 16] on link "Owned" at bounding box center [472, 22] width 65 height 44
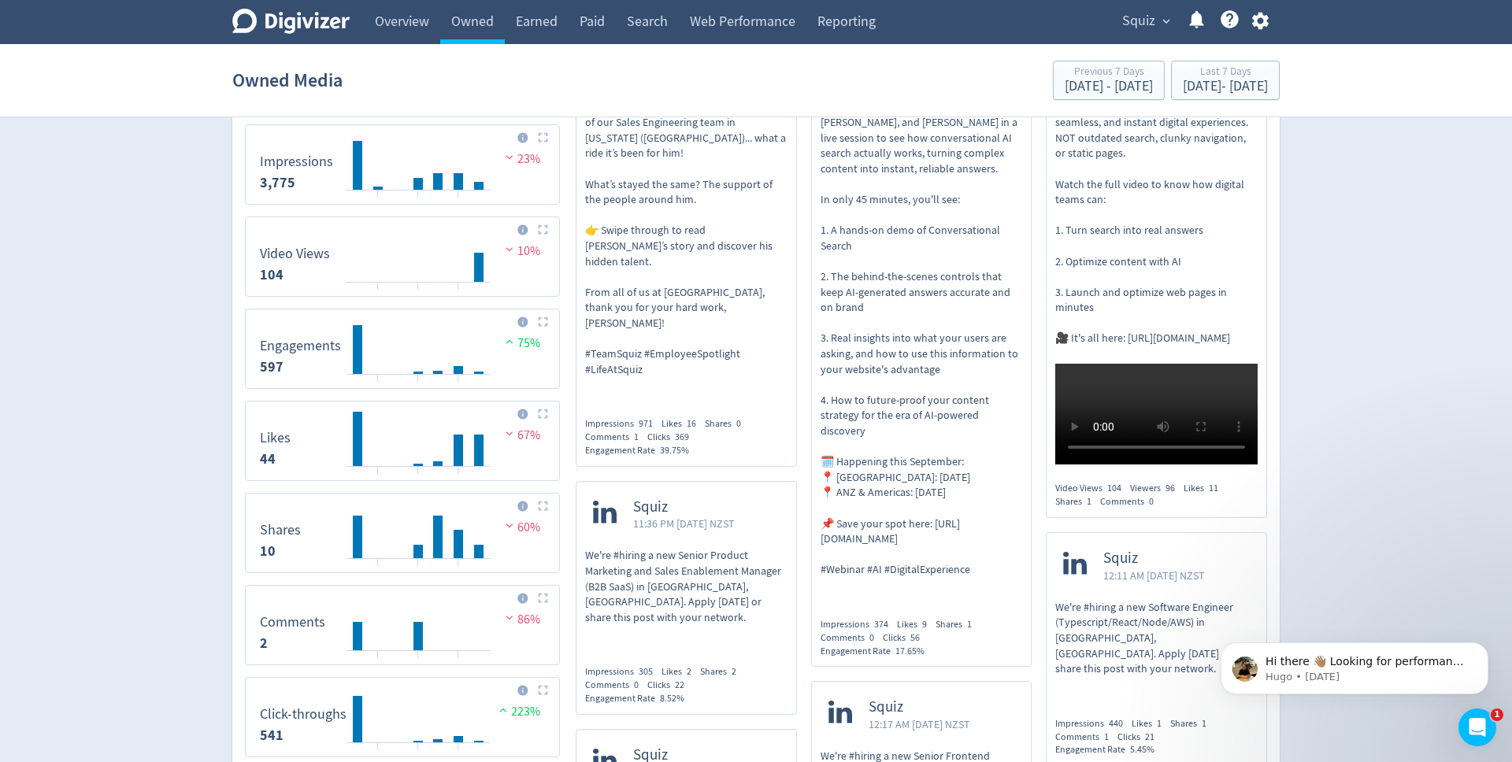
click at [543, 323] on img at bounding box center [543, 322] width 10 height 10
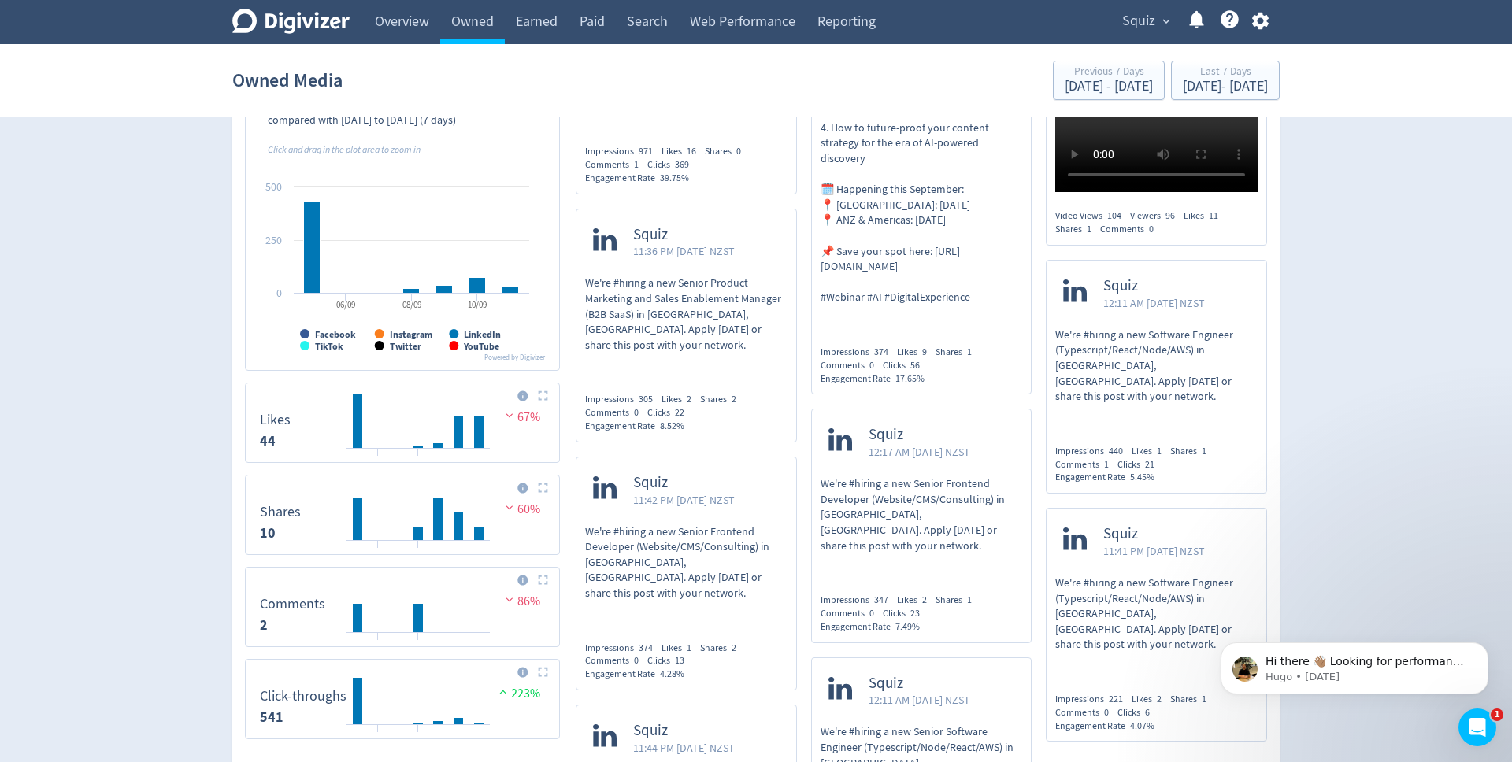
click at [544, 399] on img at bounding box center [543, 396] width 10 height 10
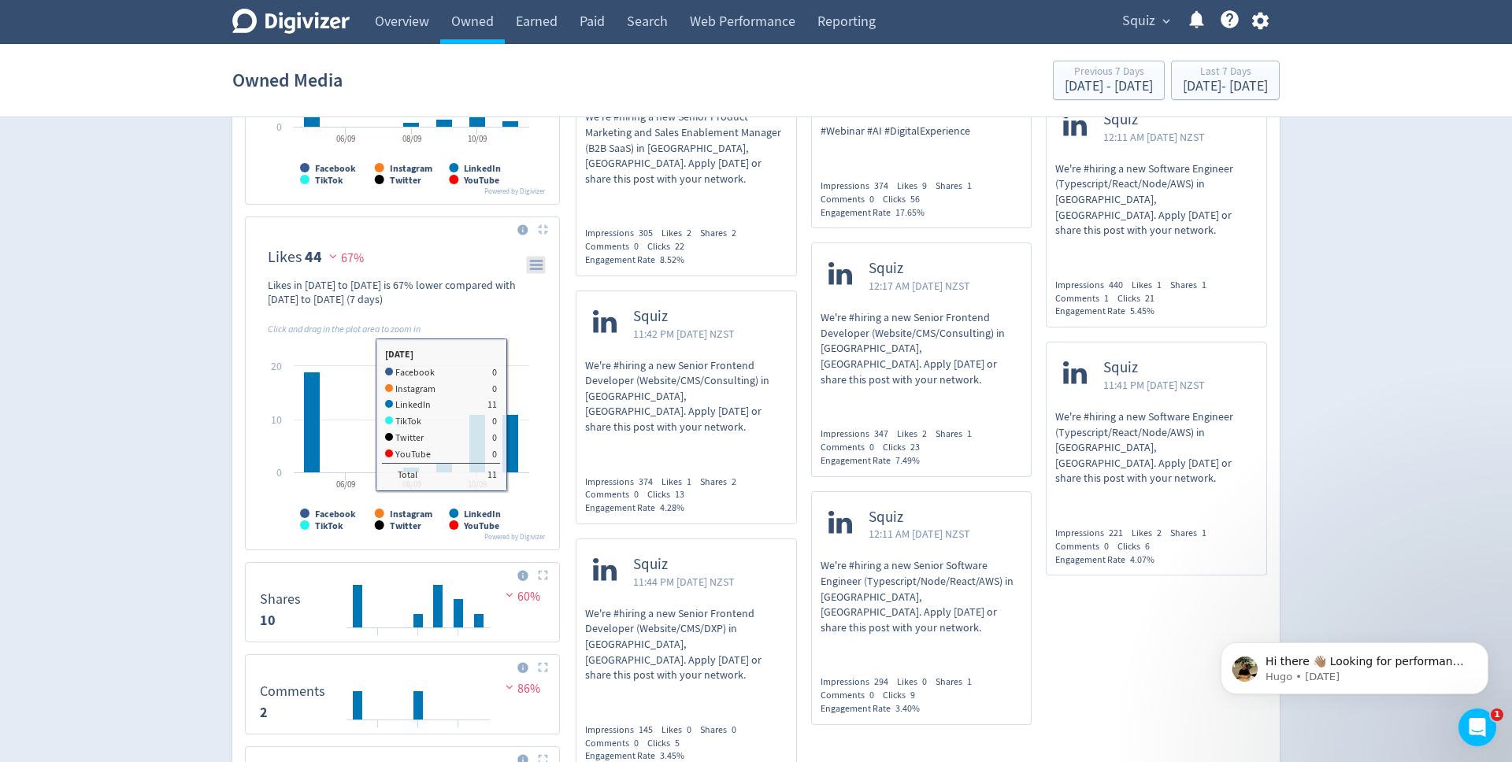
click at [541, 266] on rect "\a Likes\a 44\a" at bounding box center [536, 265] width 19 height 17
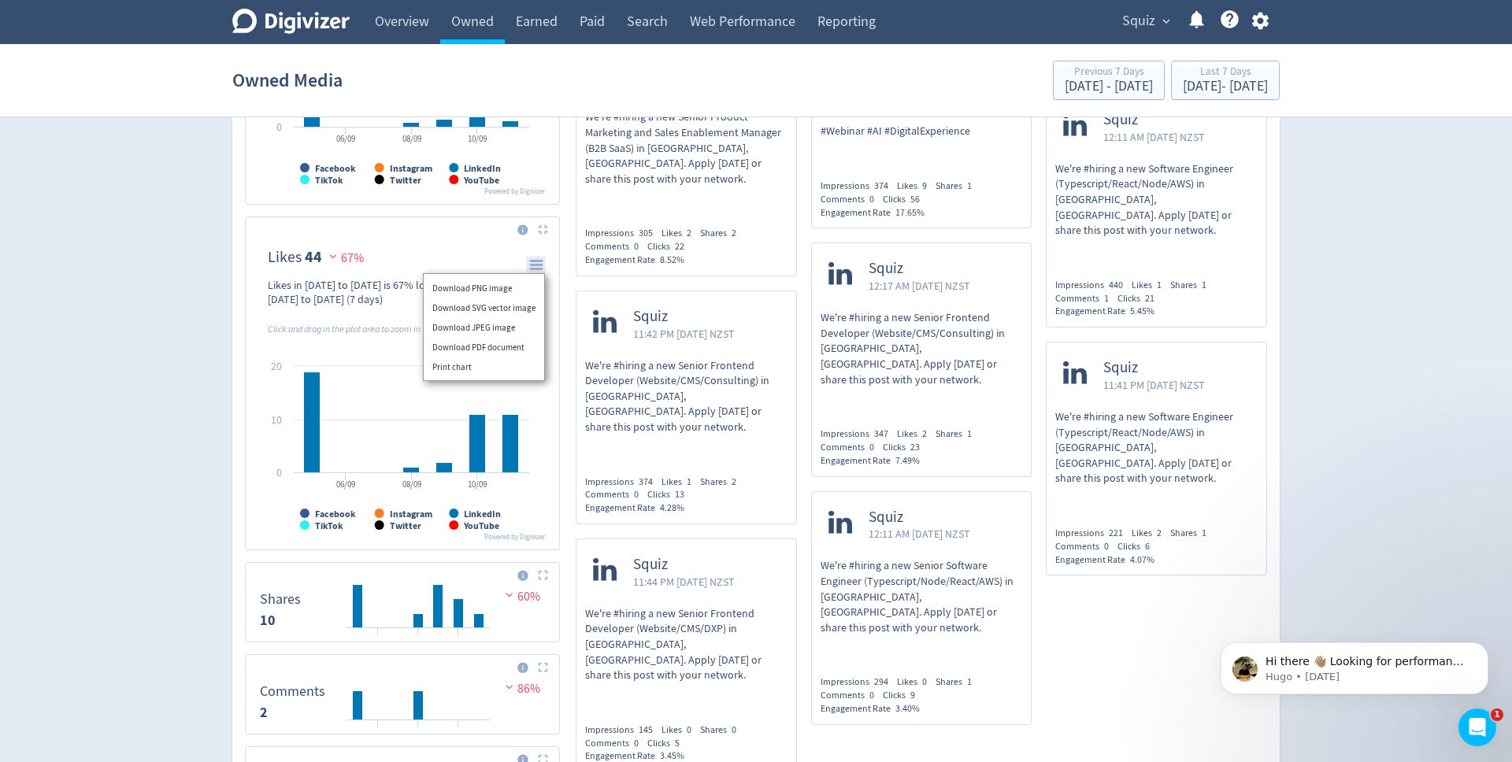
click at [641, 358] on p "We're #hiring a new Senior Frontend Developer (Website/CMS/Consulting) in [GEOG…" at bounding box center [686, 396] width 202 height 77
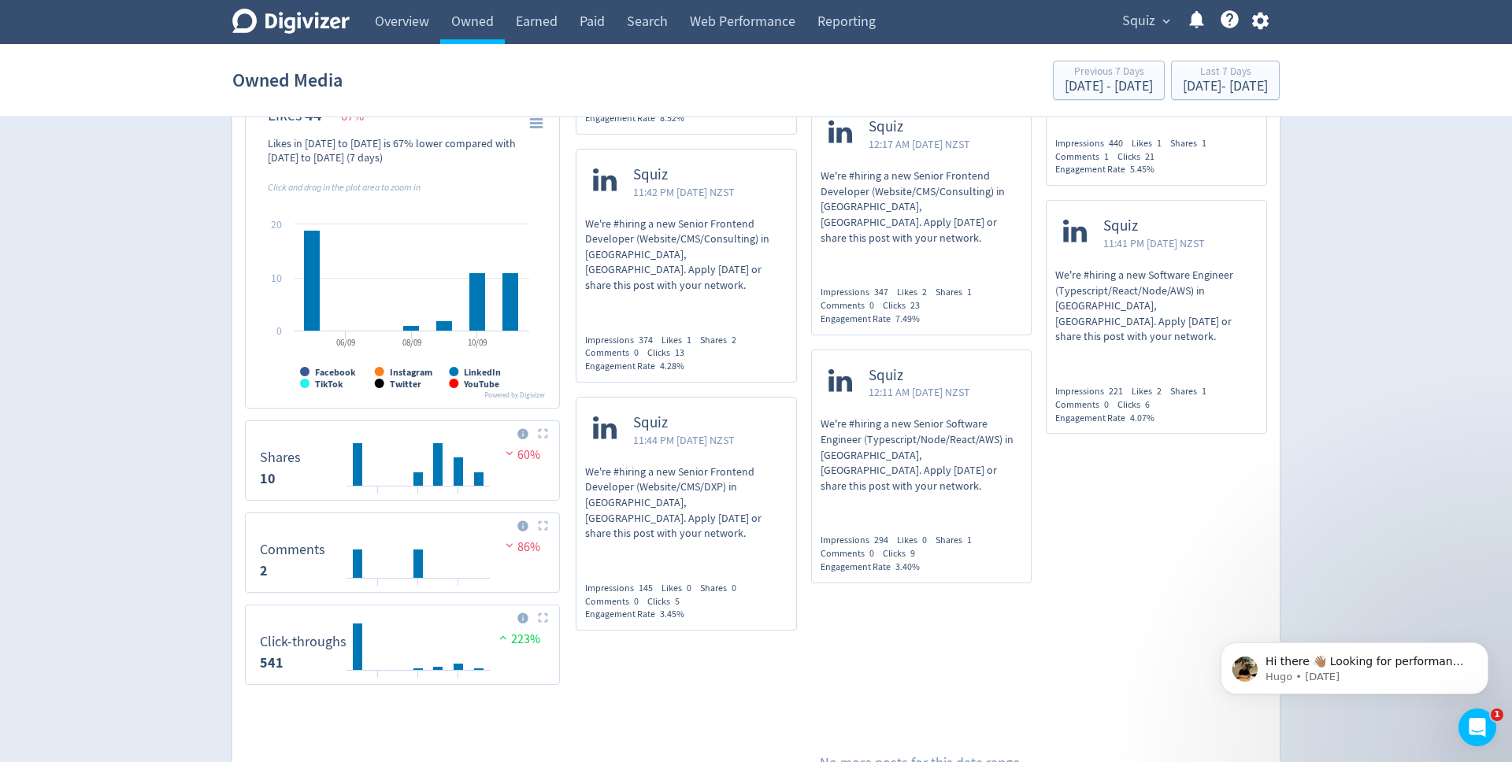
scroll to position [1144, 0]
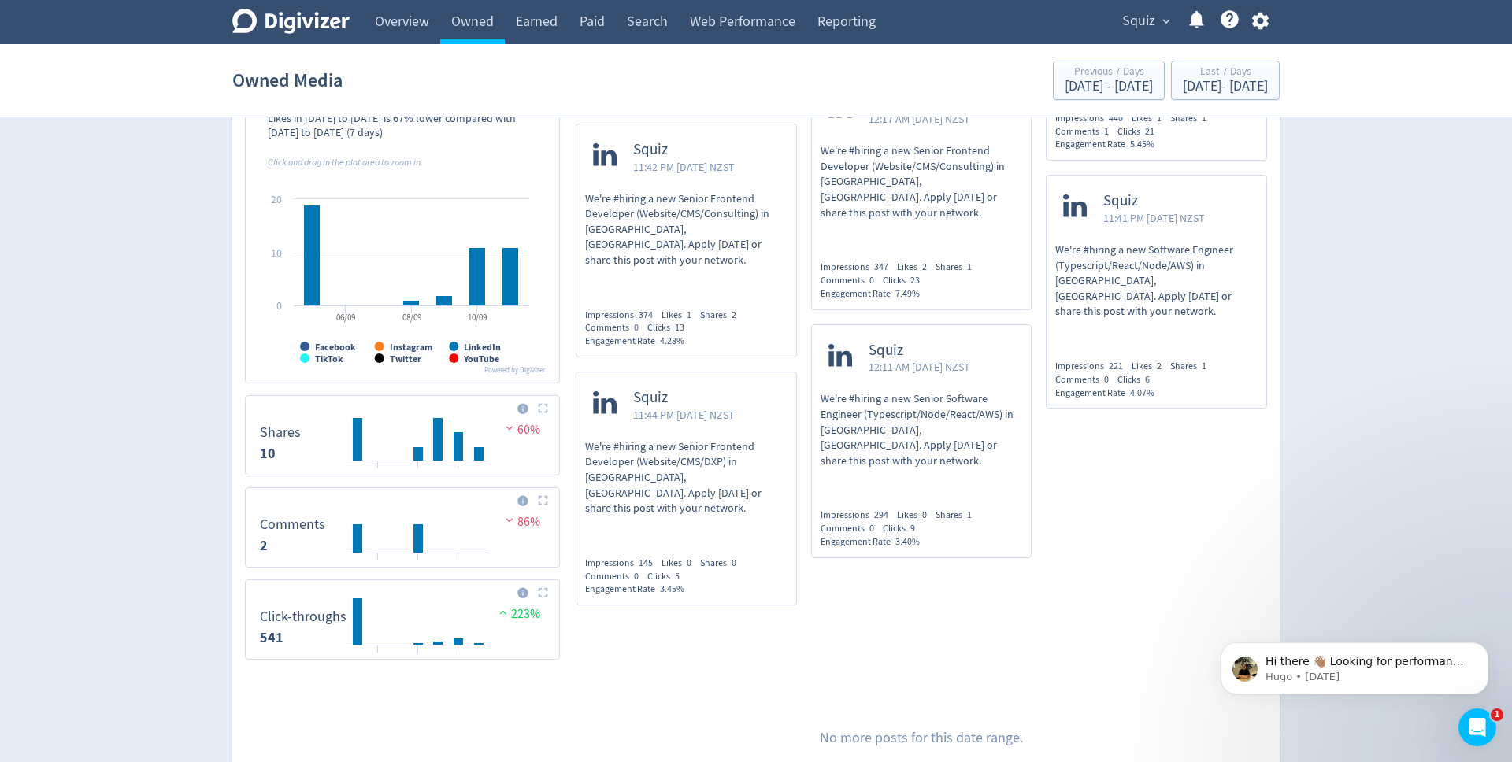
click at [543, 502] on img at bounding box center [543, 500] width 10 height 10
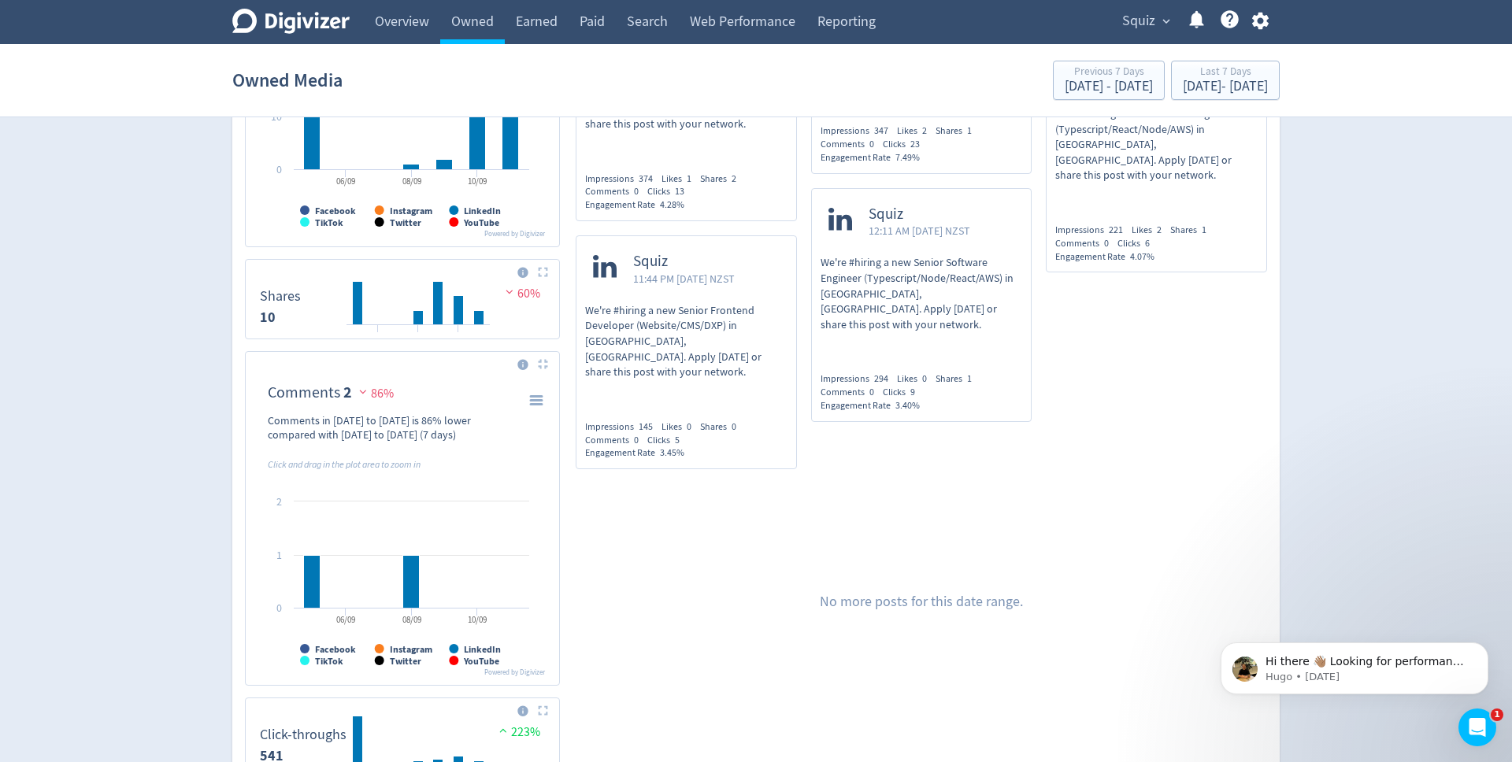
scroll to position [1322, 0]
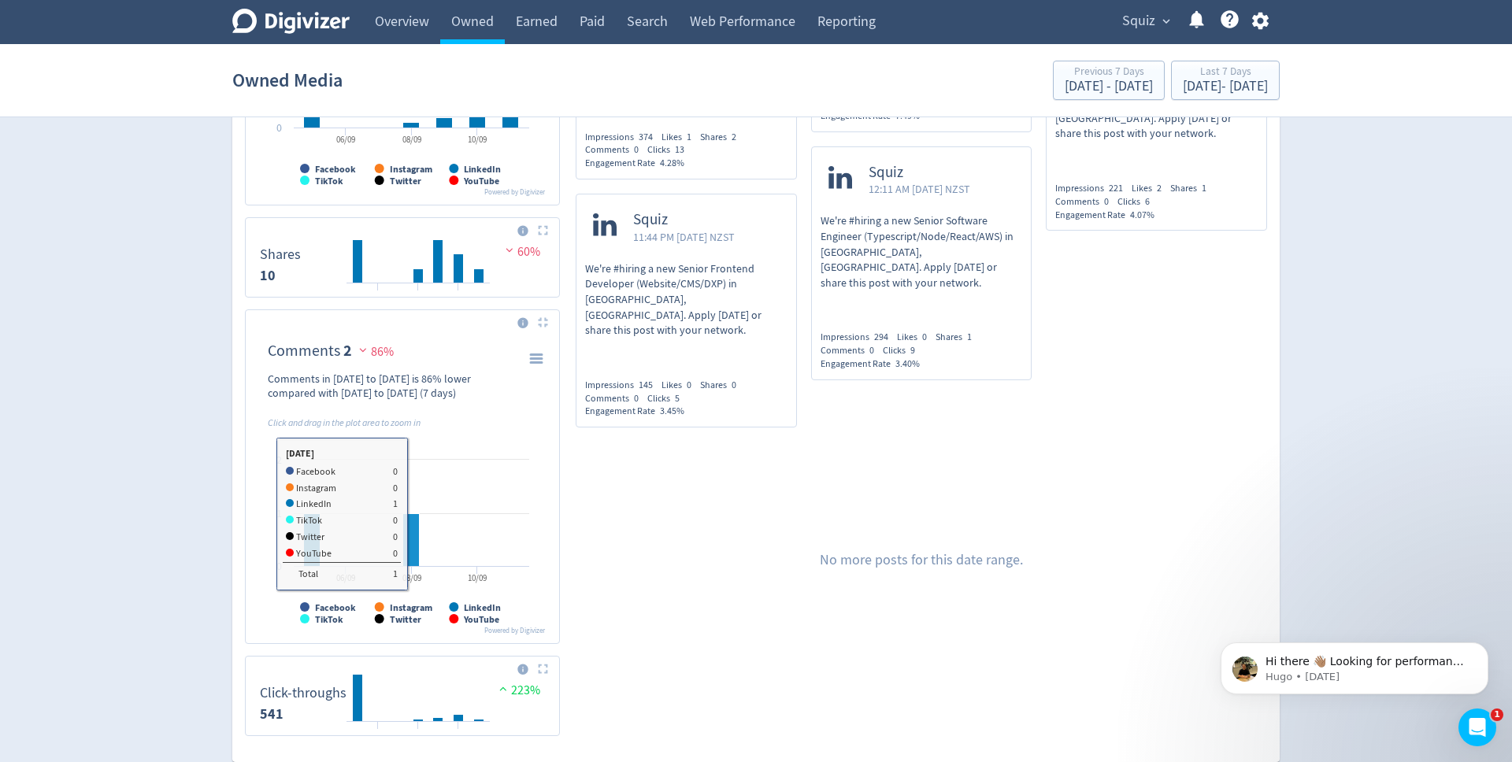
click at [413, 540] on rect "\a Comments\a 2\a" at bounding box center [411, 540] width 17 height 53
click at [410, 531] on rect "\a Comments\a 2\a" at bounding box center [411, 540] width 17 height 53
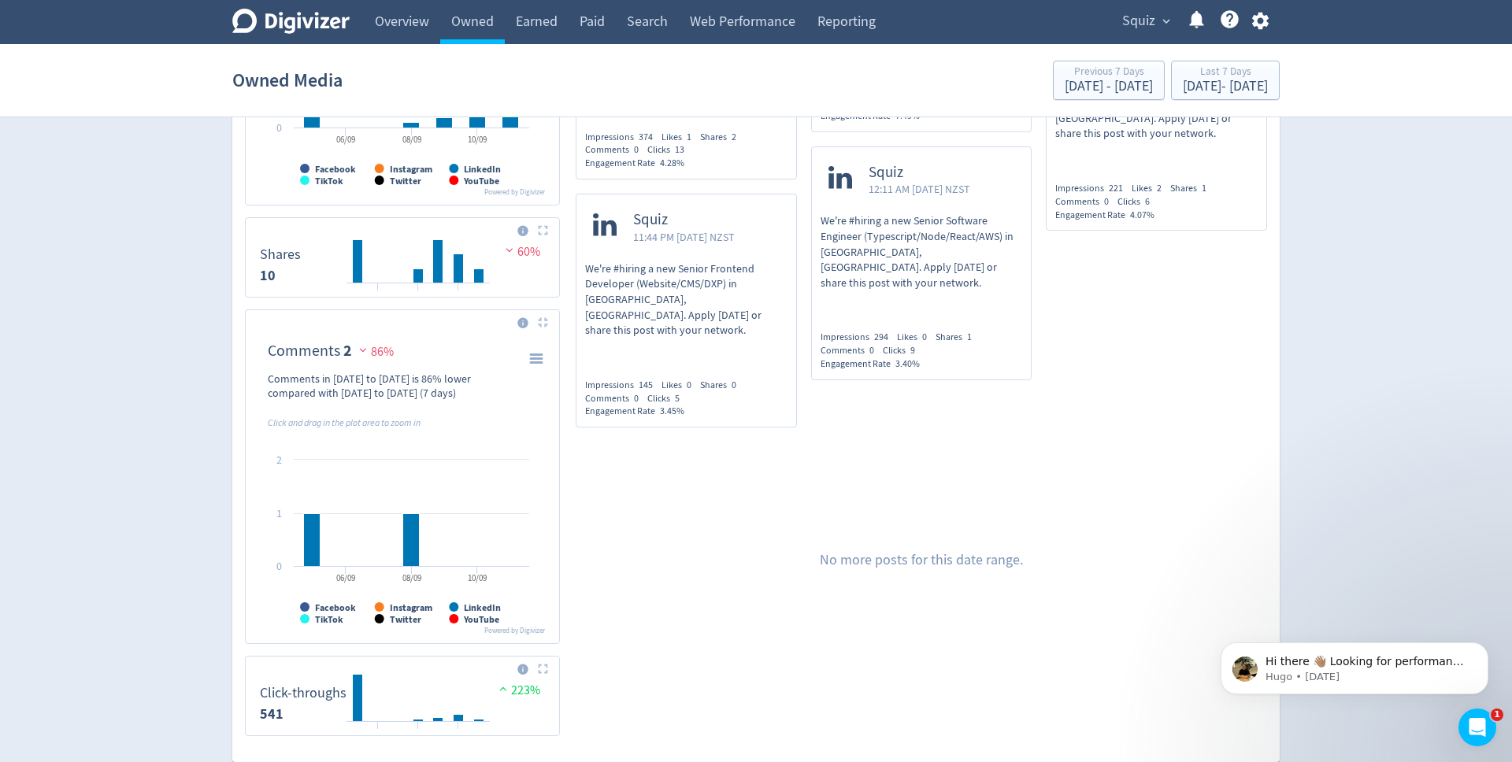
click at [547, 671] on img at bounding box center [543, 669] width 10 height 10
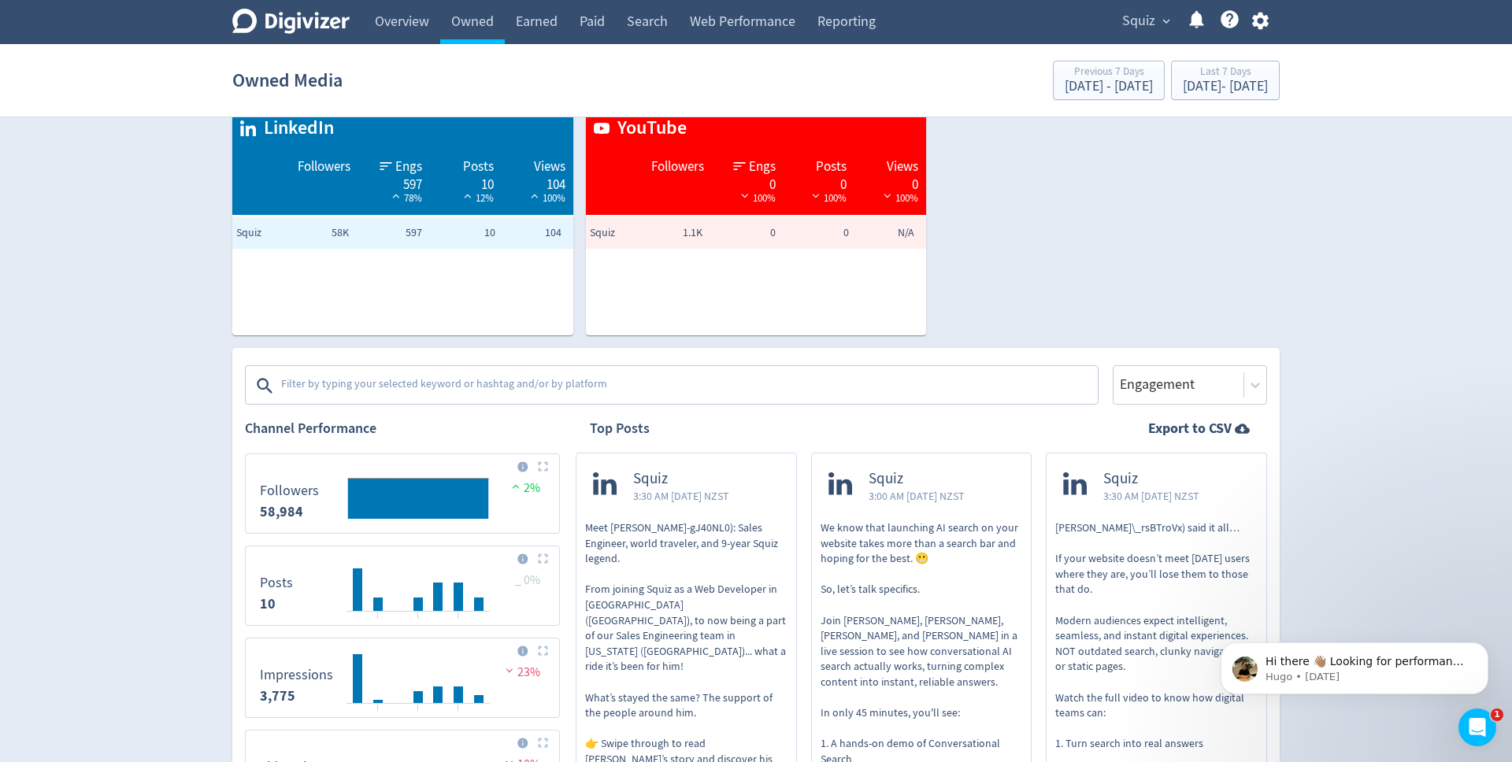
scroll to position [0, 0]
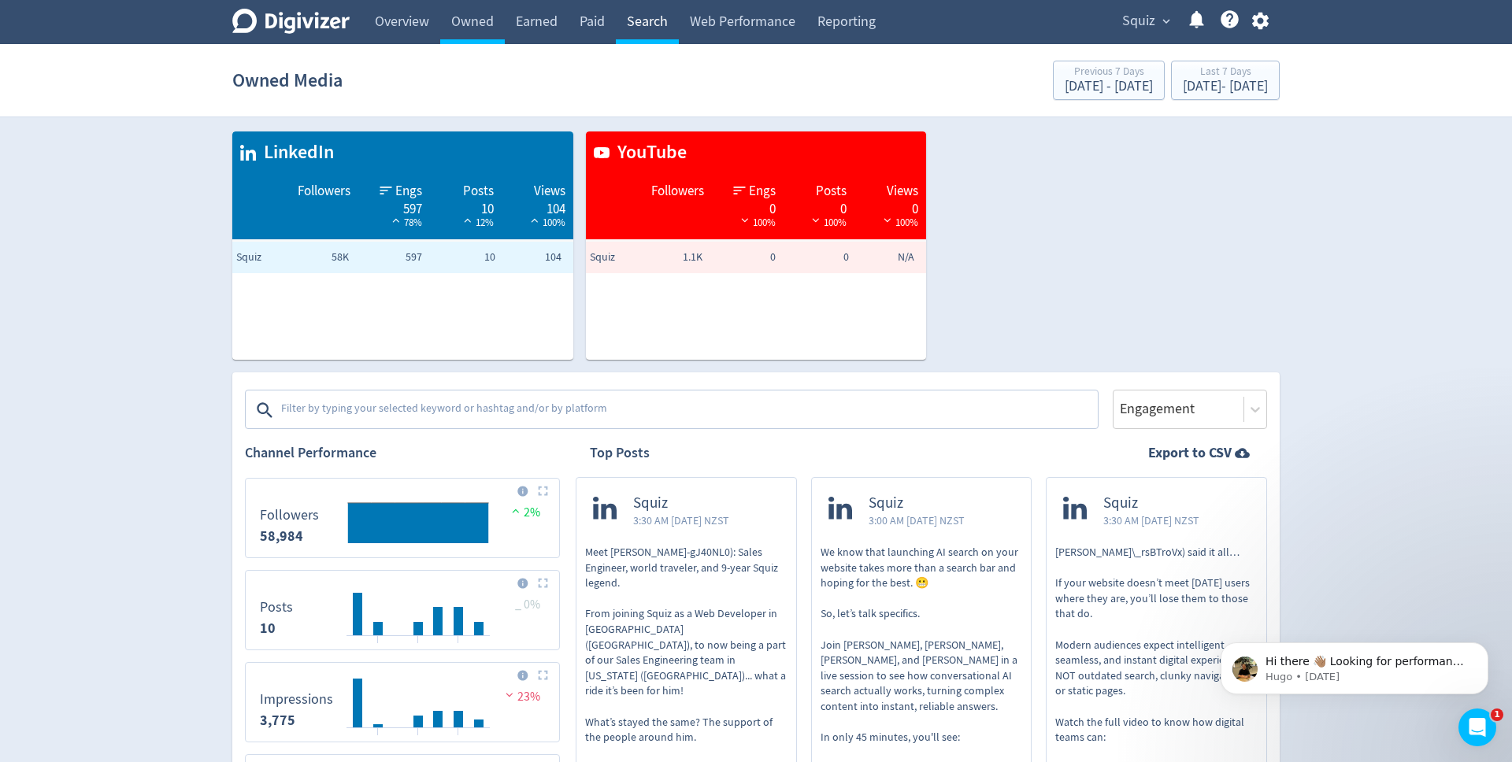
click at [654, 26] on link "Search" at bounding box center [647, 22] width 63 height 44
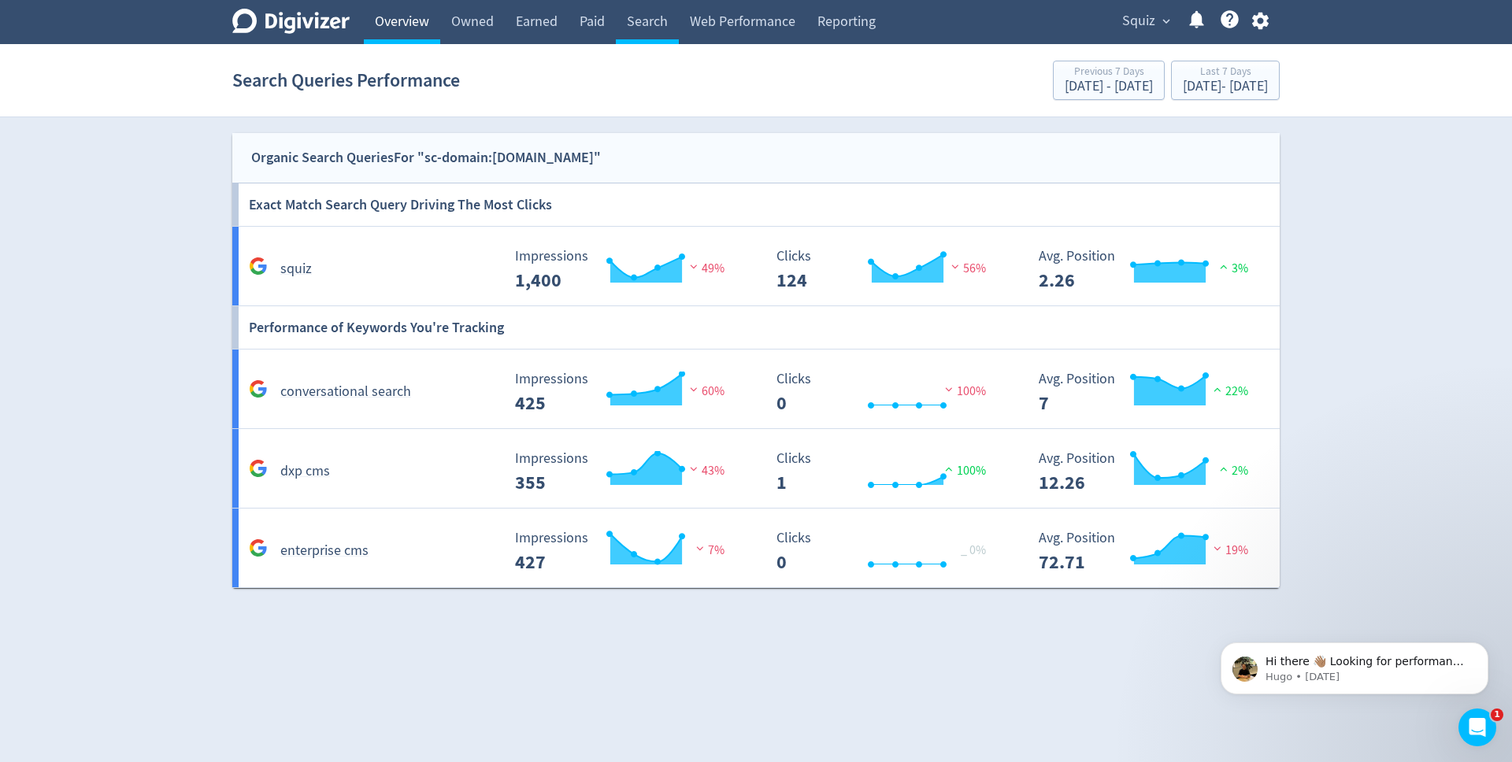
click at [388, 28] on link "Overview" at bounding box center [402, 22] width 76 height 44
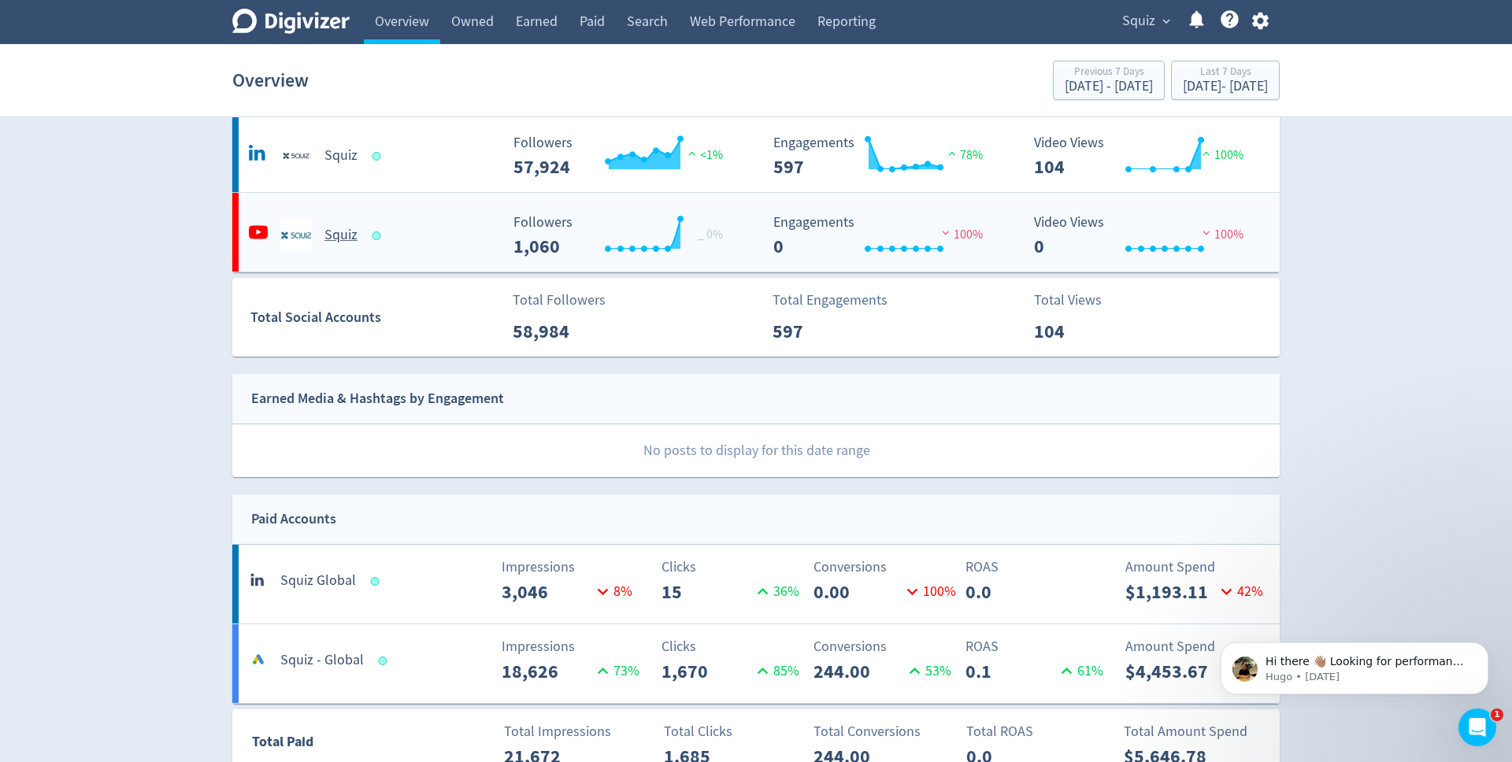
scroll to position [69, 0]
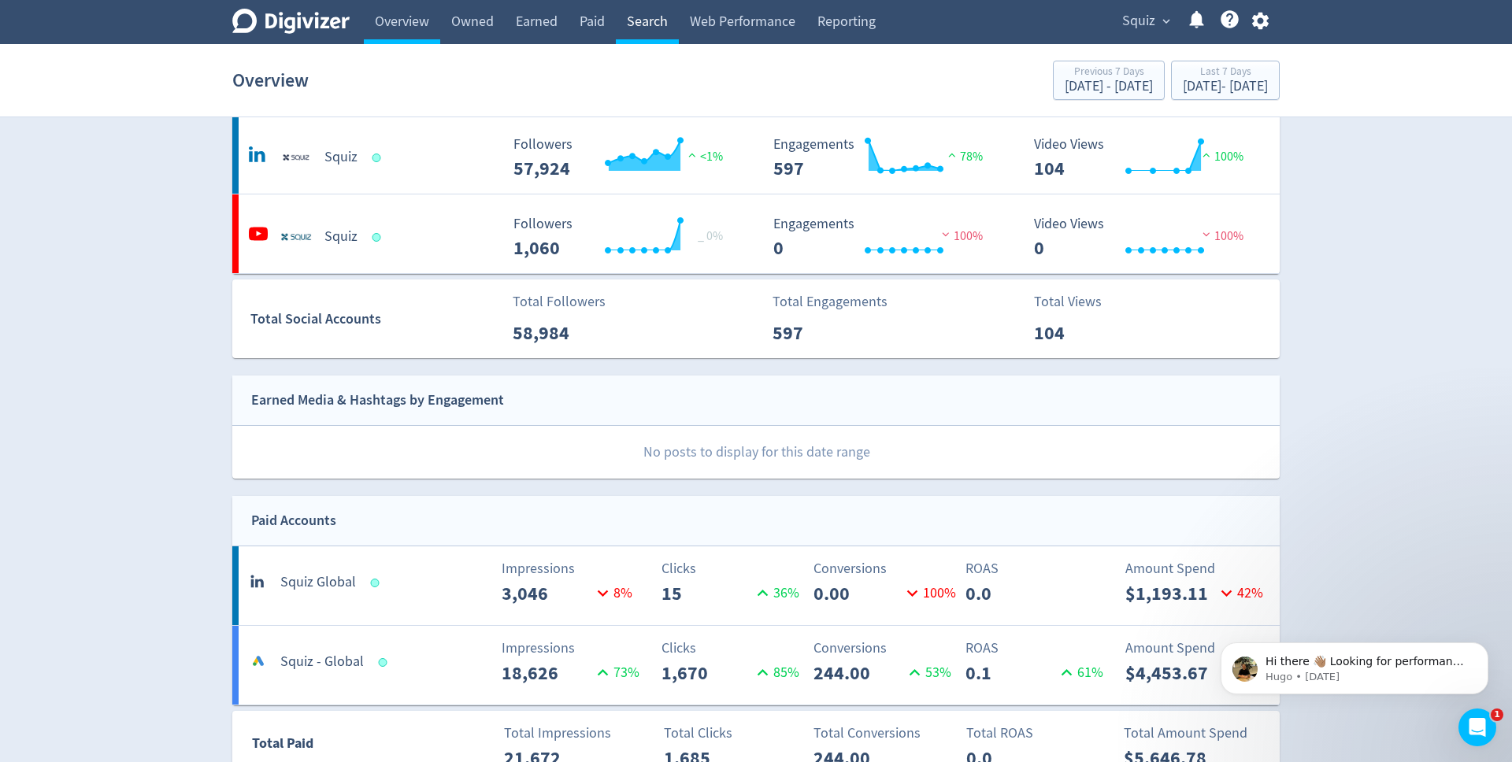
click at [658, 28] on link "Search" at bounding box center [647, 22] width 63 height 44
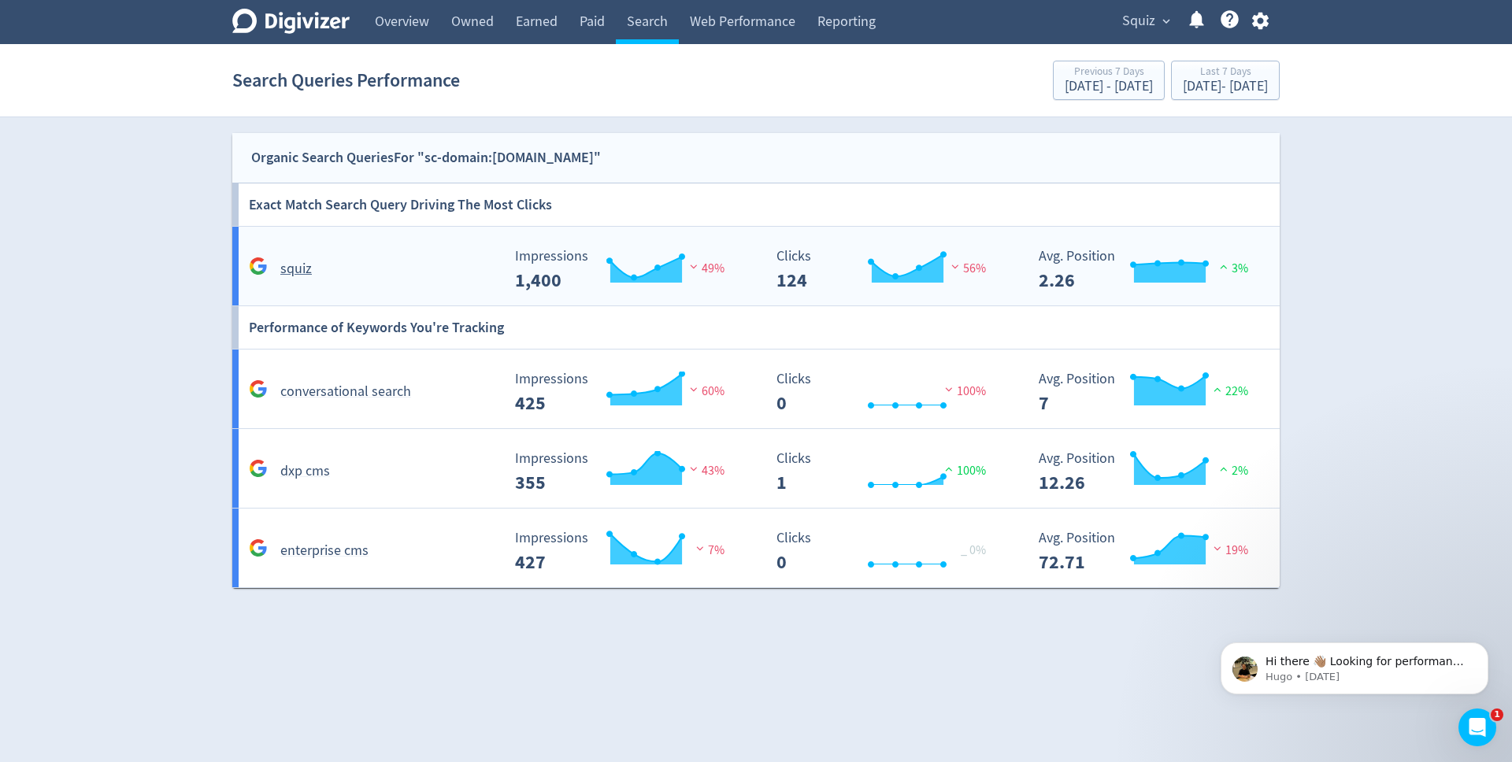
click at [294, 272] on h5 "squiz" at bounding box center [296, 269] width 32 height 19
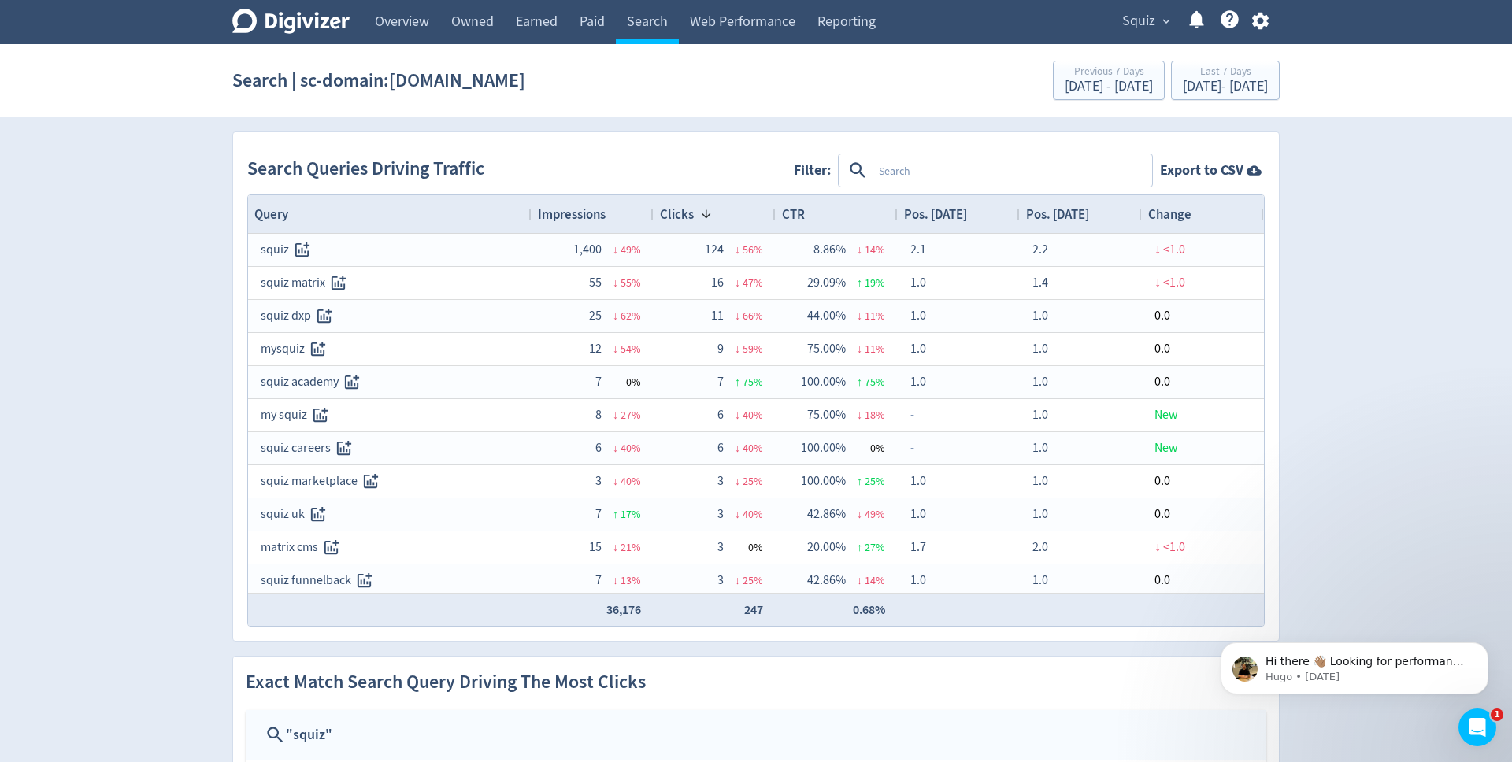
click at [897, 168] on textarea at bounding box center [1012, 170] width 278 height 29
type textarea "squiz"
click at [903, 171] on button "INCLUDES" at bounding box center [905, 170] width 57 height 25
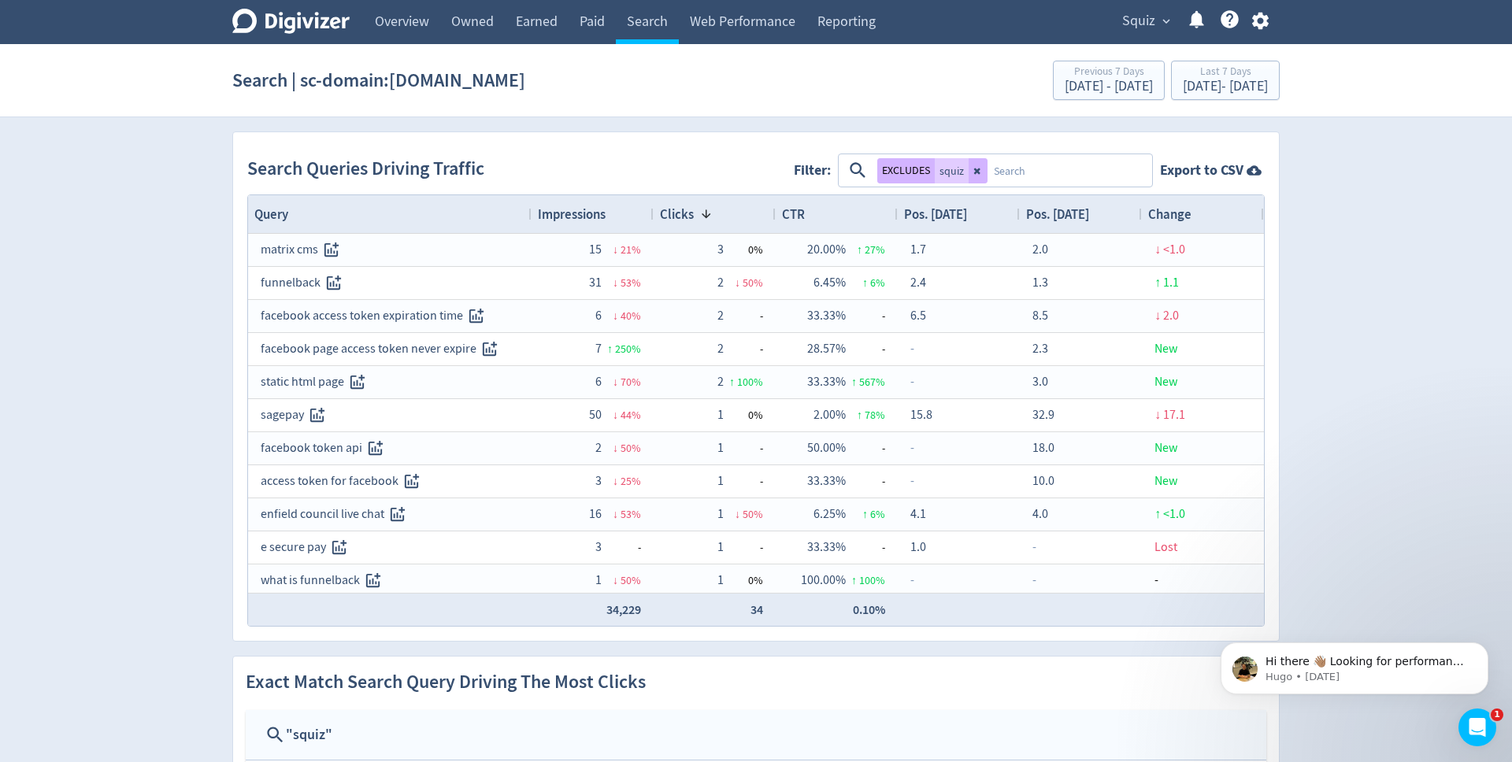
click at [578, 213] on span "Impressions" at bounding box center [572, 214] width 68 height 17
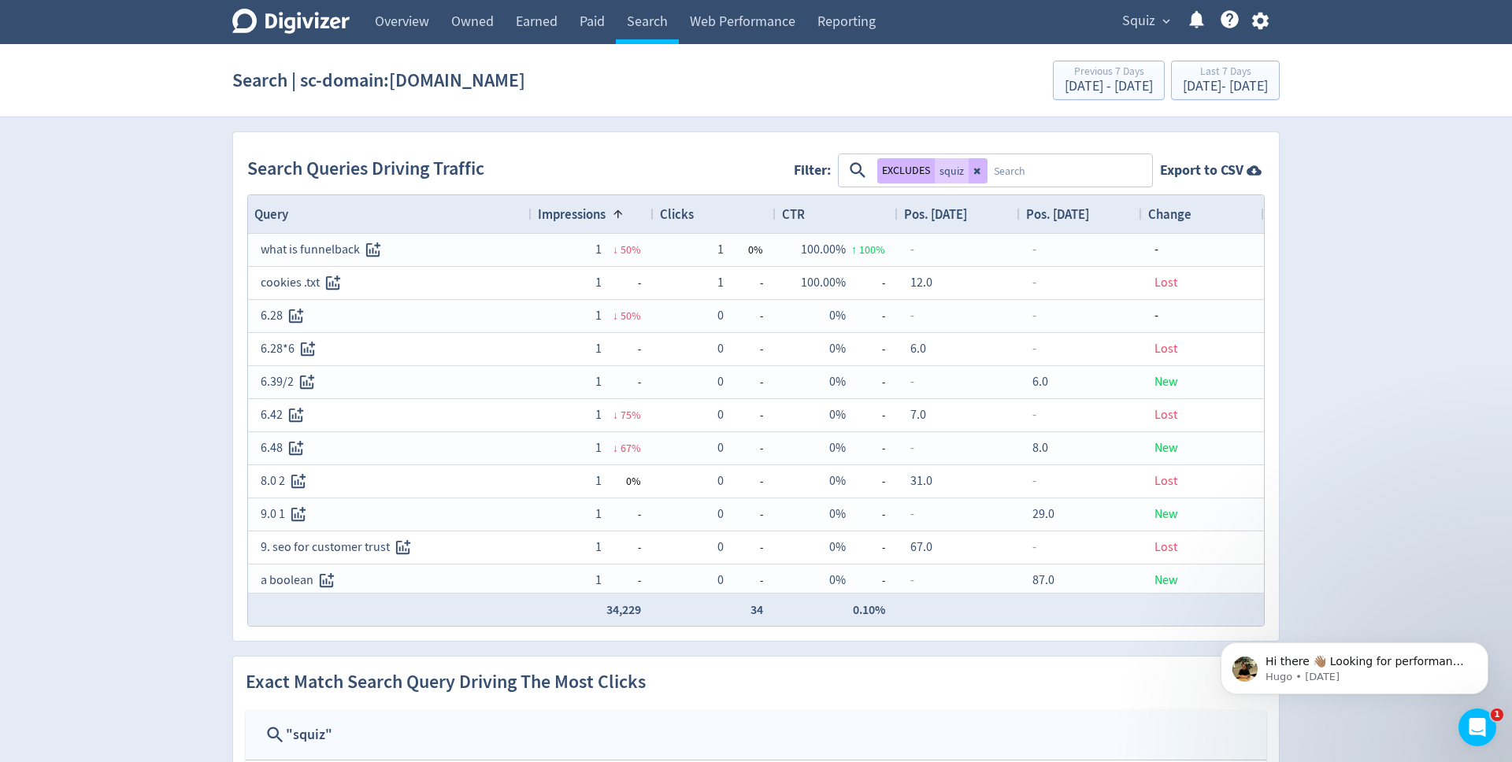
click at [748, 217] on div "Clicks" at bounding box center [714, 214] width 109 height 30
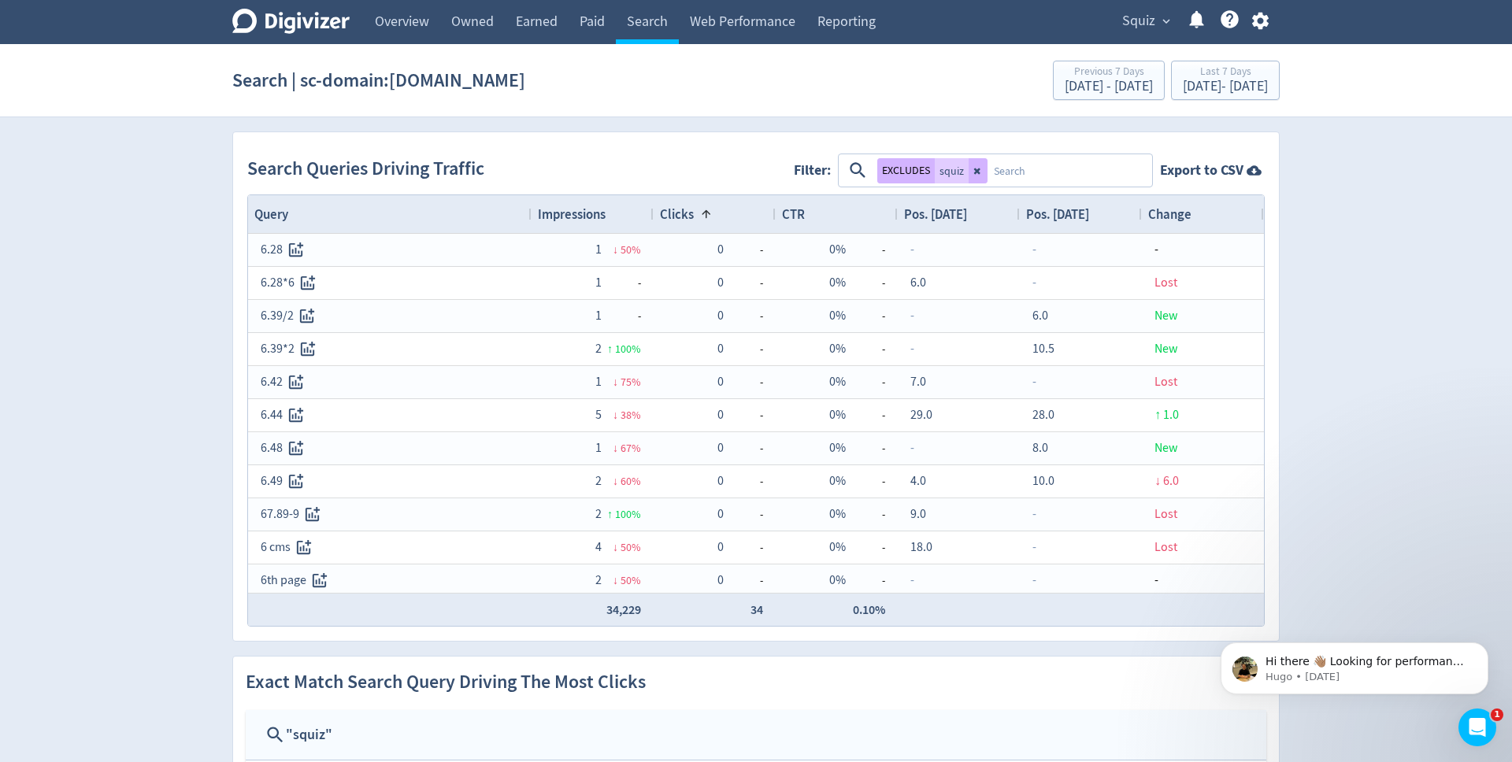
click at [712, 209] on div "Clicks 1" at bounding box center [714, 214] width 109 height 30
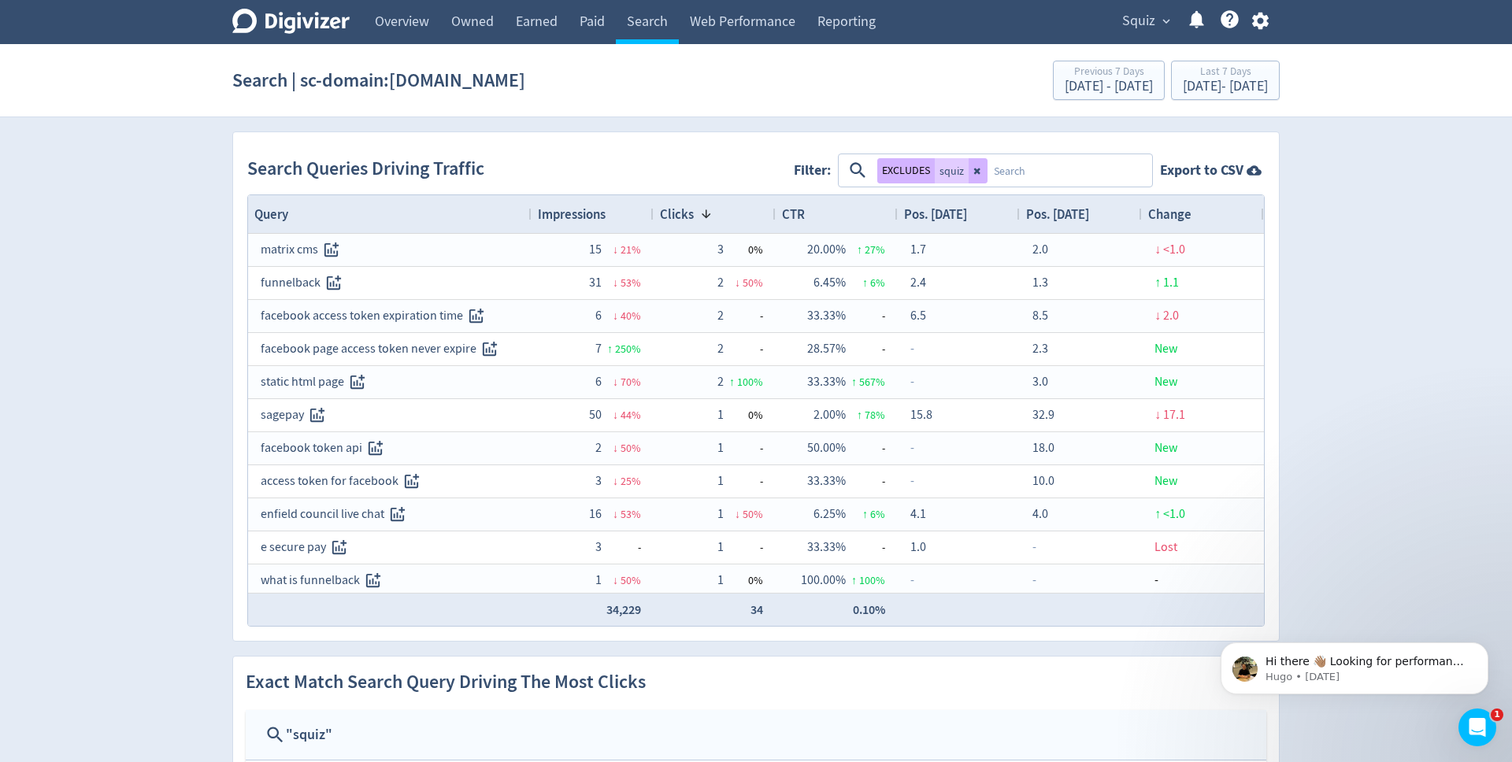
click at [605, 217] on span "Impressions" at bounding box center [572, 214] width 68 height 17
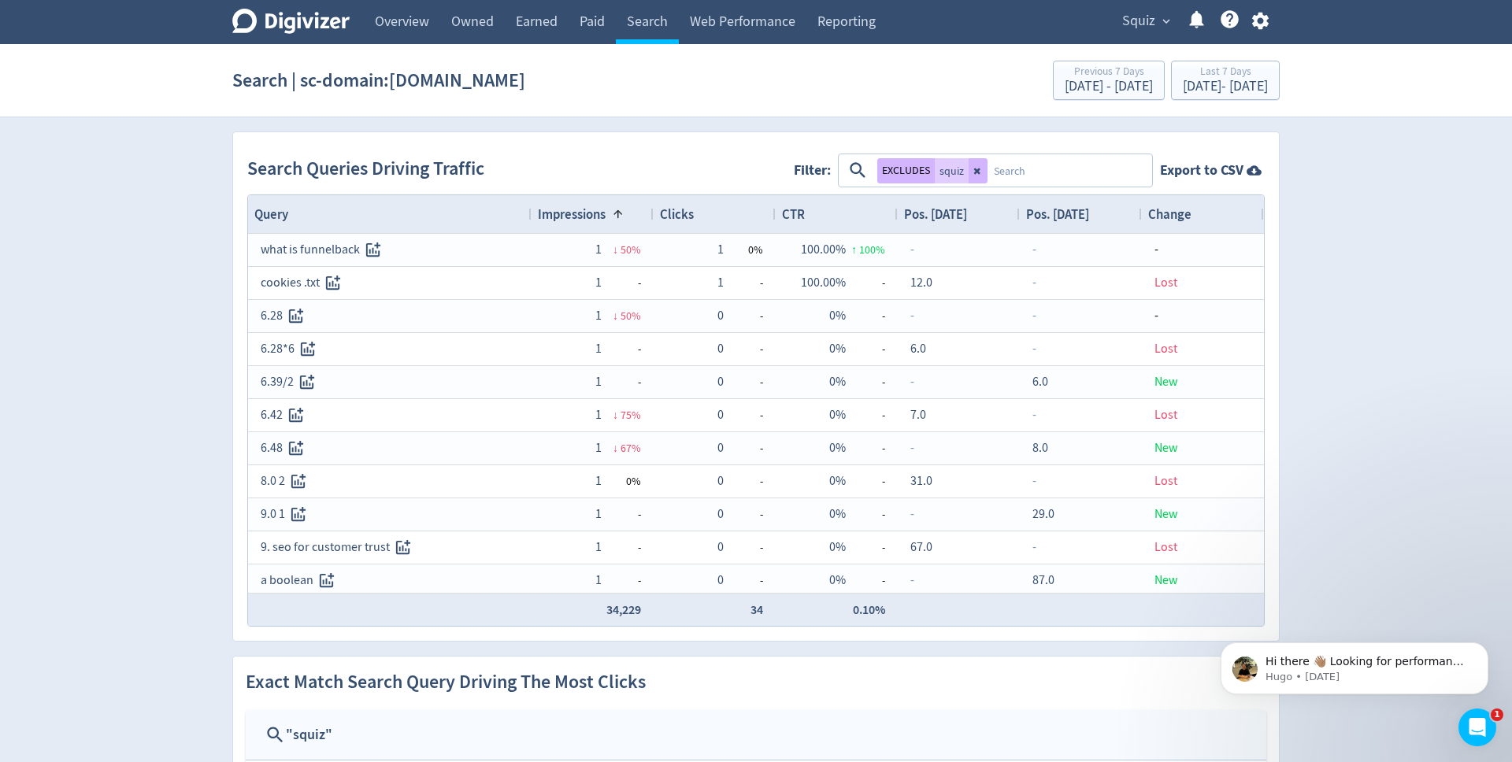
click at [605, 217] on span "Impressions" at bounding box center [572, 214] width 68 height 17
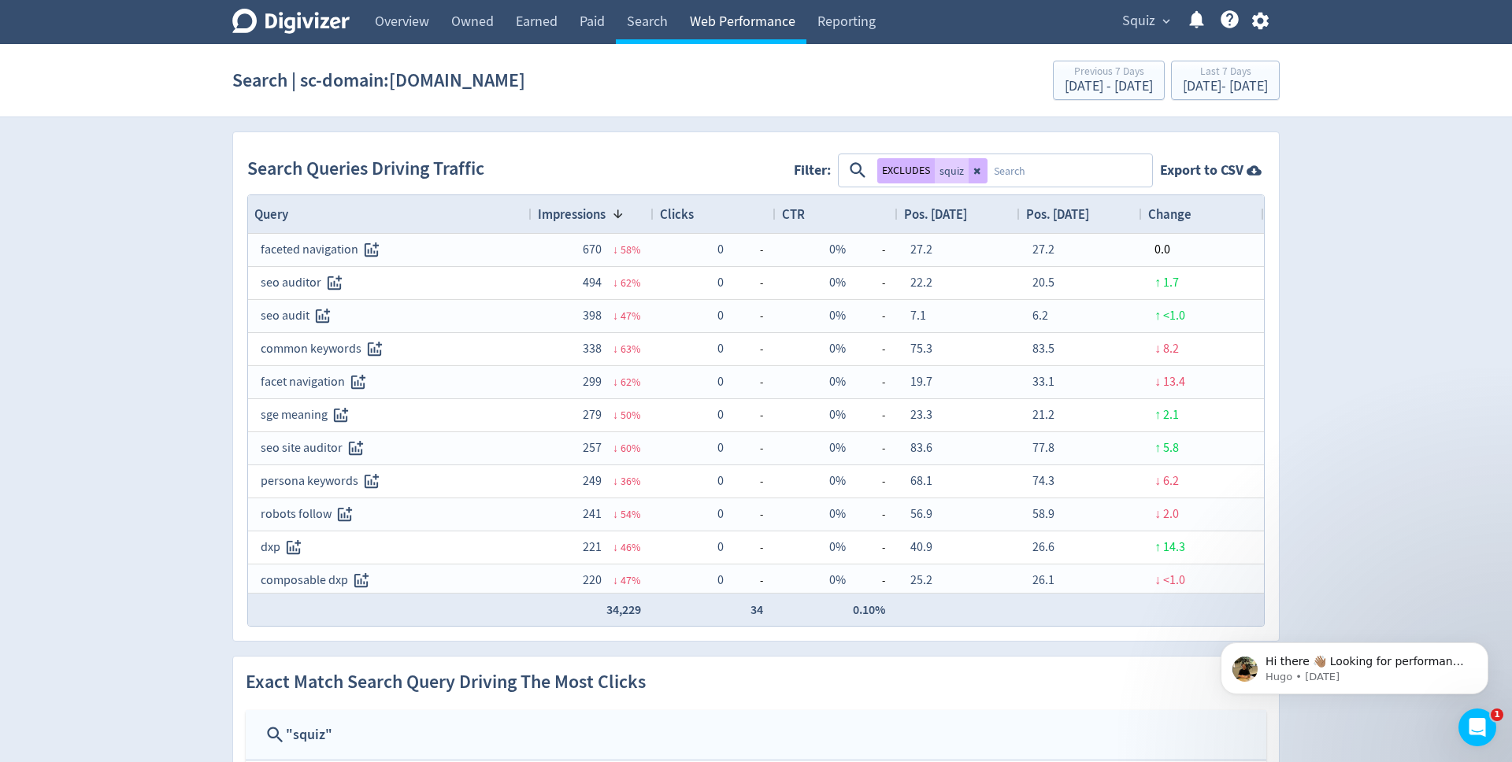
click at [762, 17] on link "Web Performance" at bounding box center [743, 22] width 128 height 44
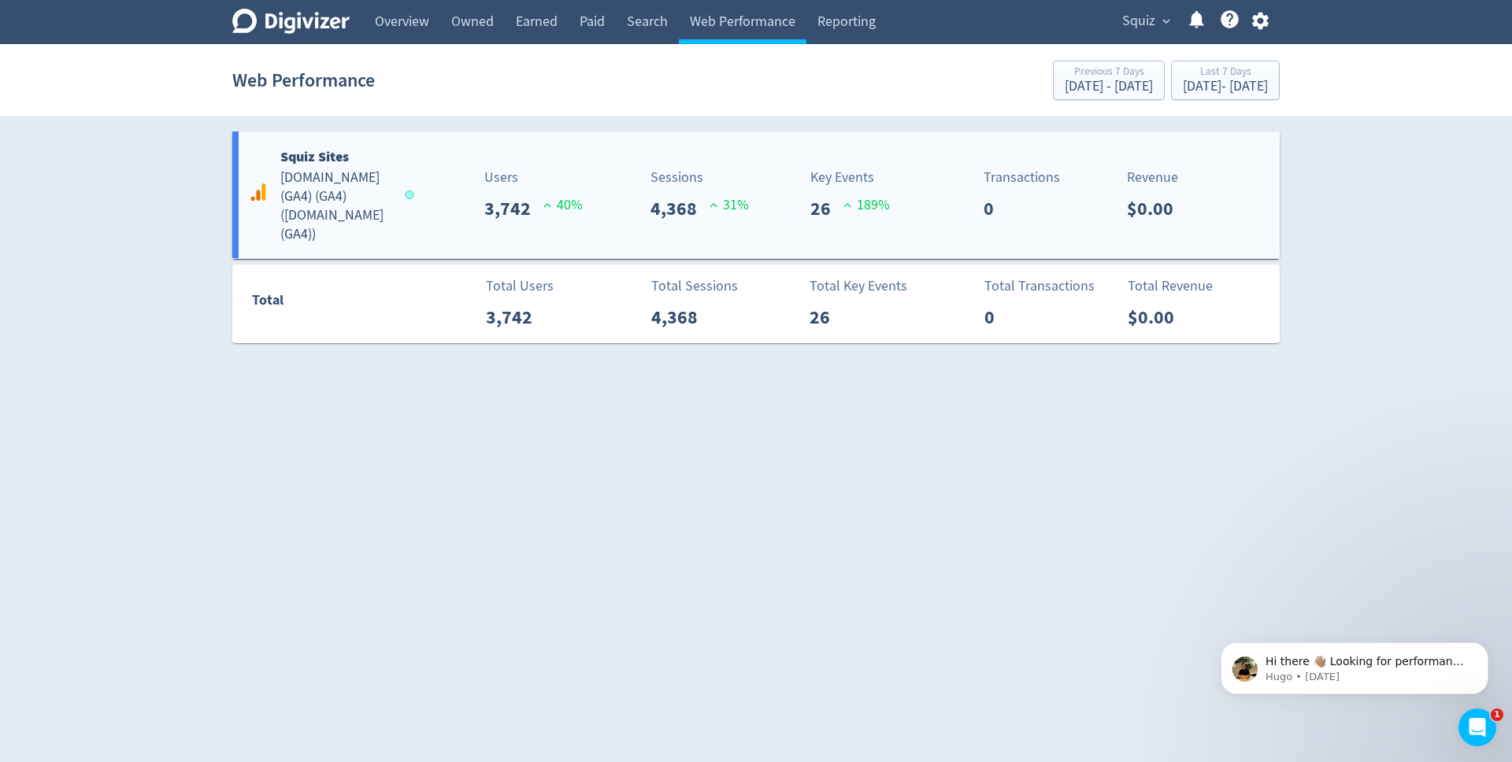
click at [332, 209] on h5 "[DOMAIN_NAME] (GA4) (GA4) ( [DOMAIN_NAME] (GA4) )" at bounding box center [335, 207] width 110 height 76
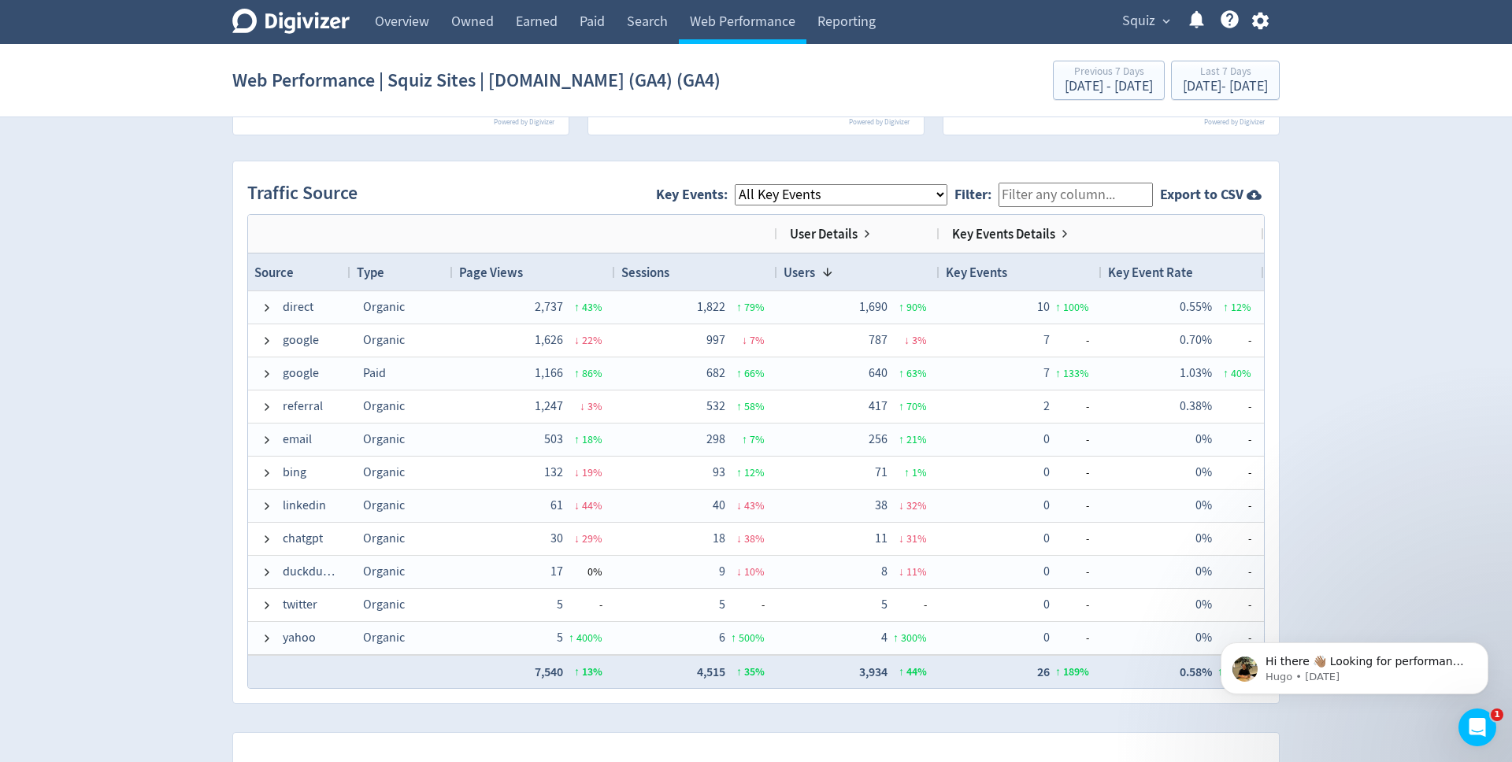
scroll to position [1003, 0]
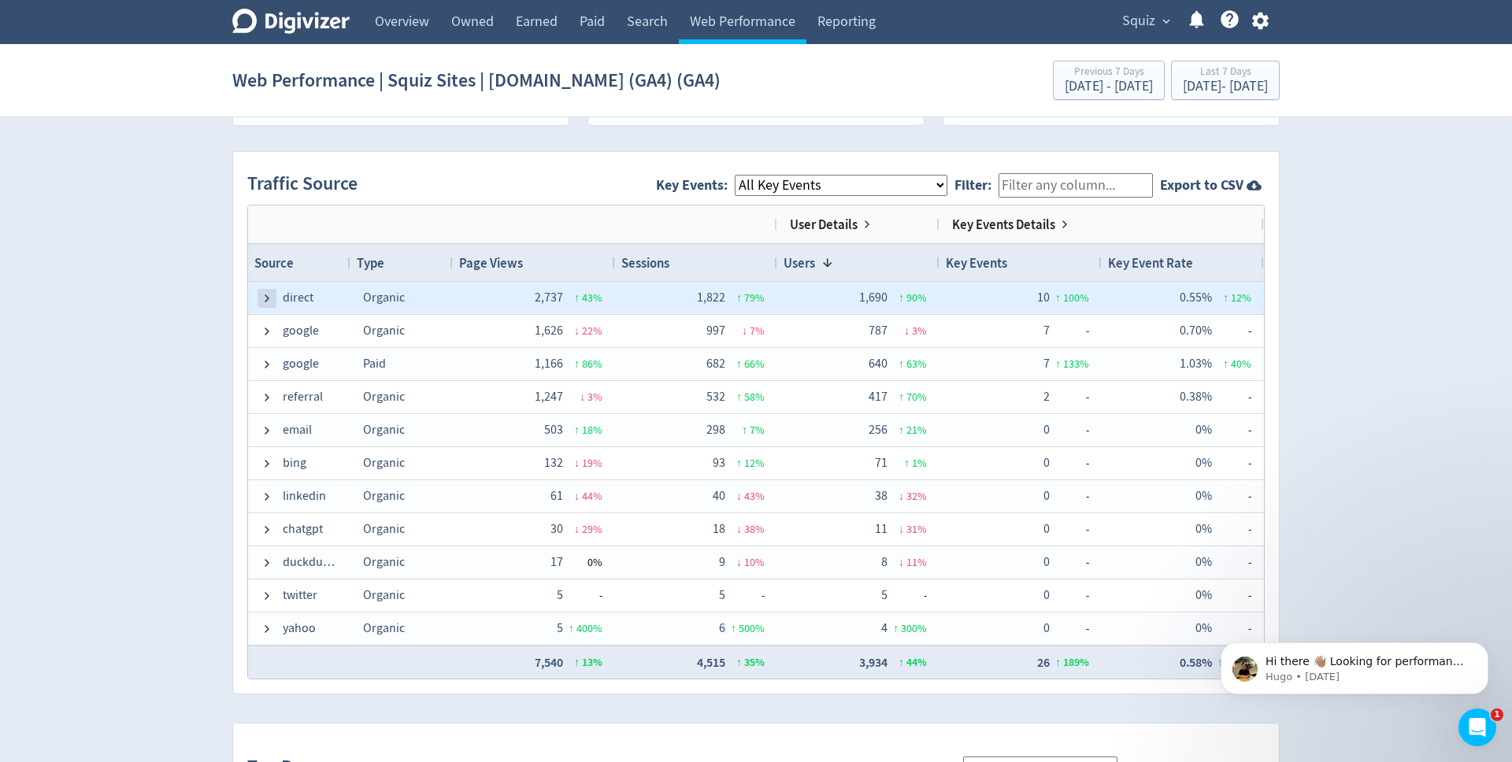
click at [267, 298] on span at bounding box center [267, 298] width 13 height 13
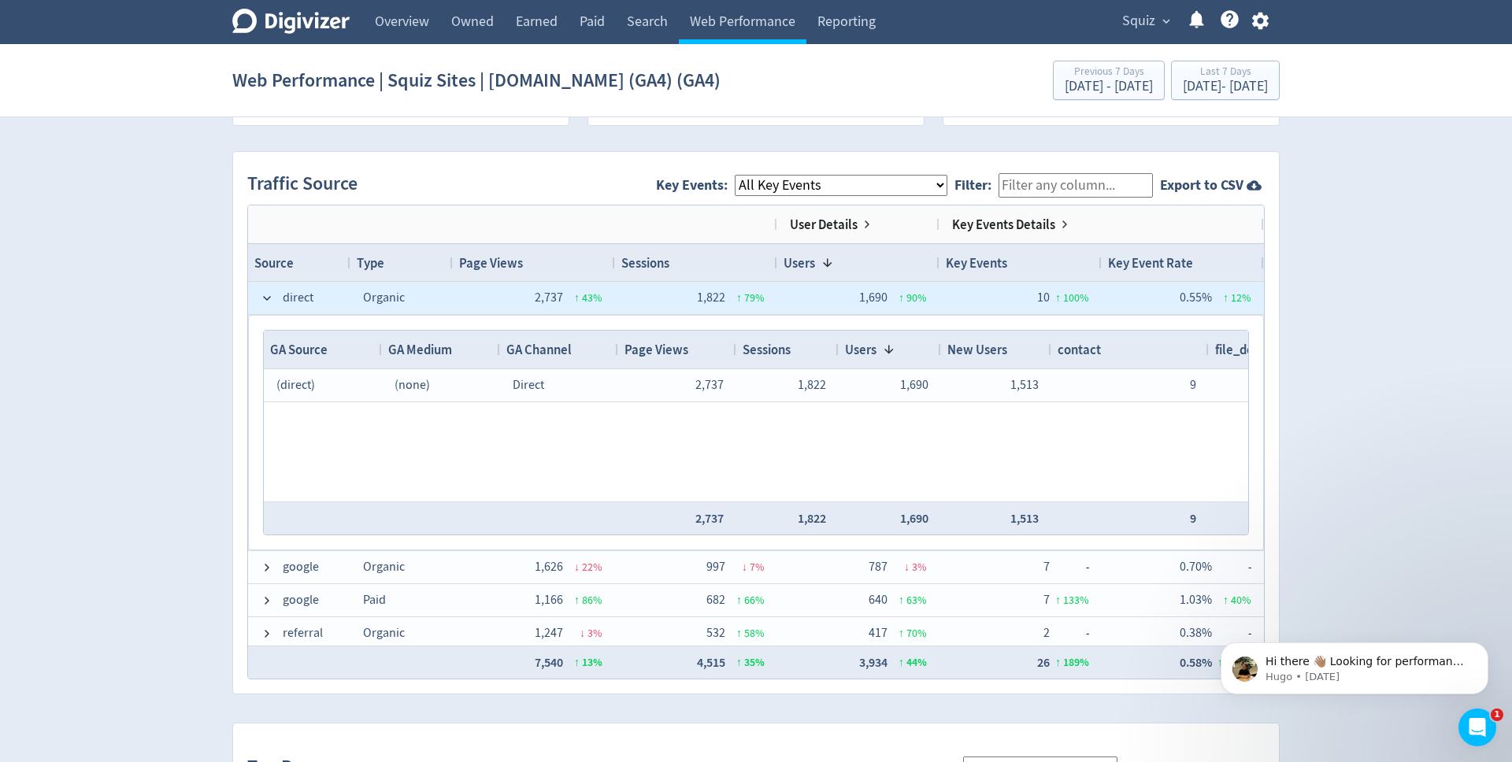
click at [267, 298] on span at bounding box center [267, 298] width 13 height 13
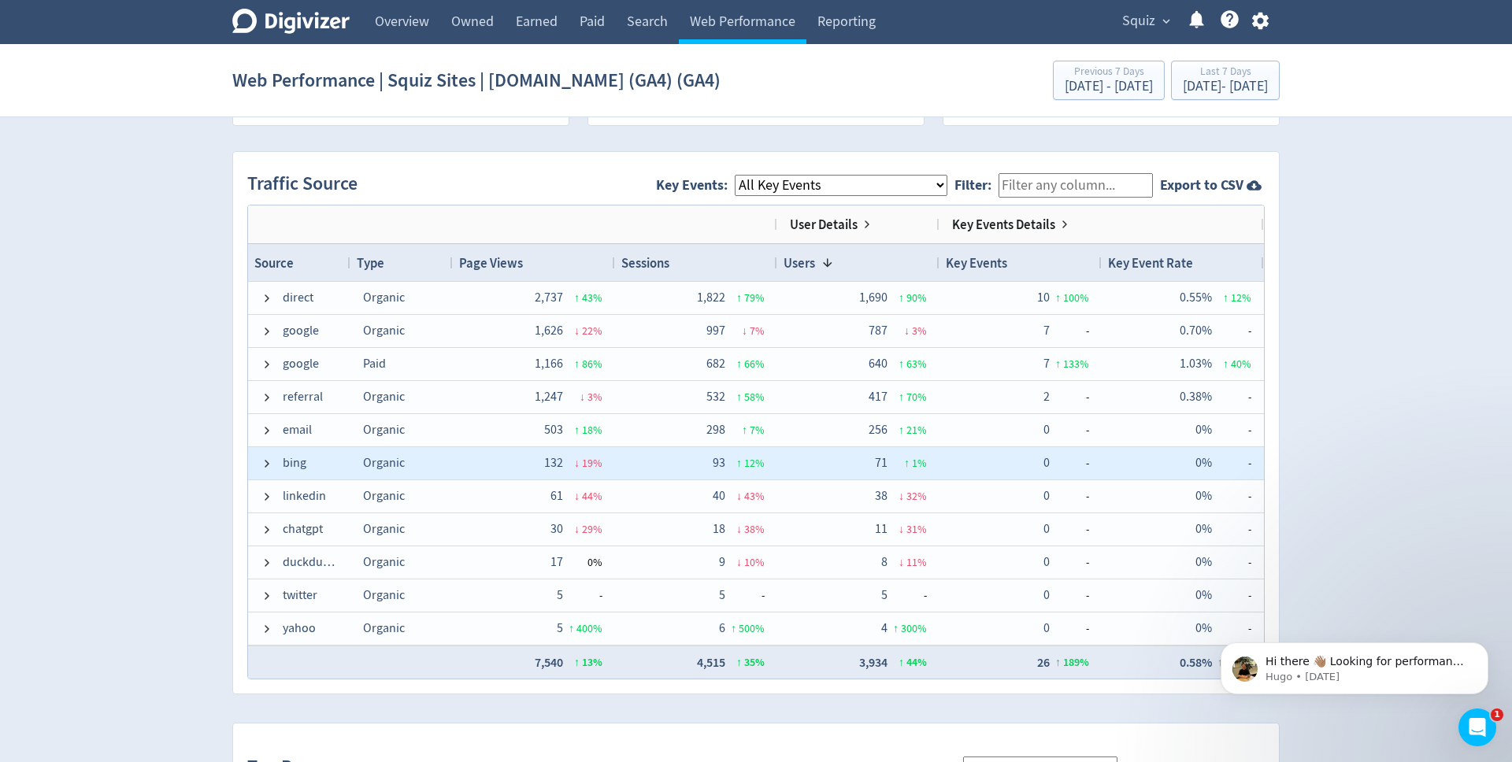
scroll to position [91, 0]
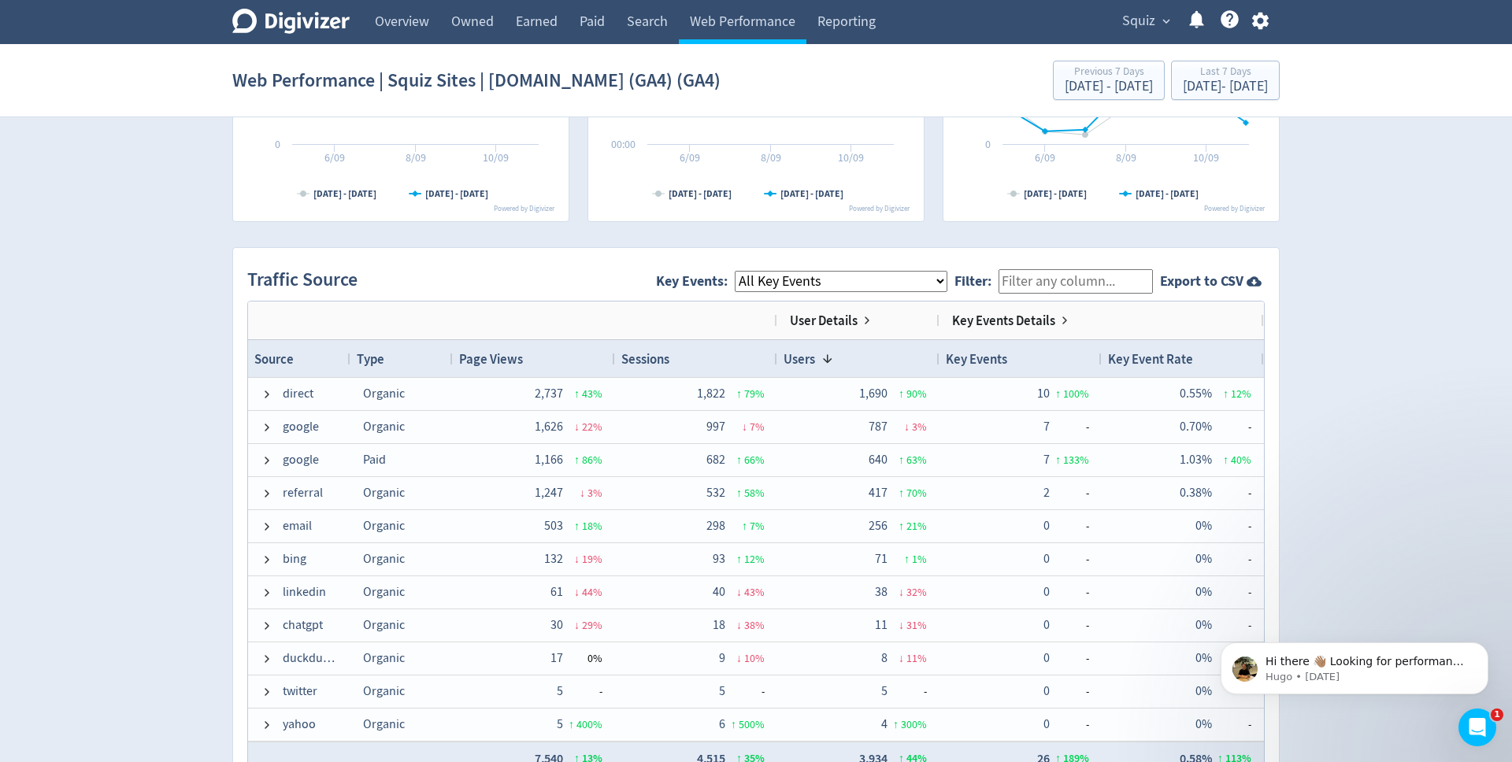
click at [948, 278] on select "All Key Events eCommerce contact file_download discovery_call" at bounding box center [841, 281] width 213 height 21
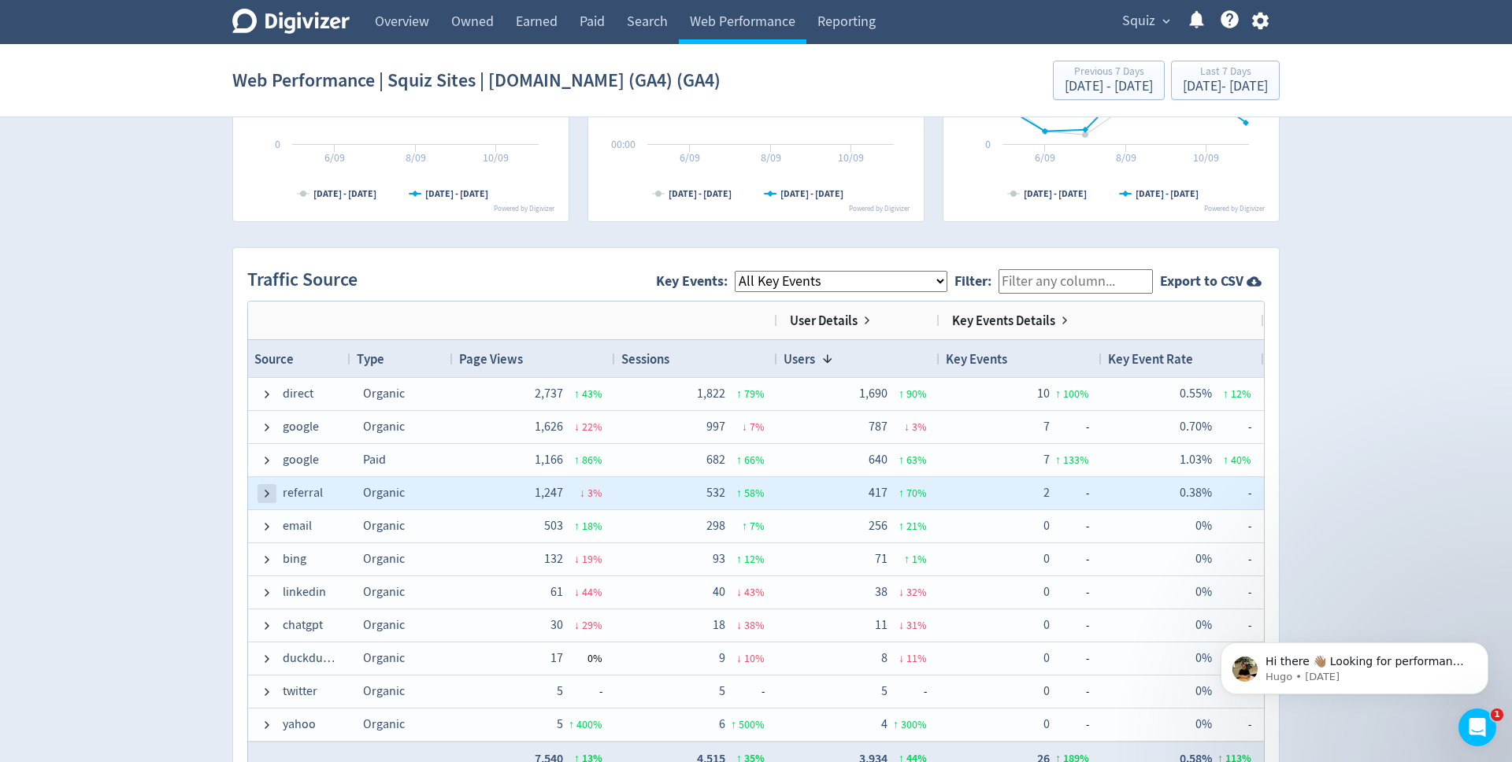
click at [269, 492] on span at bounding box center [267, 494] width 13 height 13
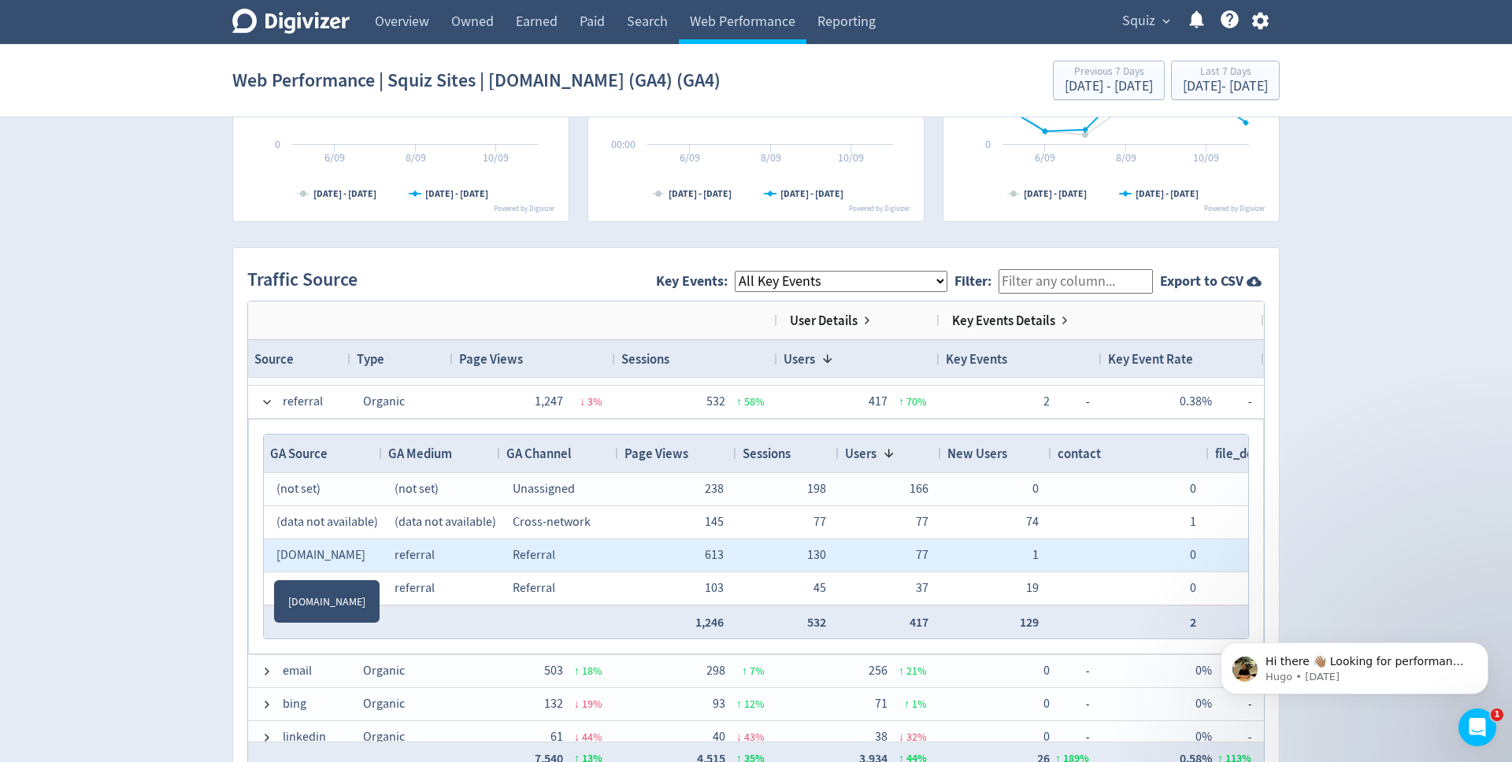
click at [307, 559] on span "[DOMAIN_NAME]" at bounding box center [320, 555] width 89 height 16
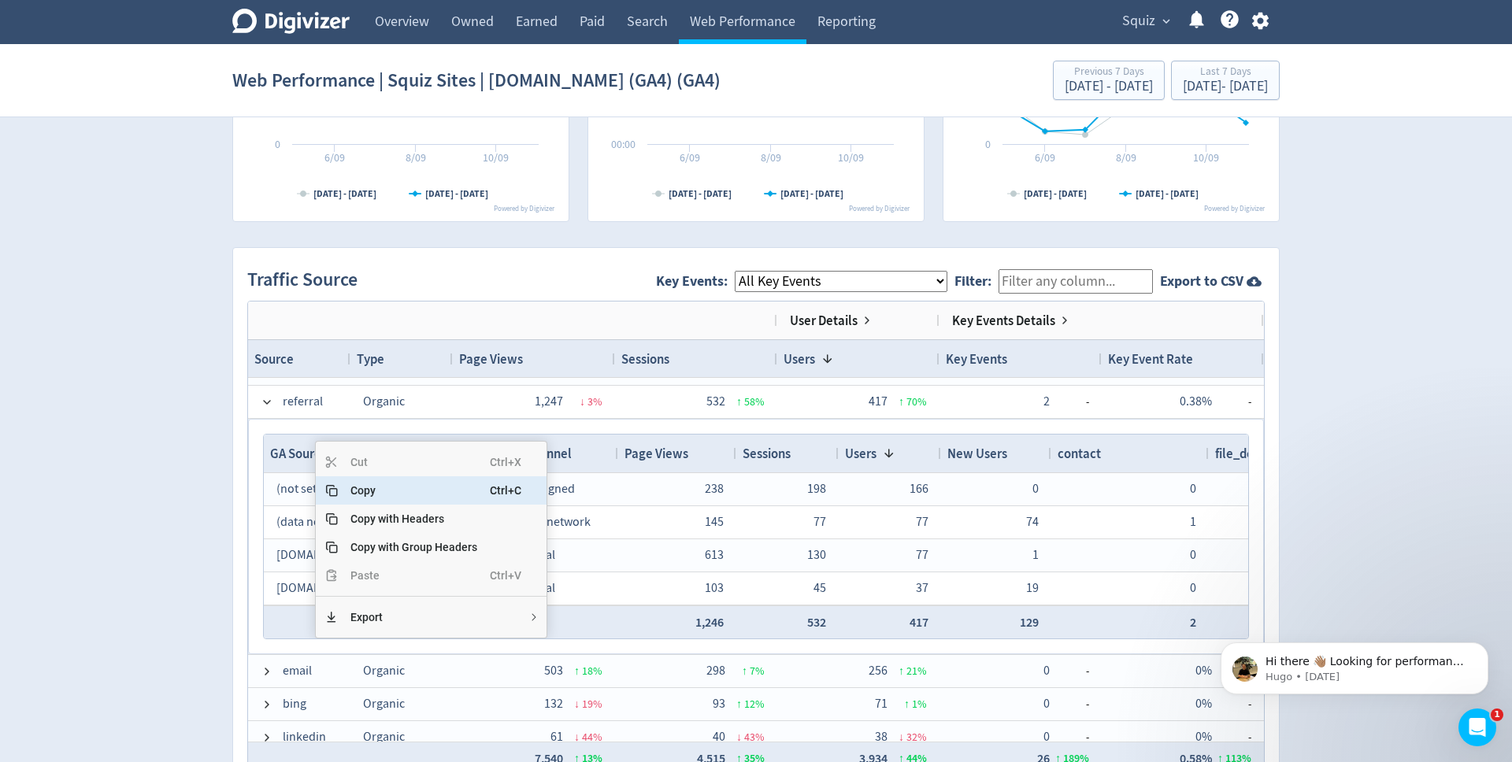
click at [360, 495] on span "Copy" at bounding box center [414, 491] width 152 height 28
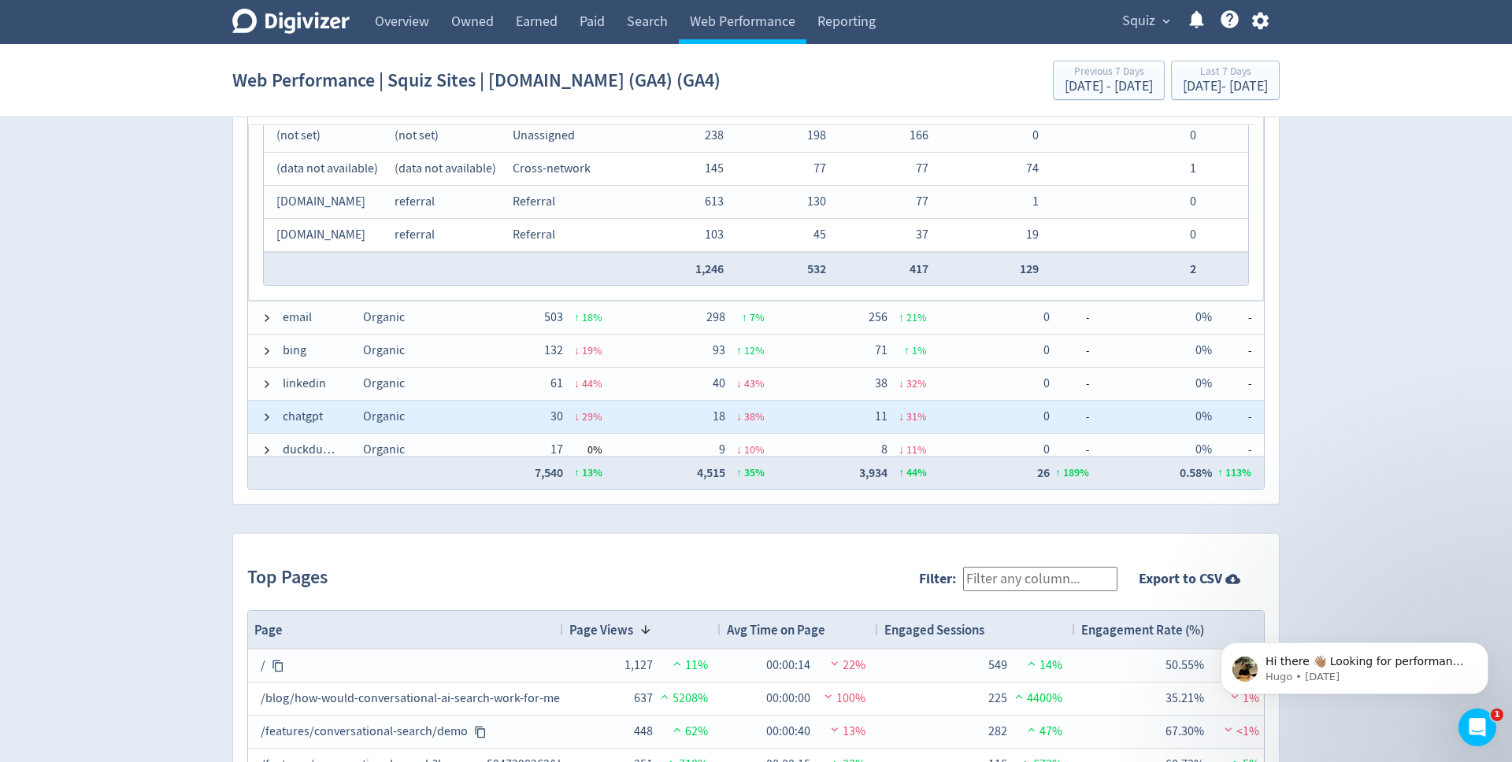
scroll to position [250, 0]
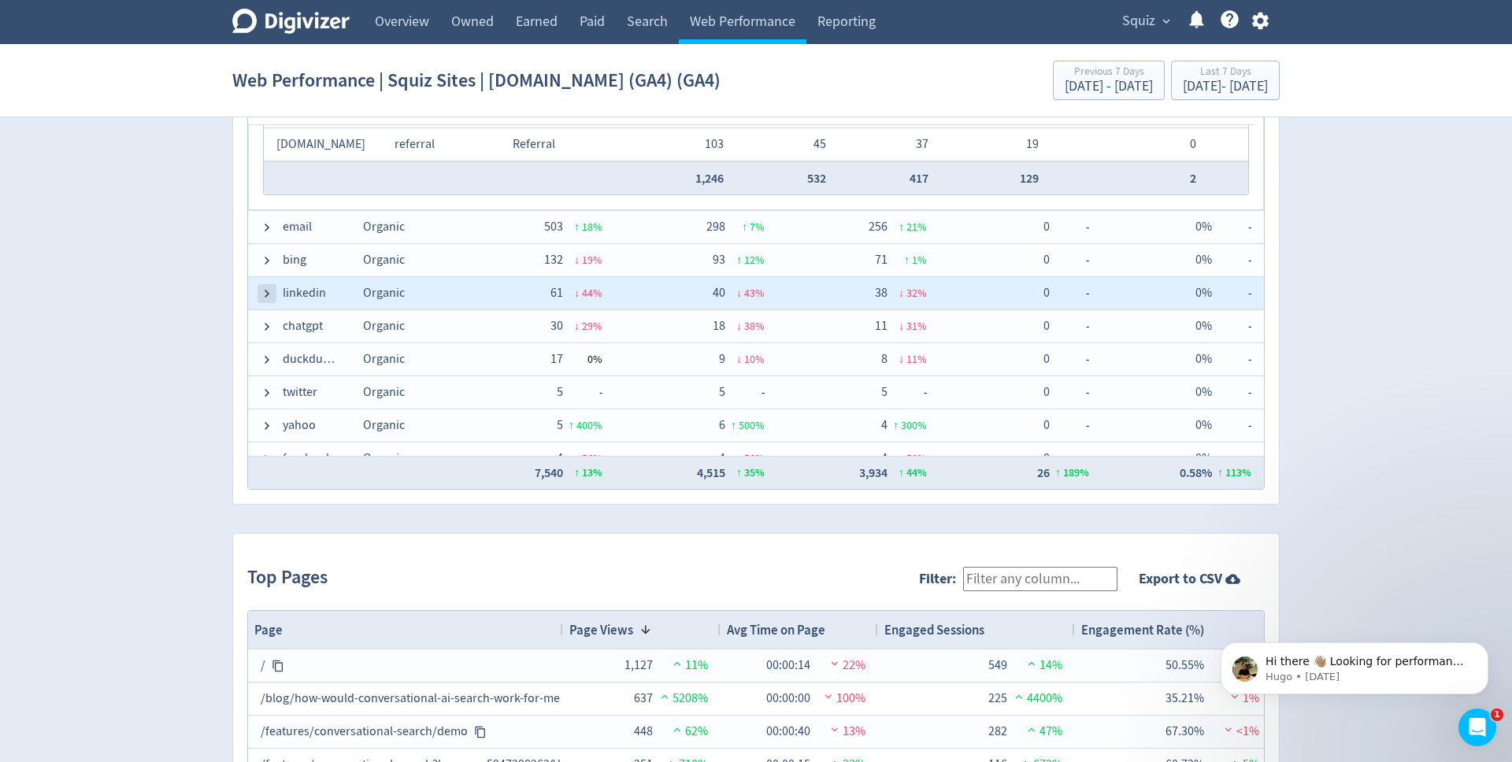
click at [265, 295] on span at bounding box center [267, 293] width 13 height 13
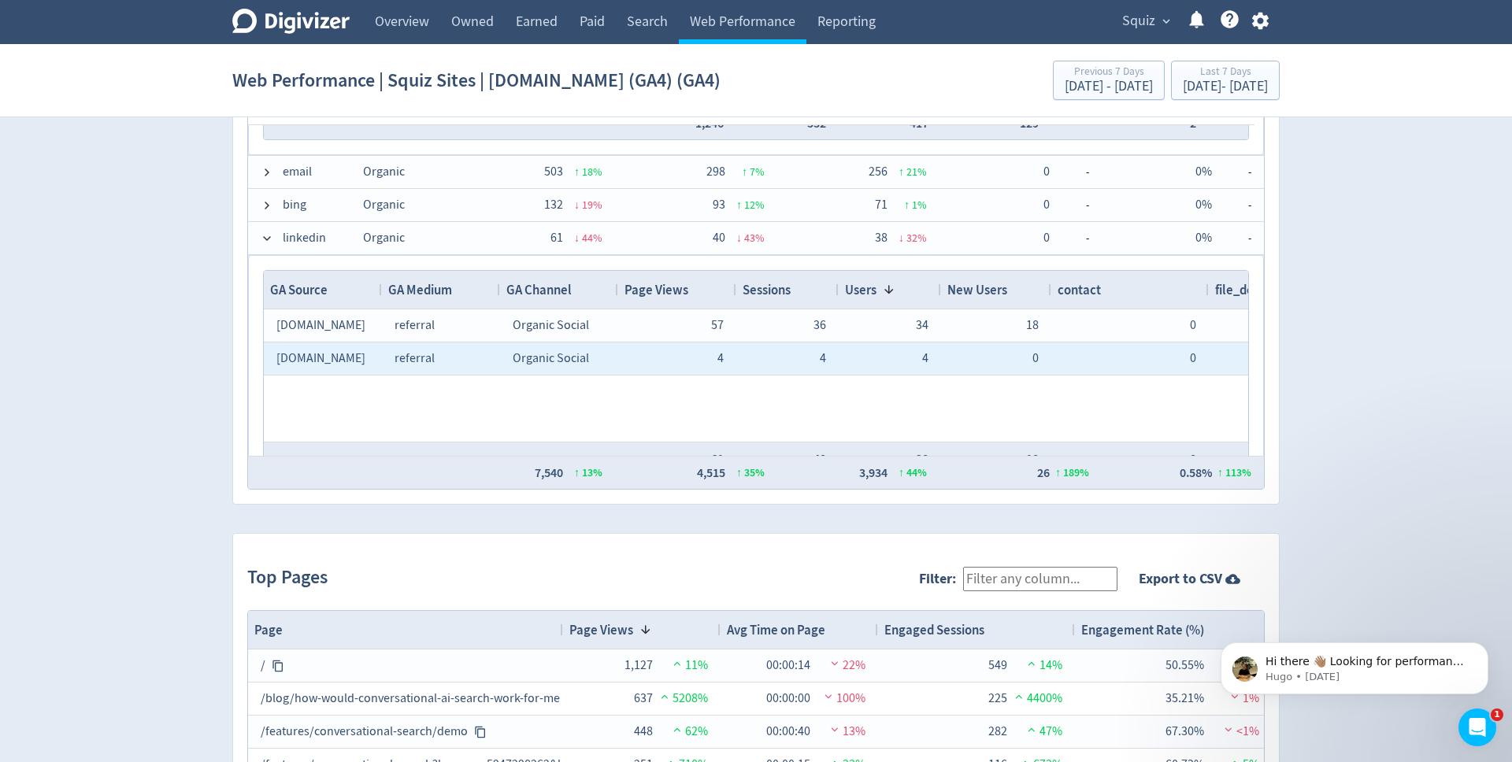
scroll to position [302, 0]
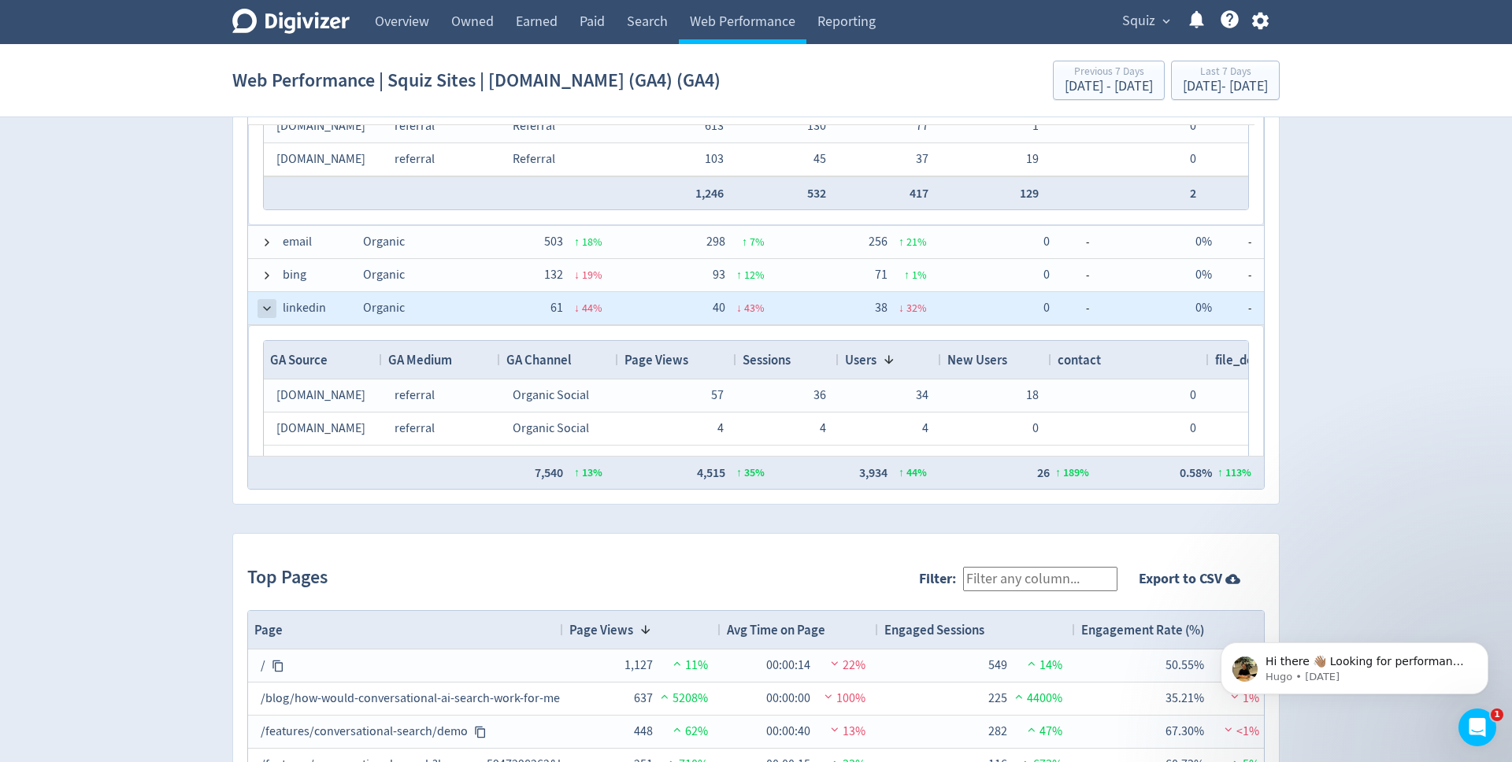
click at [265, 308] on span at bounding box center [267, 308] width 13 height 13
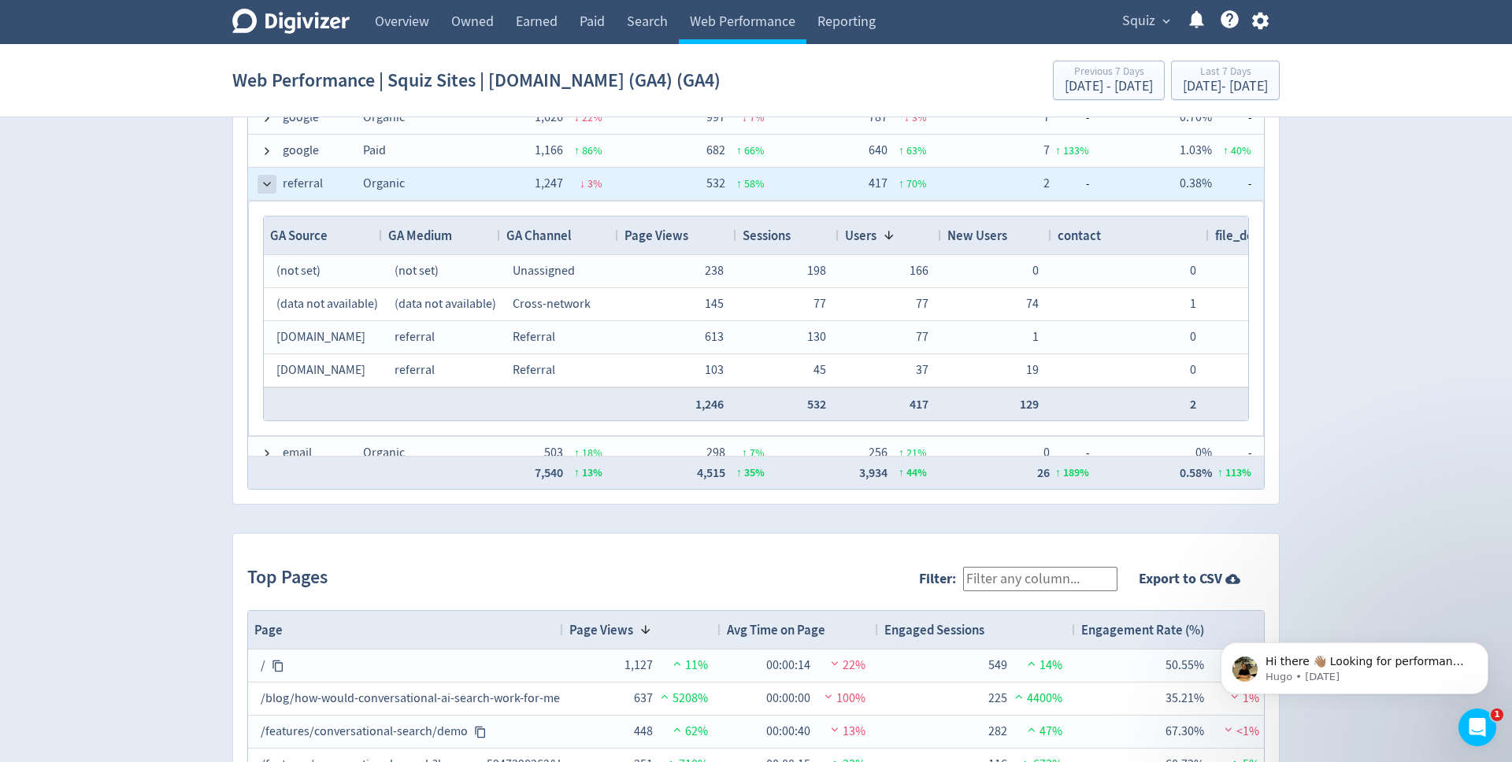
click at [265, 186] on span at bounding box center [267, 184] width 13 height 13
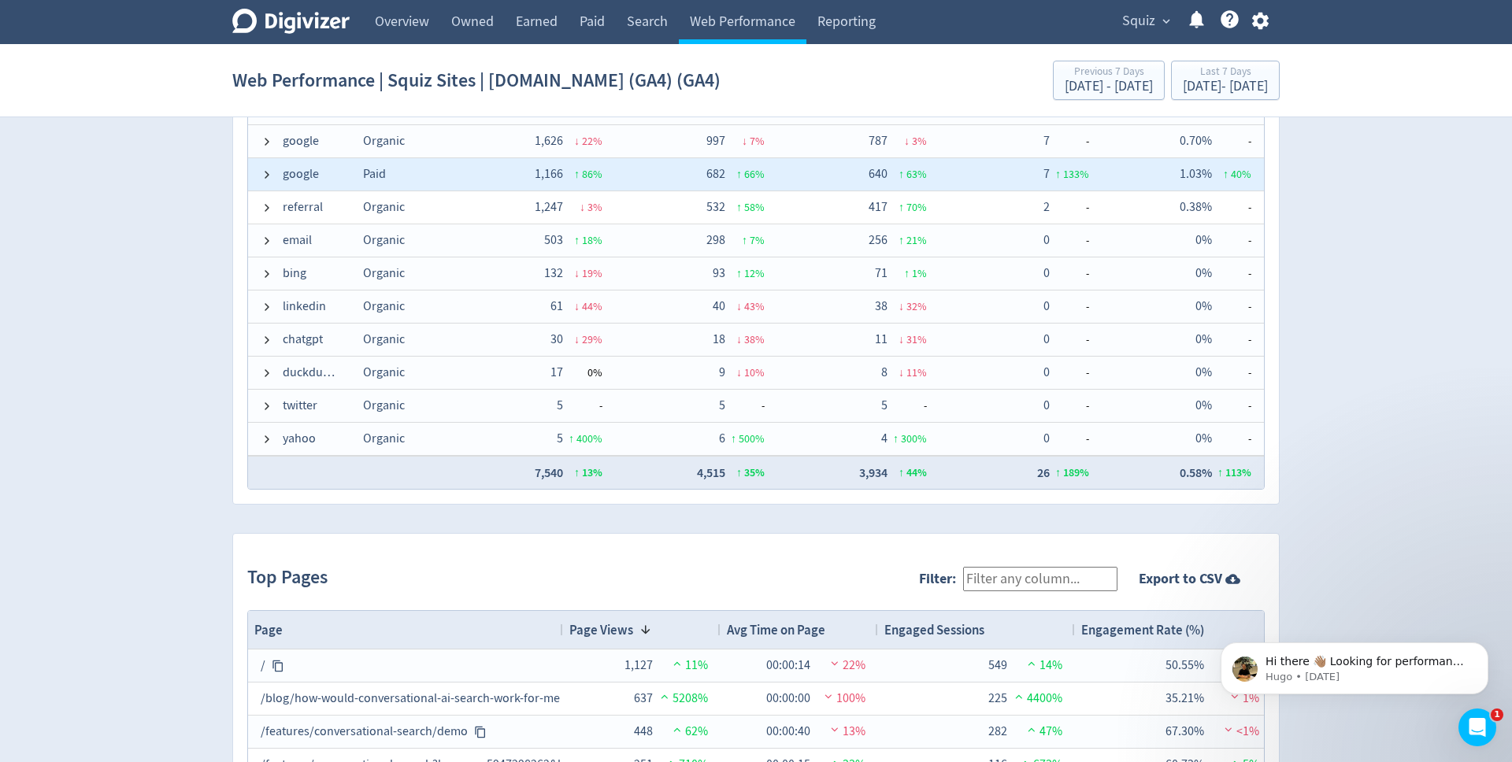
click at [265, 186] on span at bounding box center [267, 174] width 13 height 31
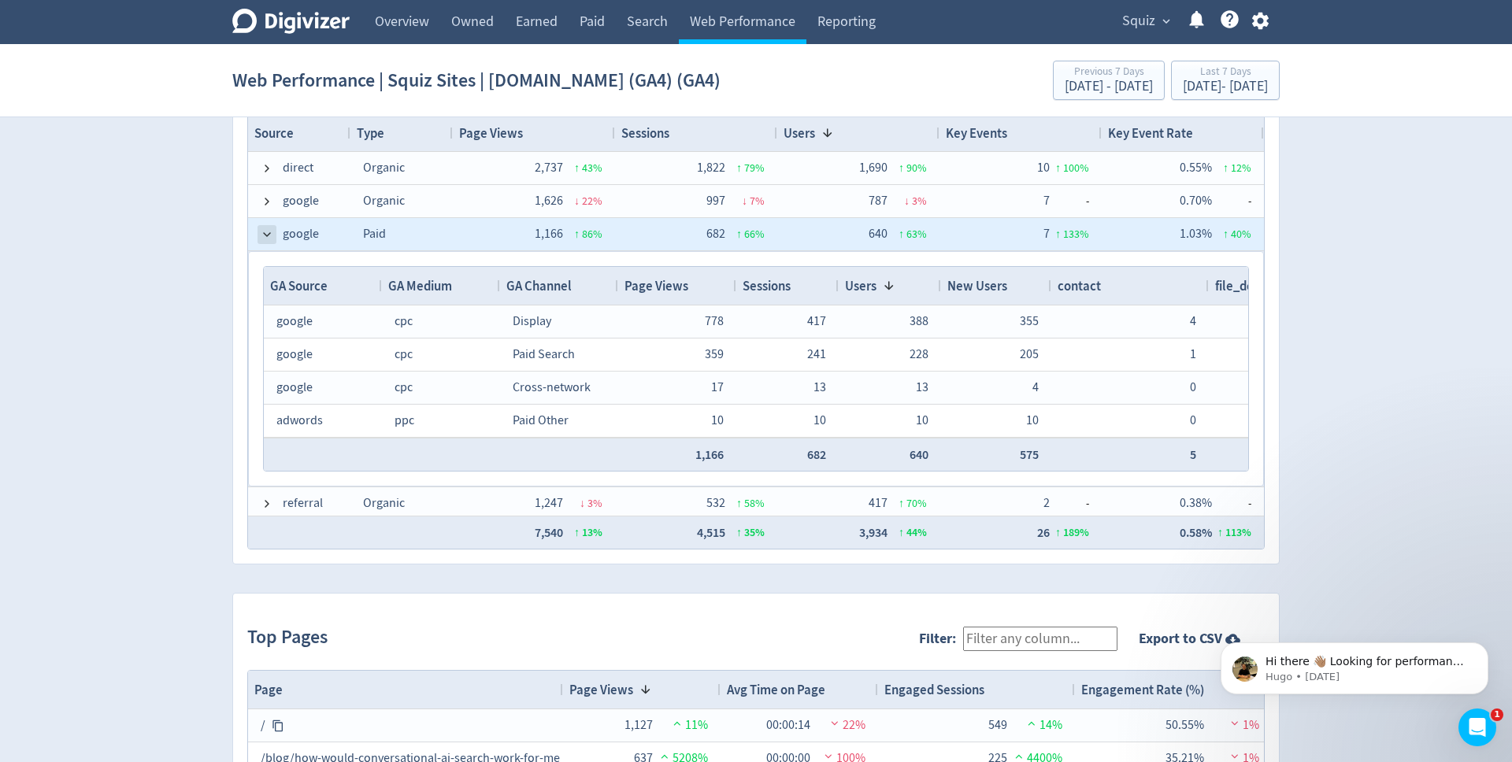
click at [262, 232] on span at bounding box center [267, 234] width 13 height 13
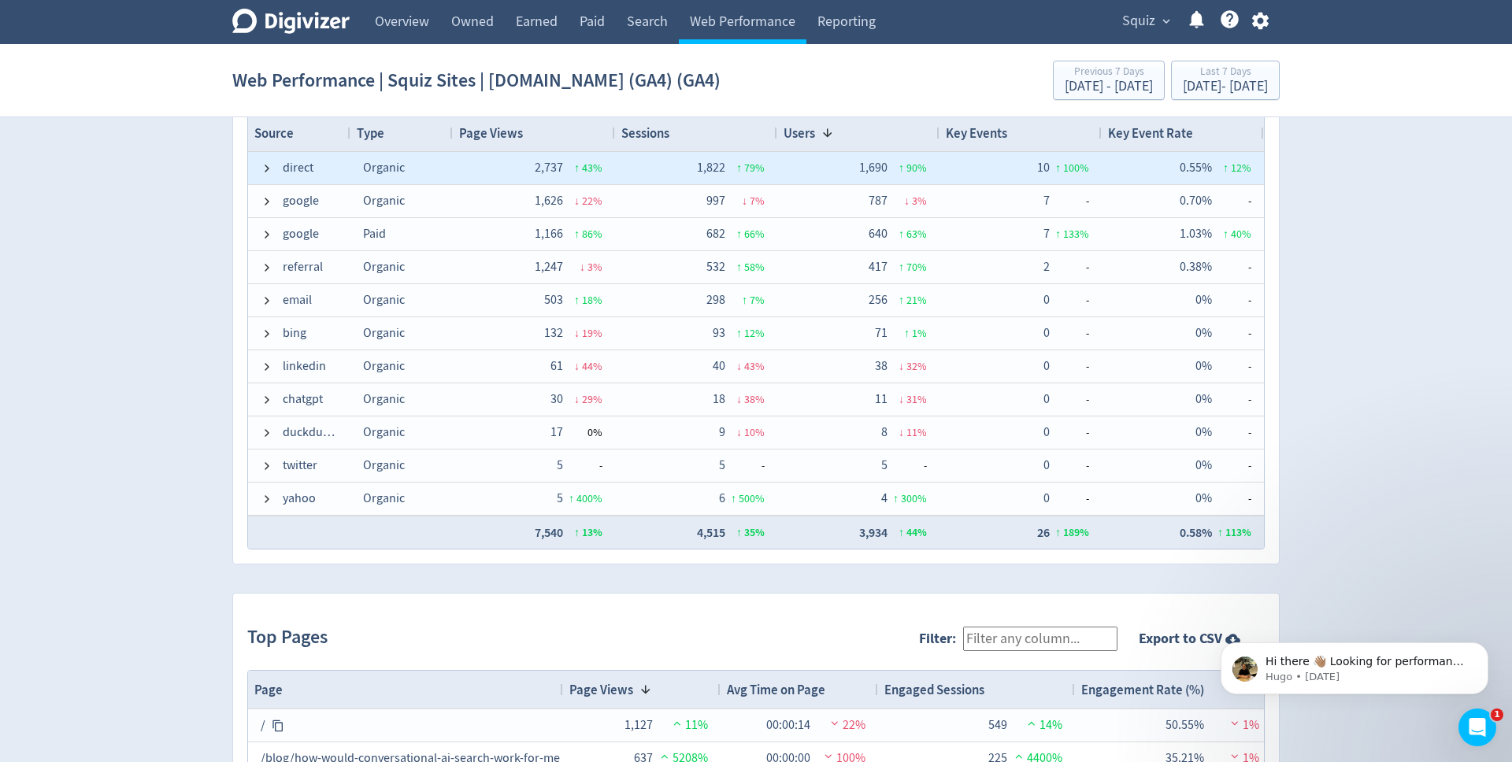
click at [268, 161] on span at bounding box center [267, 168] width 13 height 31
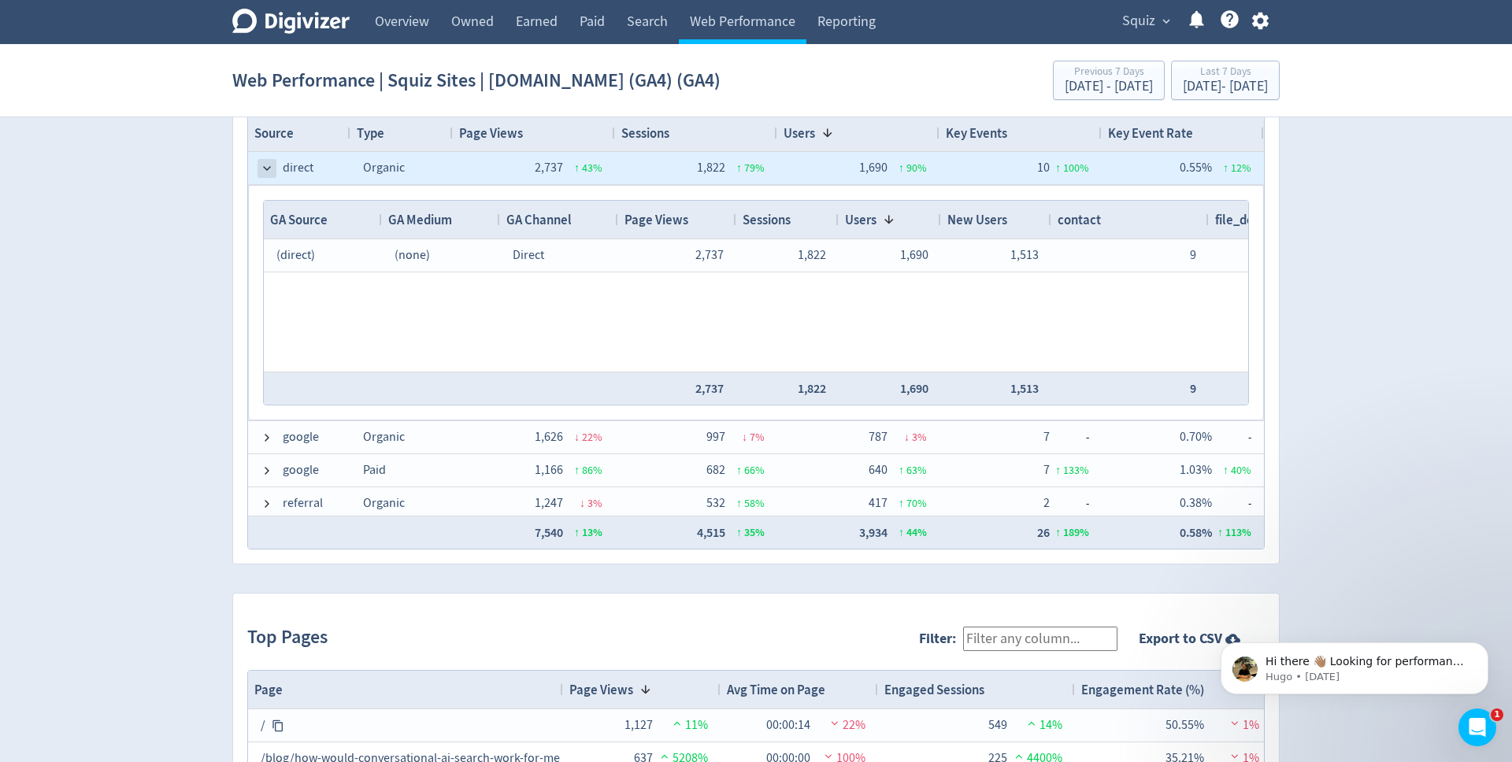
click at [265, 165] on span at bounding box center [267, 168] width 13 height 13
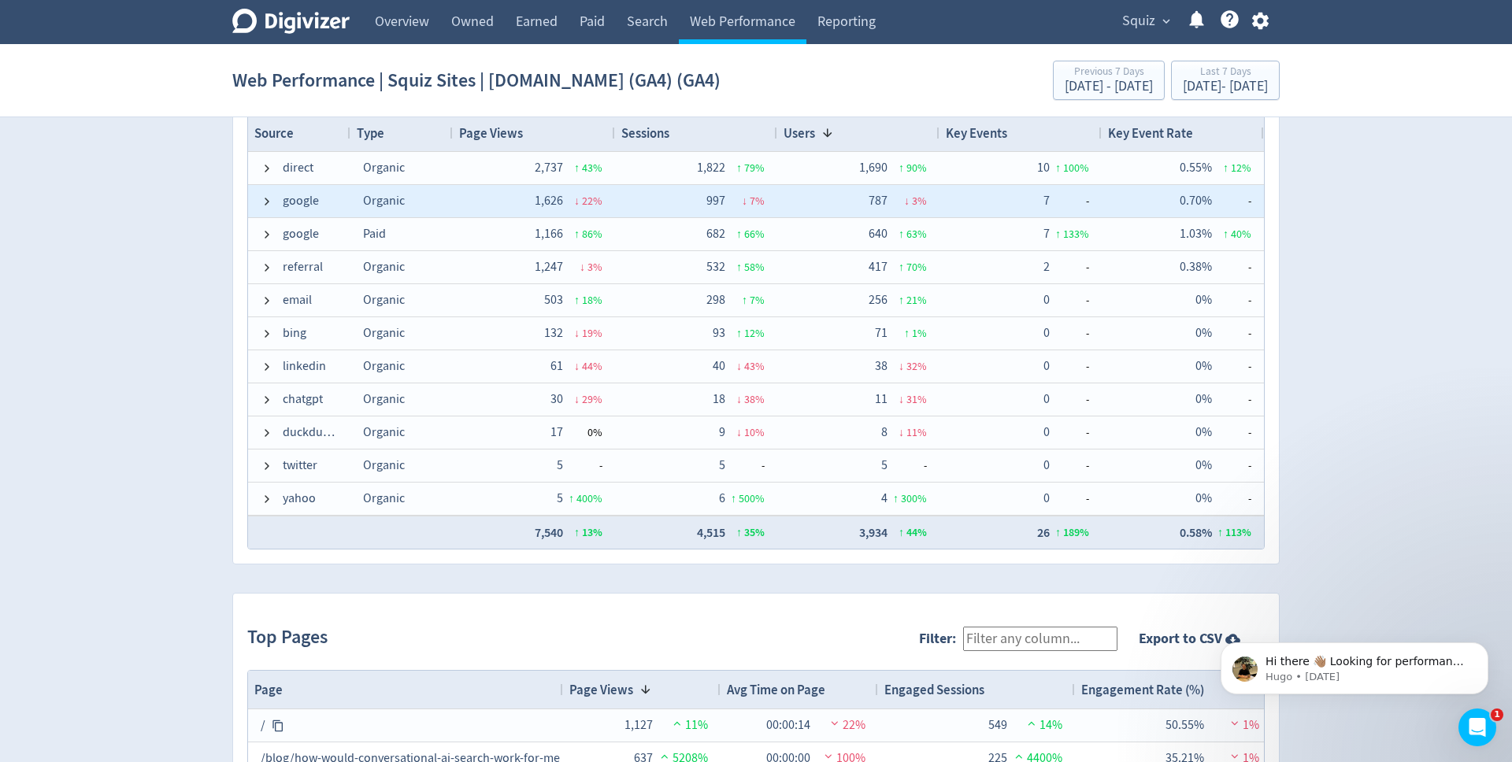
click at [273, 199] on span "google" at bounding box center [299, 201] width 77 height 31
click at [267, 199] on span at bounding box center [267, 201] width 13 height 13
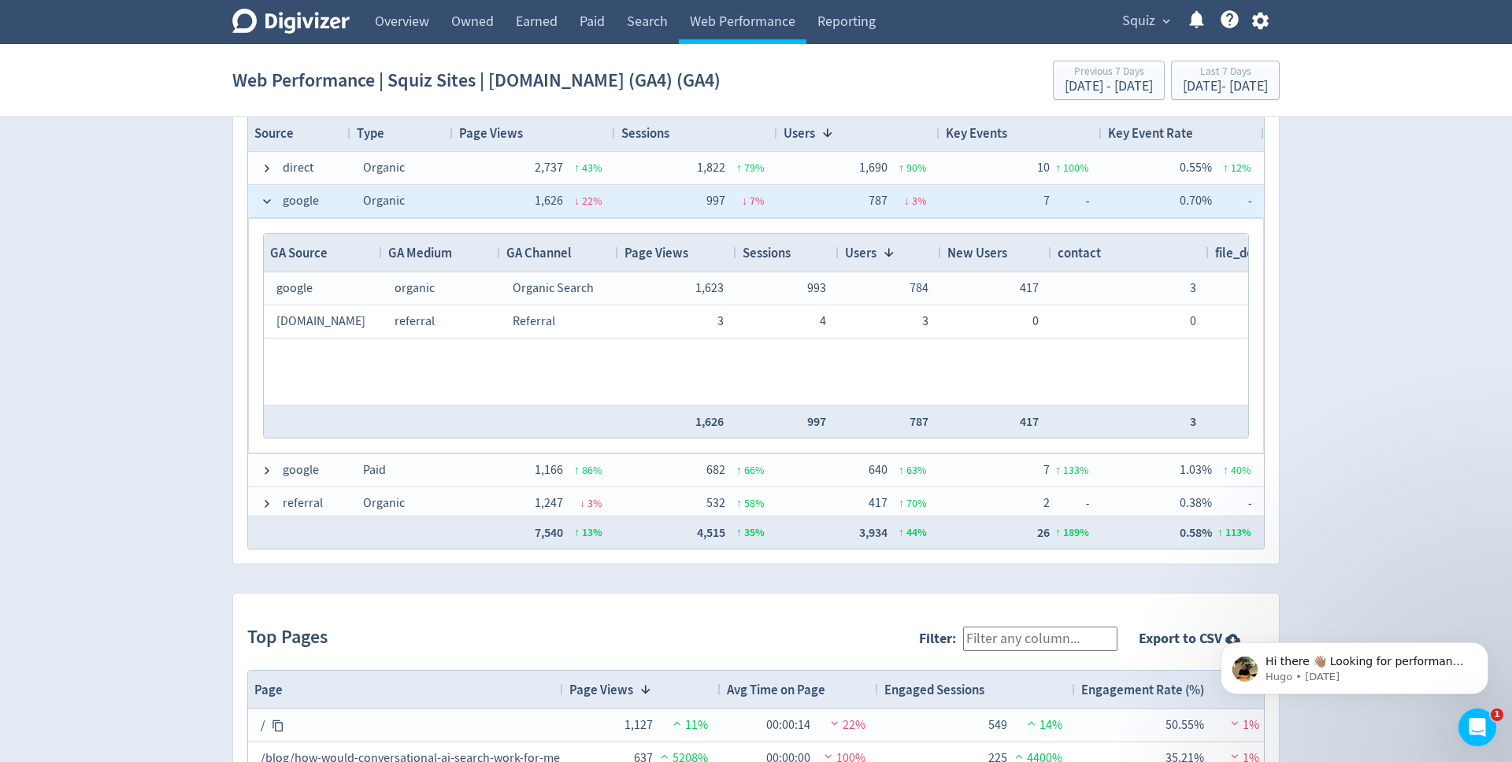
click at [267, 199] on span at bounding box center [267, 201] width 13 height 13
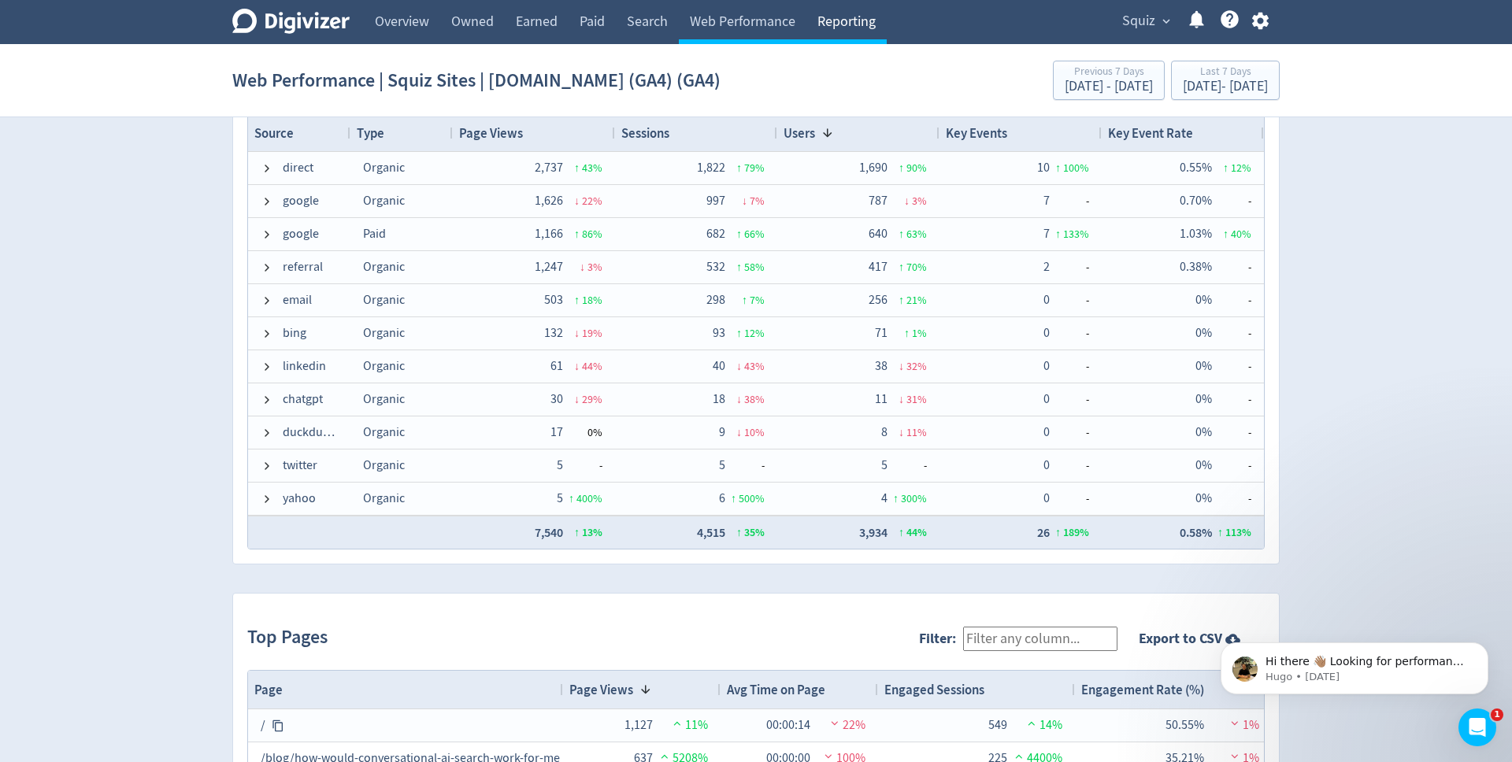
drag, startPoint x: 879, startPoint y: 45, endPoint x: 846, endPoint y: 28, distance: 37.3
click at [878, 45] on section "Web Performance | Squiz Sites | [DOMAIN_NAME] (GA4) (GA4) Previous 7 Days [DATE…" at bounding box center [756, 80] width 1512 height 73
click at [846, 28] on link "Reporting" at bounding box center [847, 22] width 80 height 44
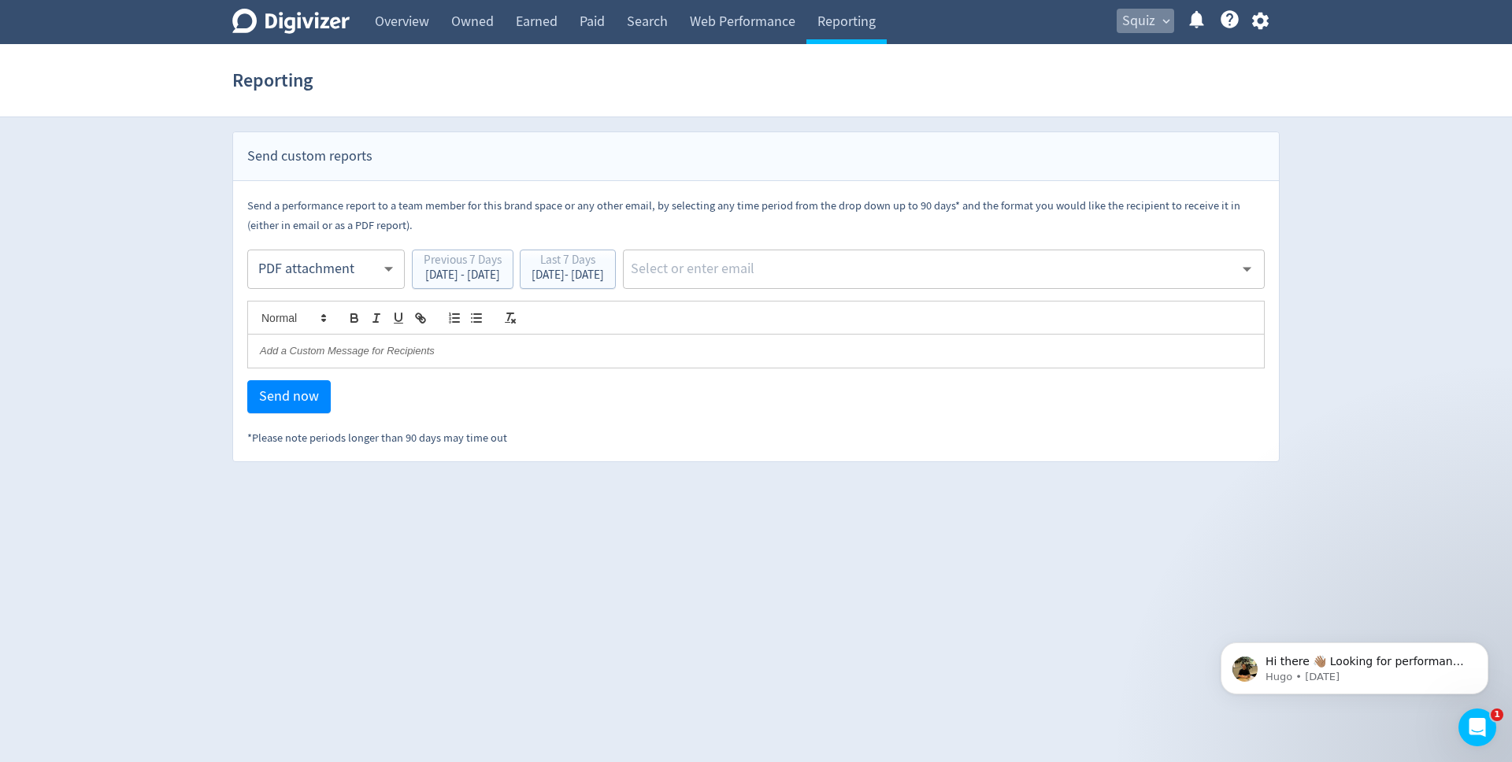
click at [1163, 22] on span "expand_more" at bounding box center [1166, 21] width 14 height 14
click at [1196, 28] on div at bounding box center [756, 381] width 1512 height 762
click at [1199, 23] on icon at bounding box center [1197, 19] width 14 height 17
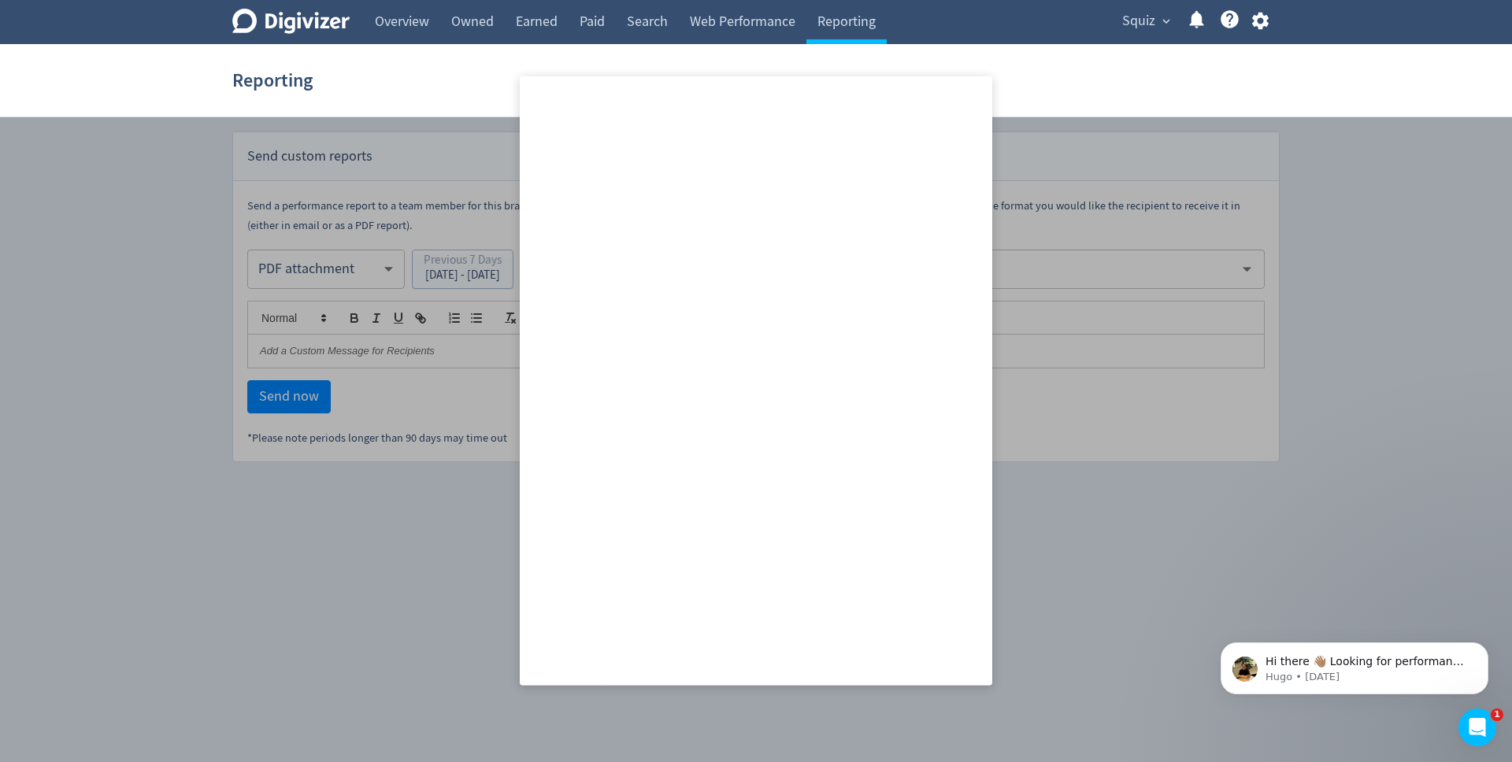
click at [1350, 207] on div at bounding box center [756, 381] width 1512 height 762
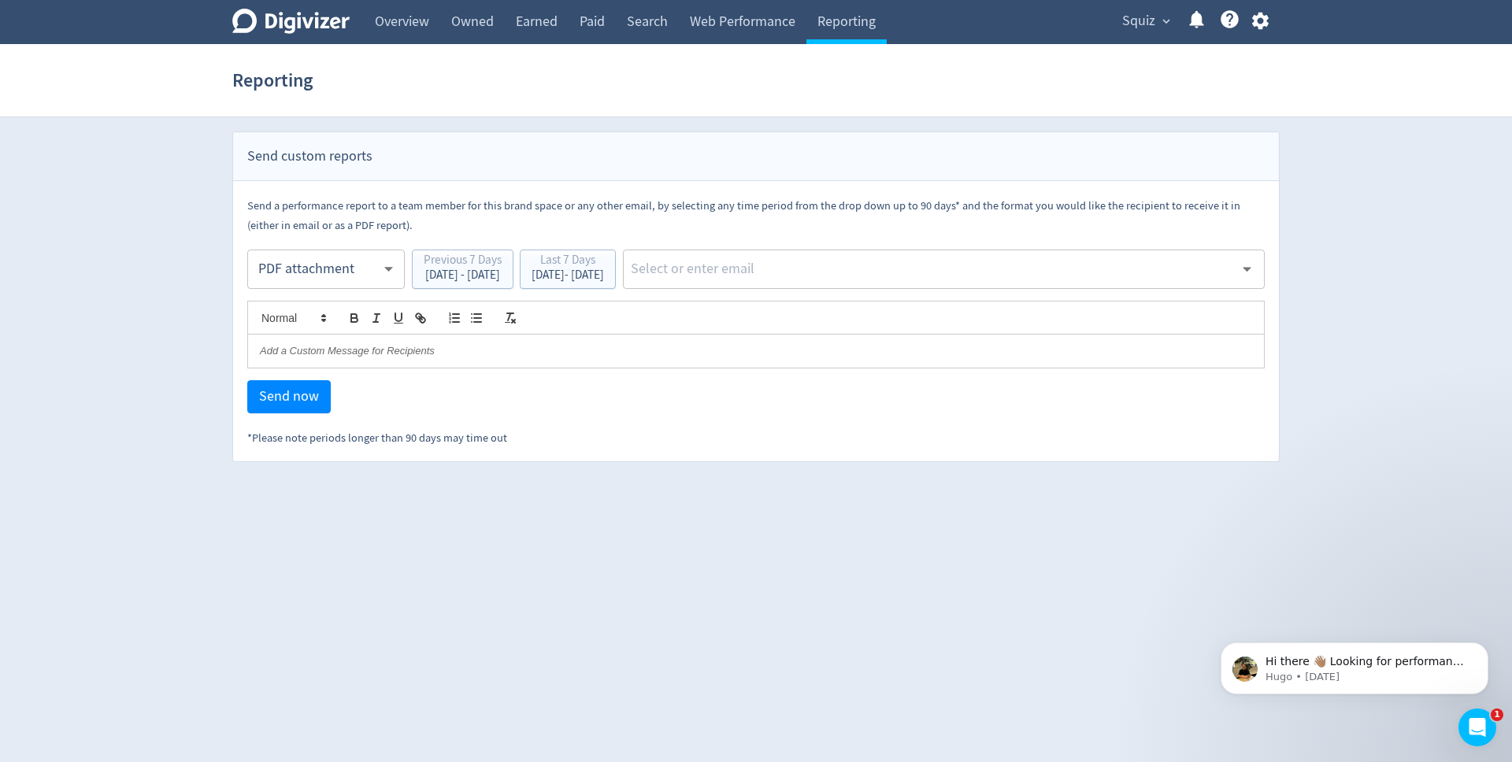
click at [1264, 24] on icon "button" at bounding box center [1260, 21] width 17 height 17
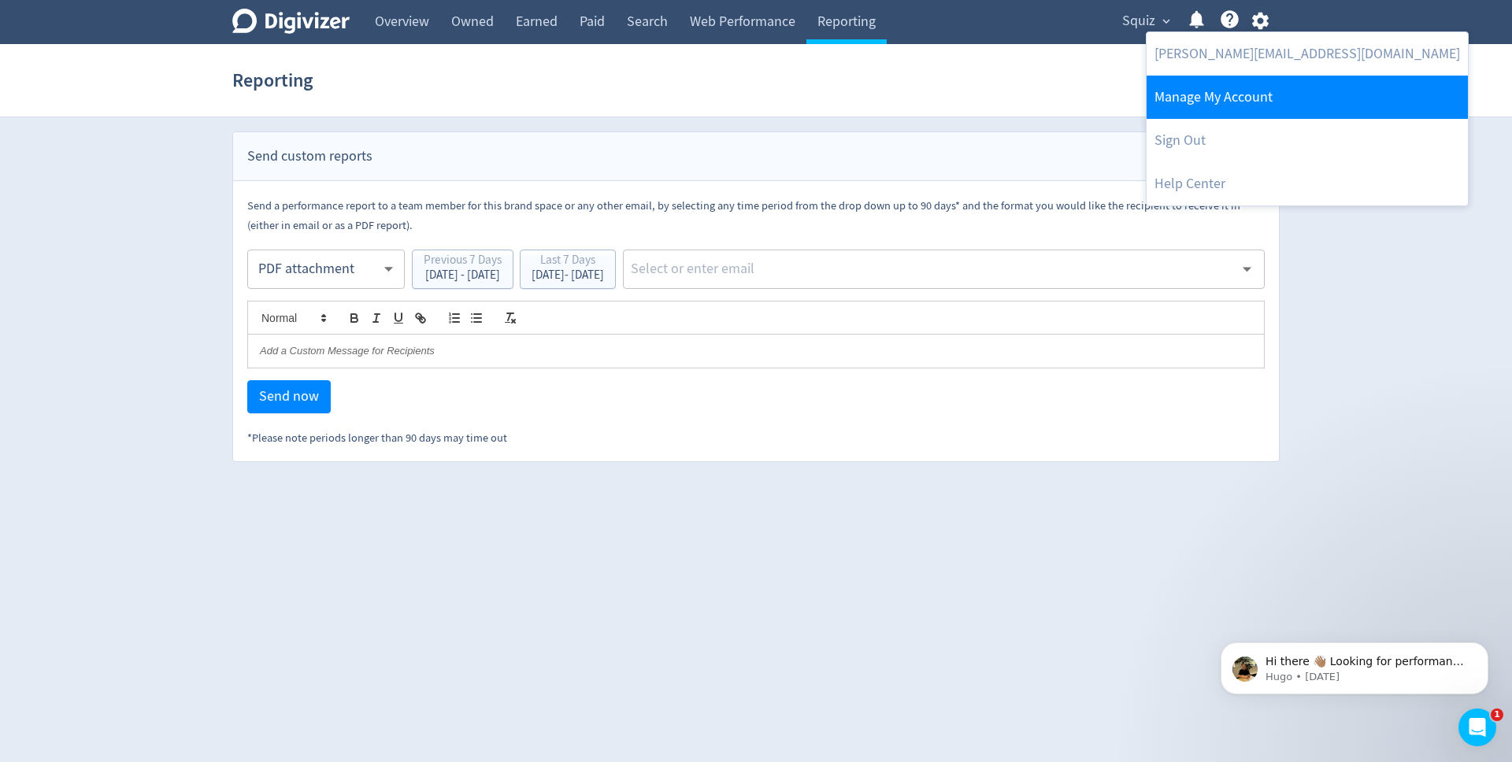
click at [1214, 108] on link "Manage My Account" at bounding box center [1307, 97] width 321 height 43
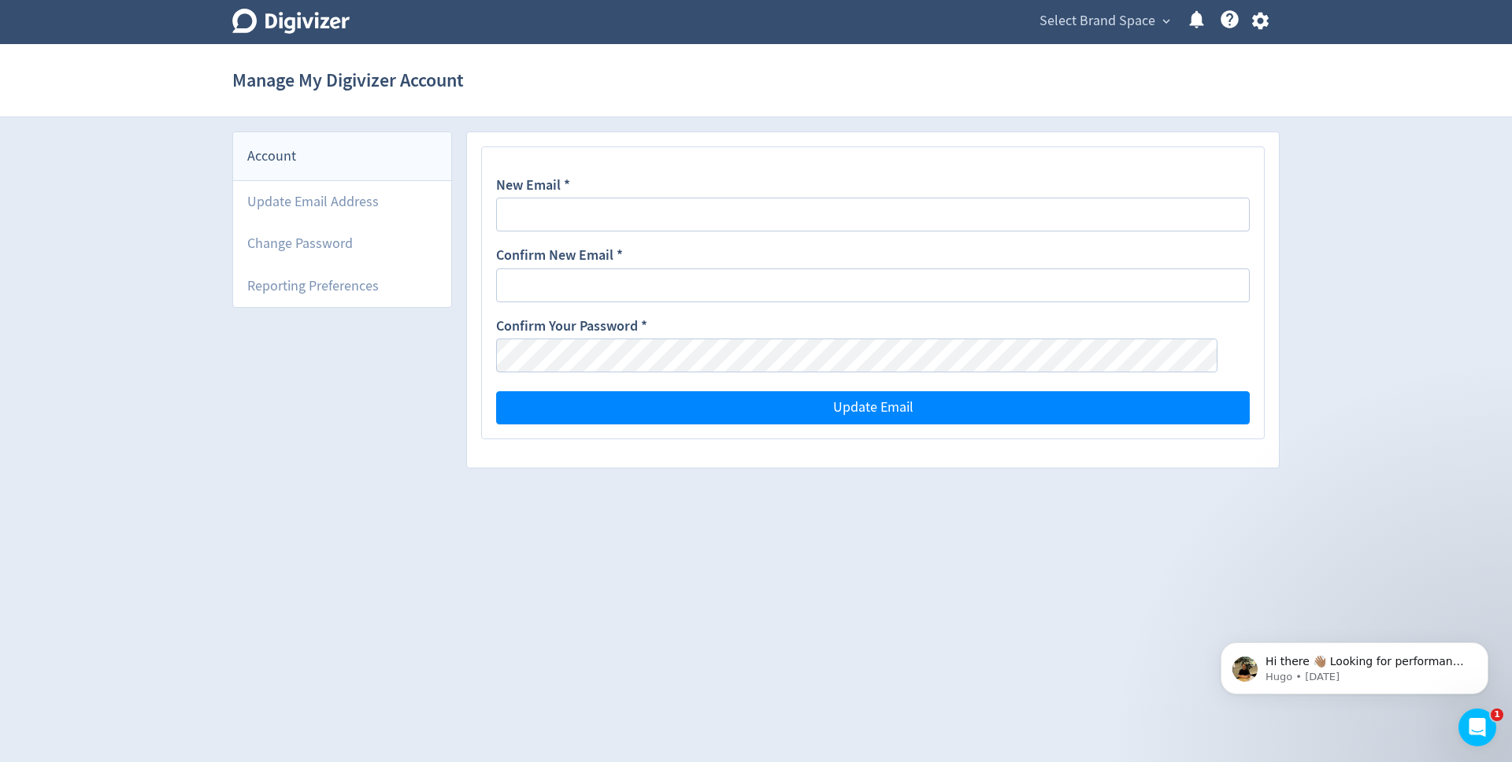
click at [1109, 23] on span "Select Brand Space" at bounding box center [1098, 21] width 116 height 25
click at [1109, 23] on div at bounding box center [756, 381] width 1512 height 762
click at [370, 207] on li "Update Email Address" at bounding box center [342, 202] width 218 height 42
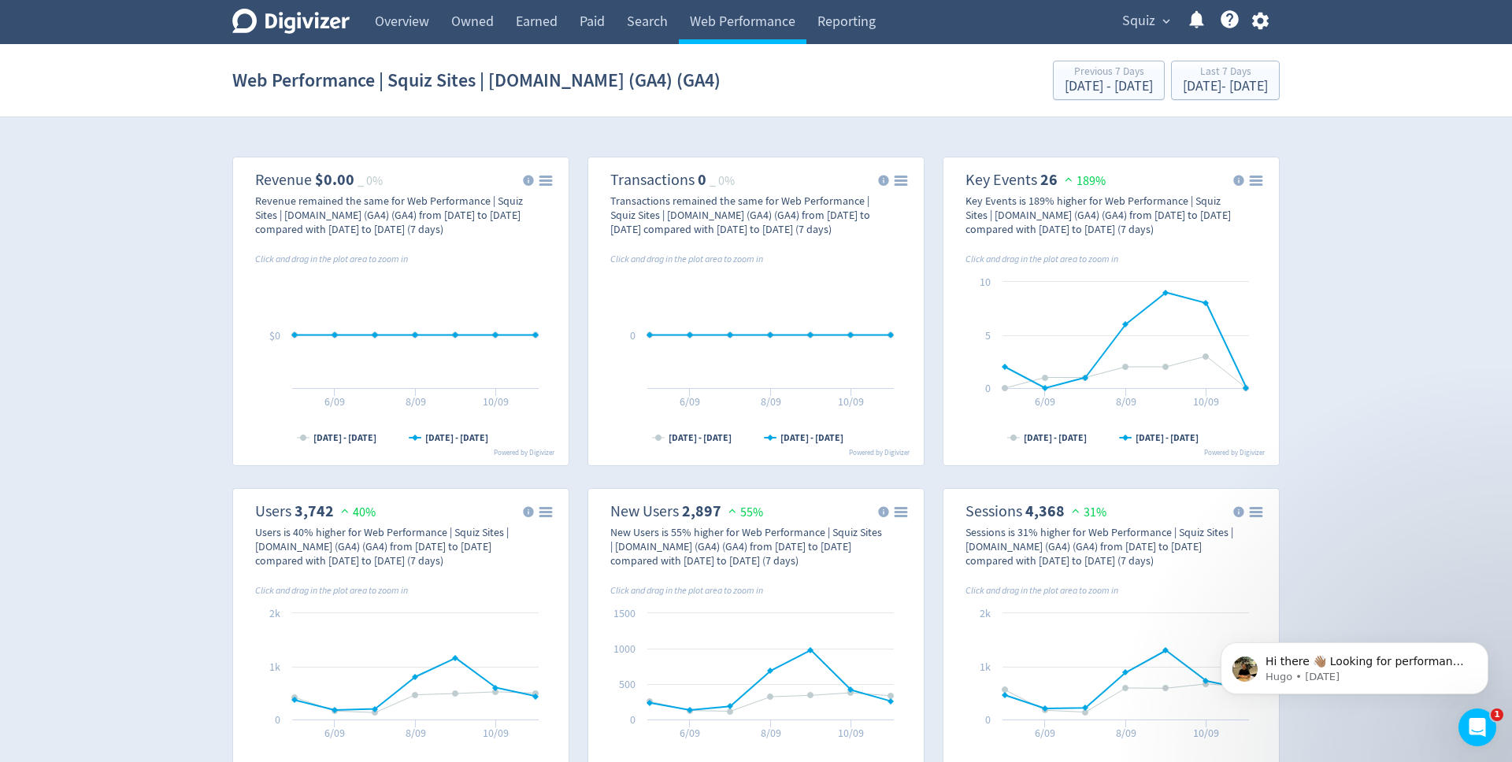
click at [1256, 22] on icon "button" at bounding box center [1260, 21] width 17 height 17
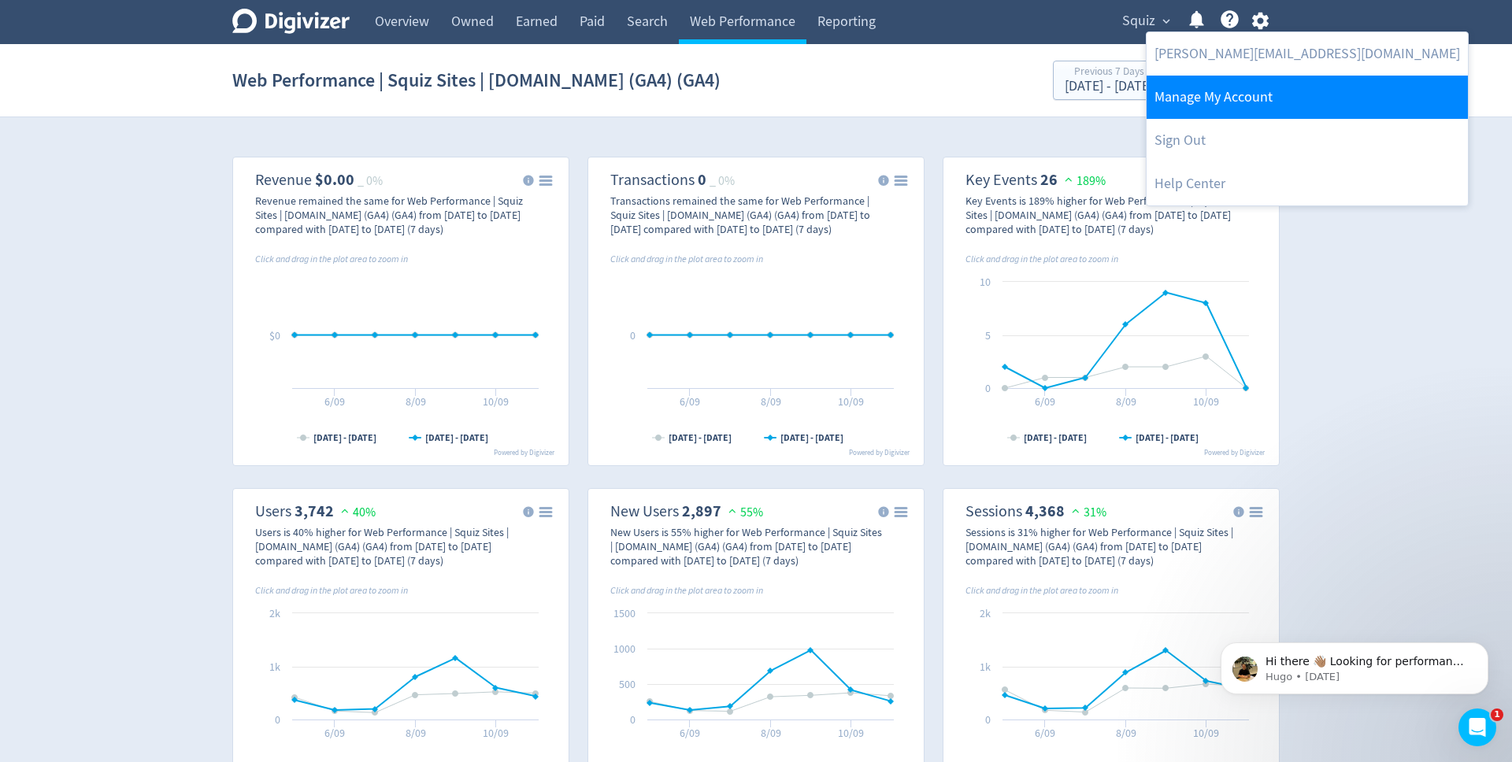
click at [1218, 109] on link "Manage My Account" at bounding box center [1307, 97] width 321 height 43
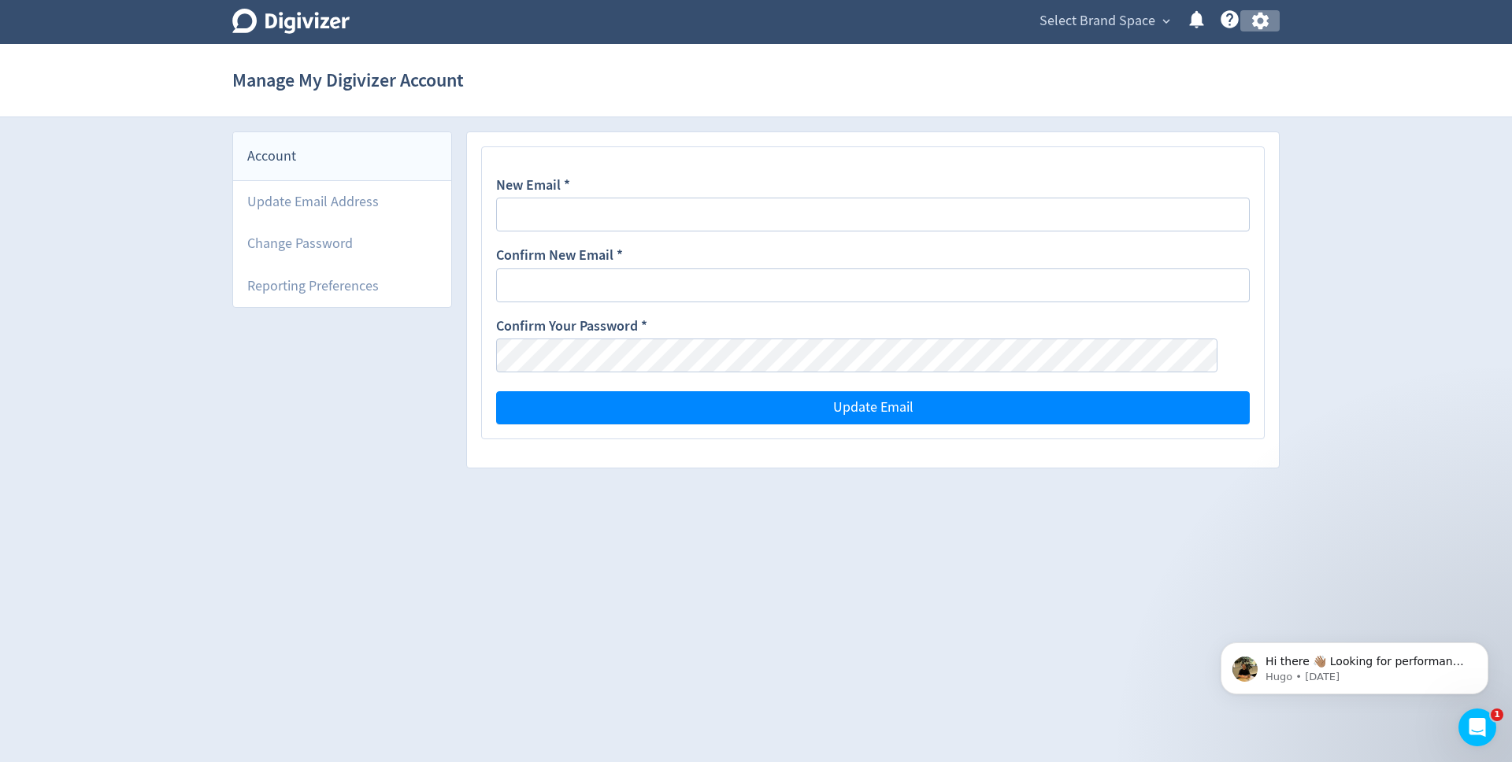
click at [1263, 22] on icon "button" at bounding box center [1260, 21] width 17 height 17
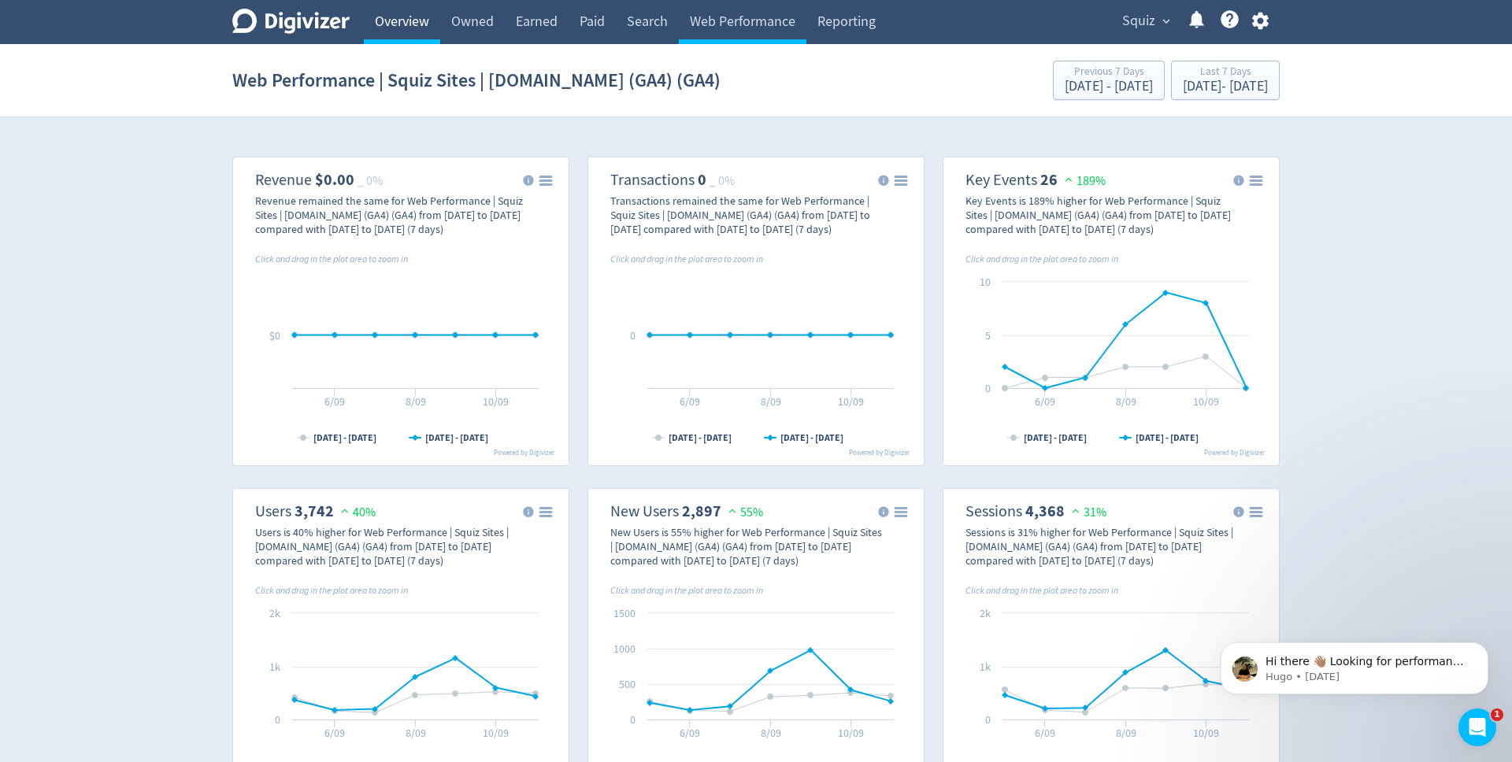
click at [400, 24] on link "Overview" at bounding box center [402, 22] width 76 height 44
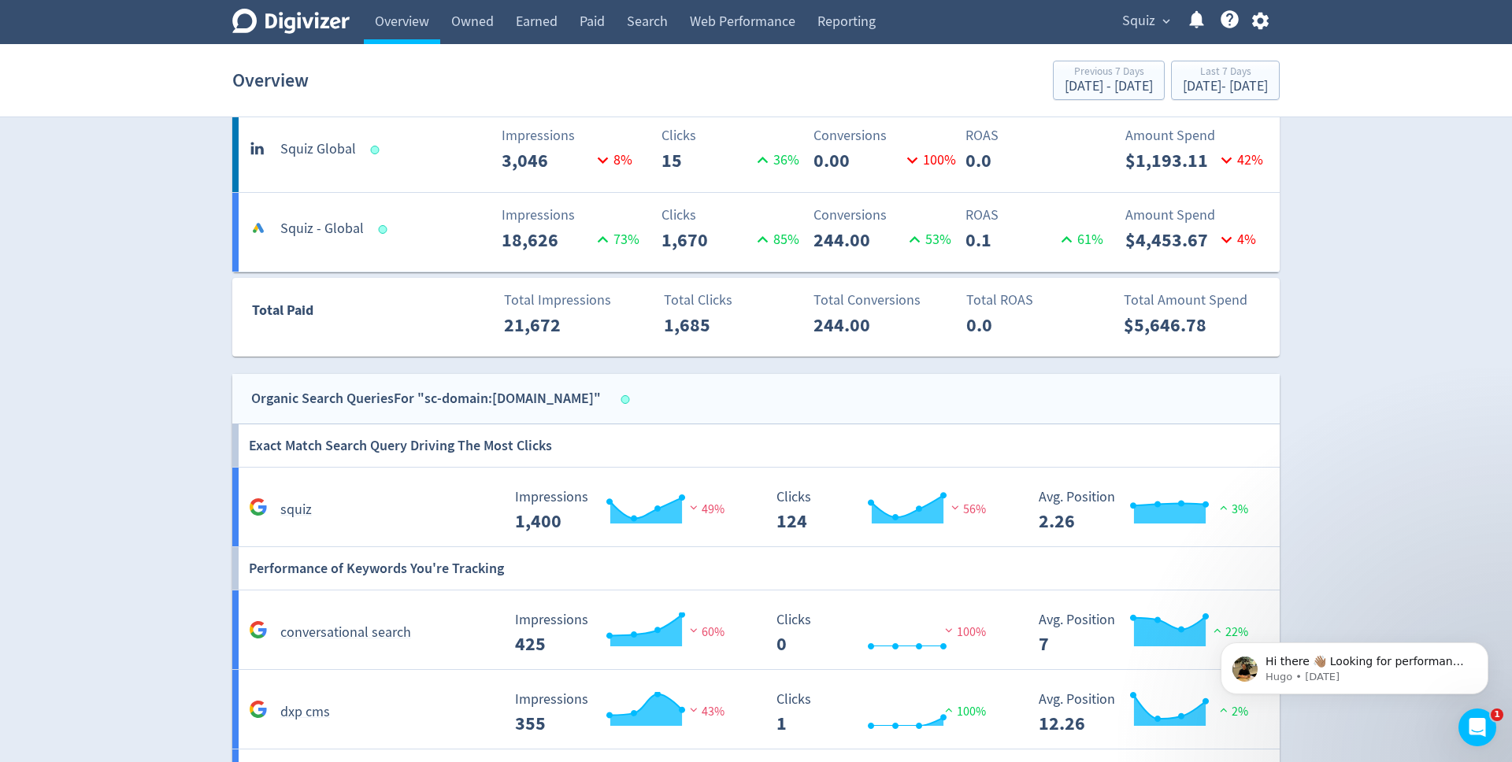
scroll to position [439, 0]
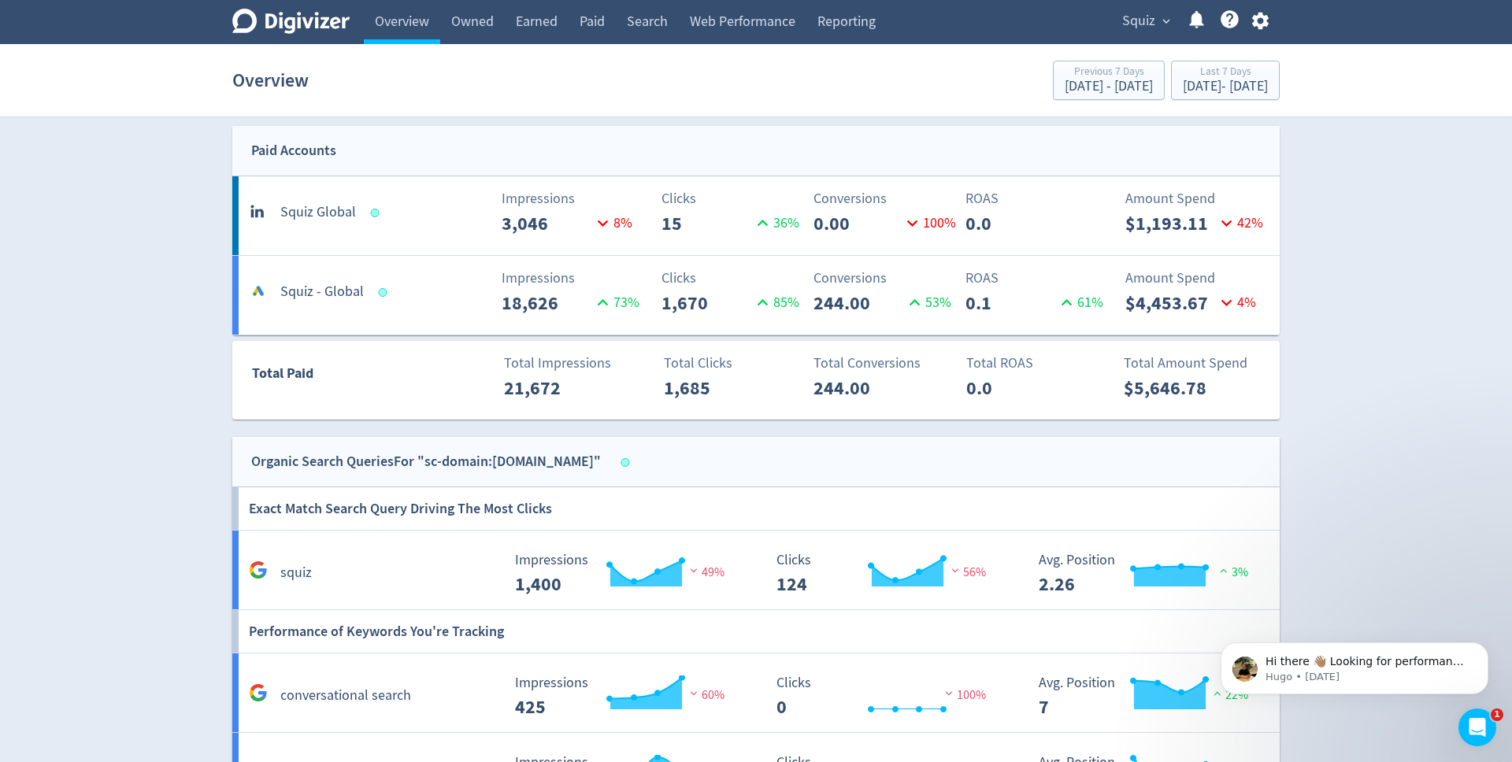
click at [1170, 17] on span "expand_more" at bounding box center [1166, 21] width 14 height 14
click at [1261, 28] on div at bounding box center [756, 381] width 1512 height 762
click at [1261, 28] on icon "button" at bounding box center [1260, 21] width 17 height 17
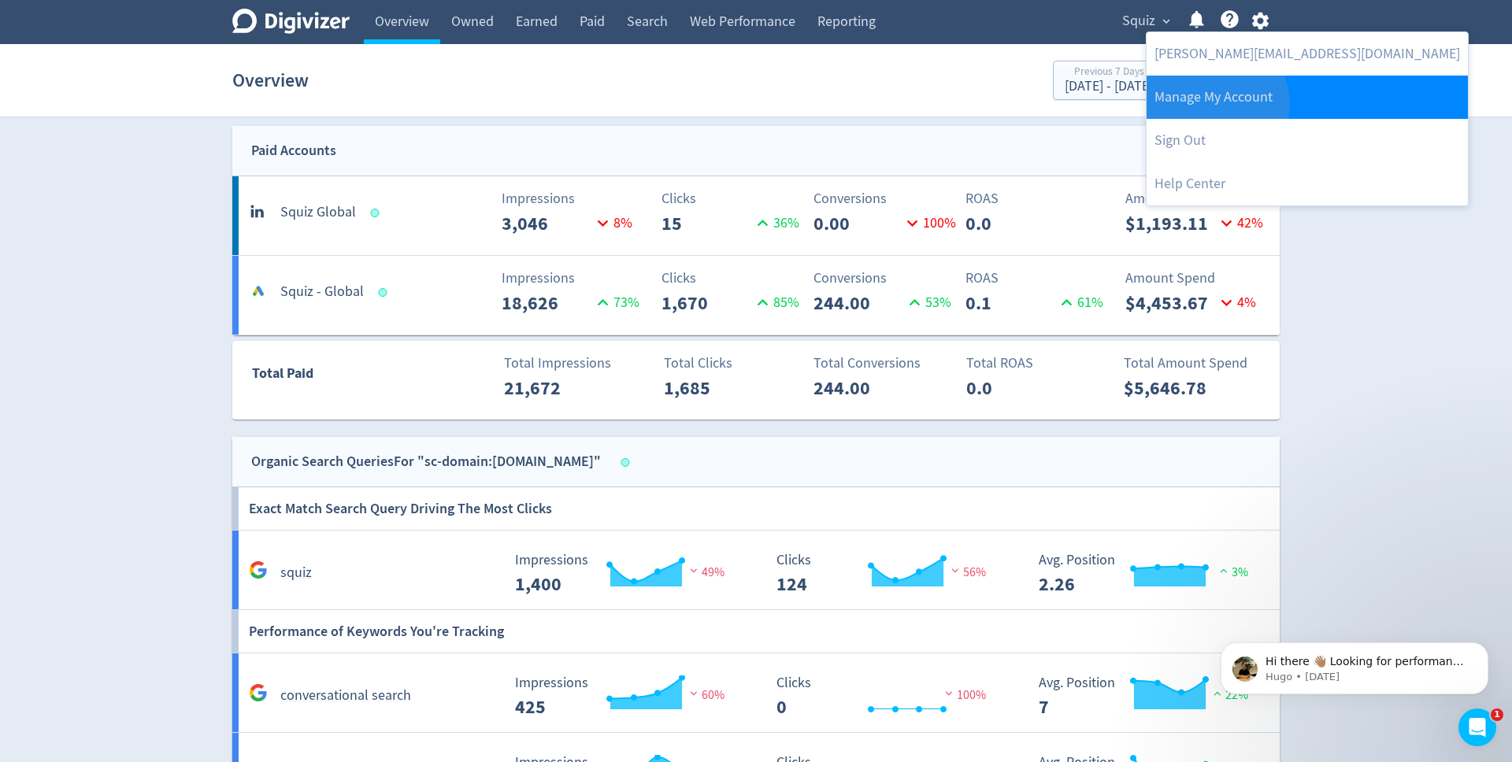
click at [1215, 104] on link "Manage My Account" at bounding box center [1307, 97] width 321 height 43
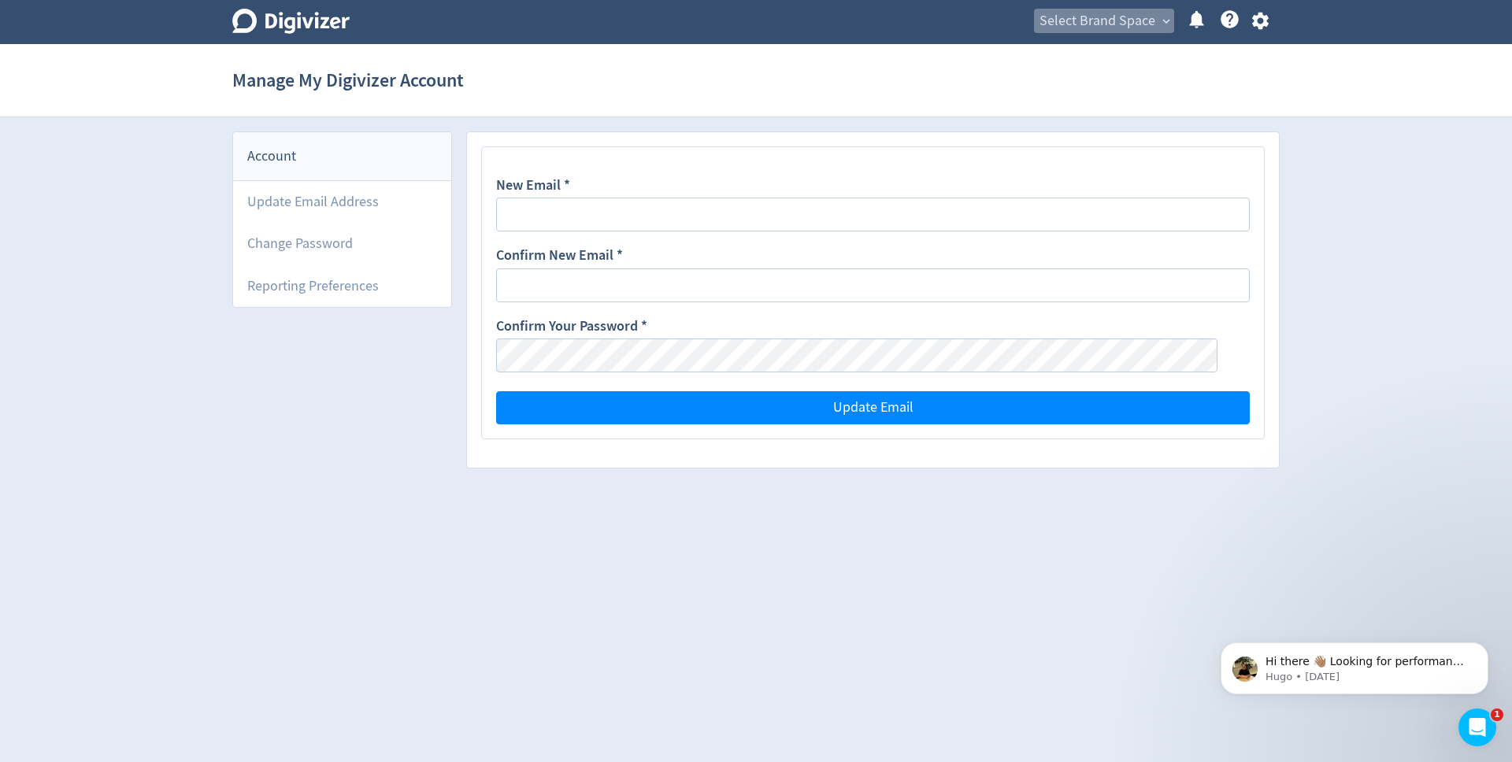
click at [1146, 26] on span "Select Brand Space" at bounding box center [1098, 21] width 116 height 25
click at [1151, 51] on link "Squiz" at bounding box center [1150, 56] width 49 height 43
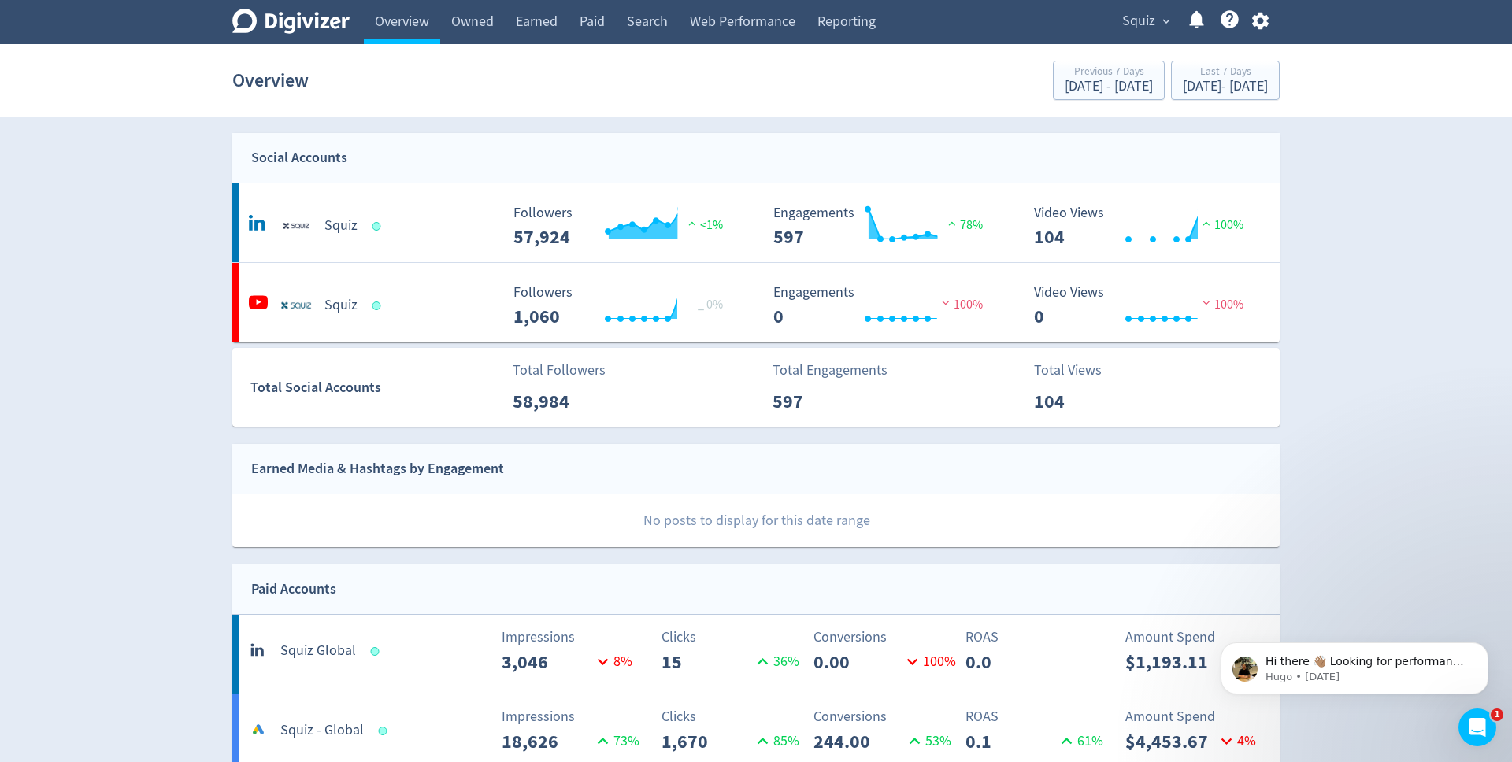
click at [1162, 14] on span "expand_more" at bounding box center [1166, 21] width 14 height 14
click at [1404, 174] on div at bounding box center [756, 381] width 1512 height 762
click at [1162, 25] on span "expand_more" at bounding box center [1166, 21] width 14 height 14
click at [1322, 212] on div at bounding box center [756, 381] width 1512 height 762
click at [555, 25] on link "Earned" at bounding box center [537, 22] width 64 height 44
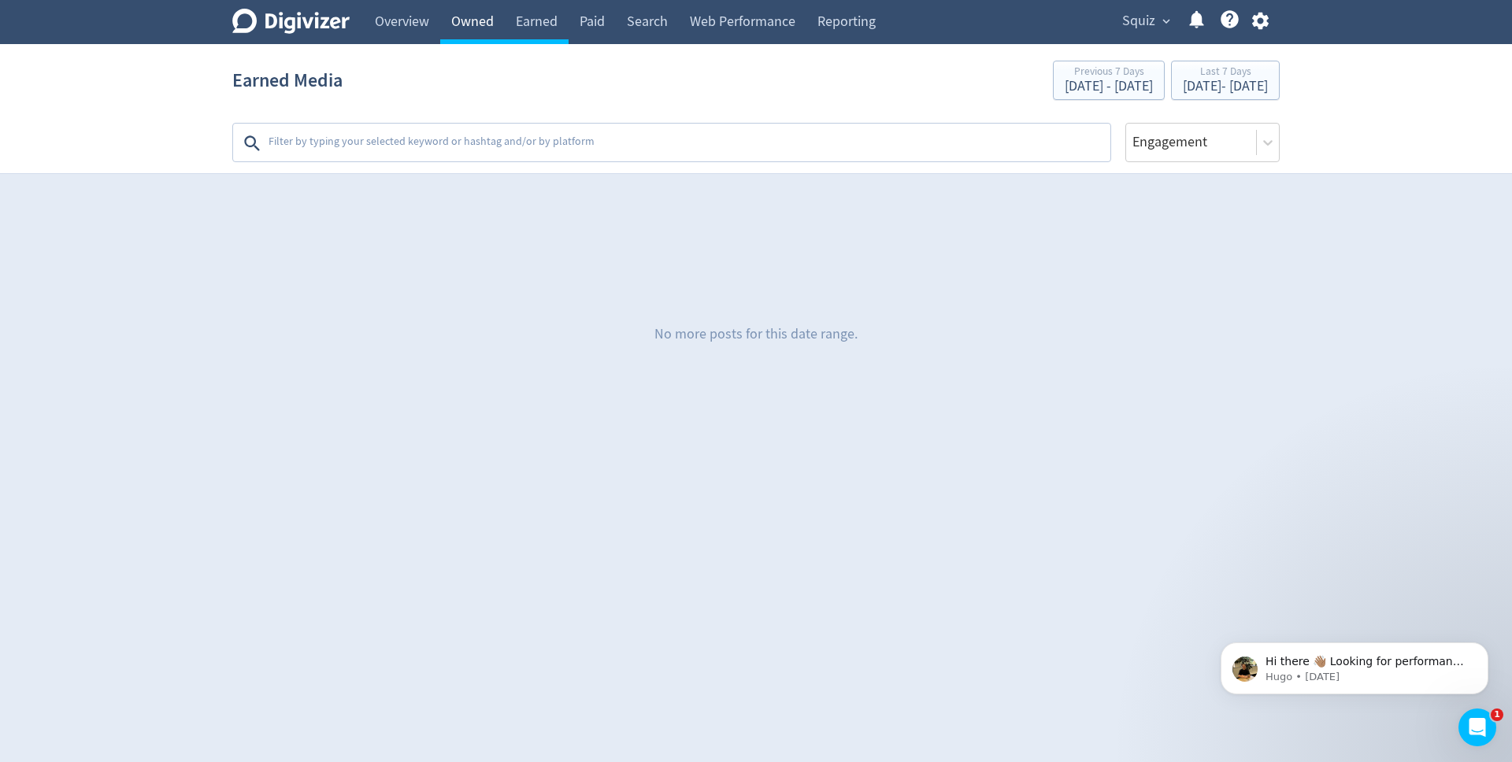
click at [465, 35] on link "Owned" at bounding box center [472, 22] width 65 height 44
